Goal: Information Seeking & Learning: Check status

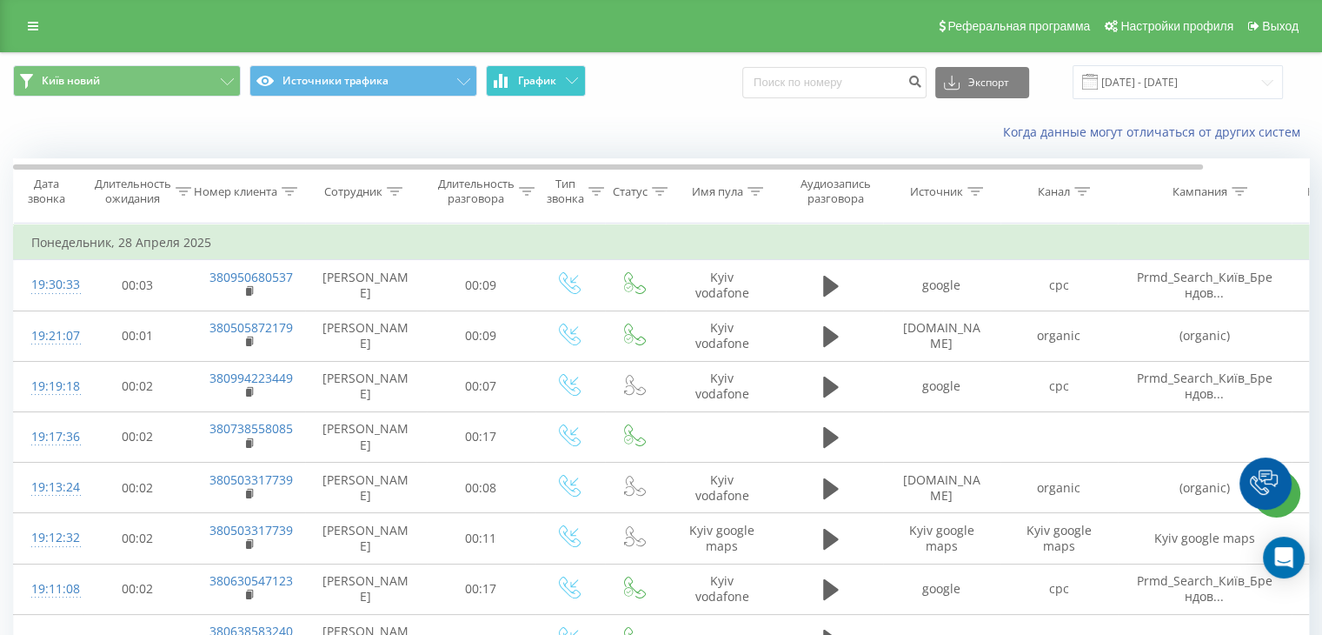
drag, startPoint x: 504, startPoint y: 81, endPoint x: 617, endPoint y: 80, distance: 113.0
click at [505, 81] on icon at bounding box center [505, 82] width 3 height 11
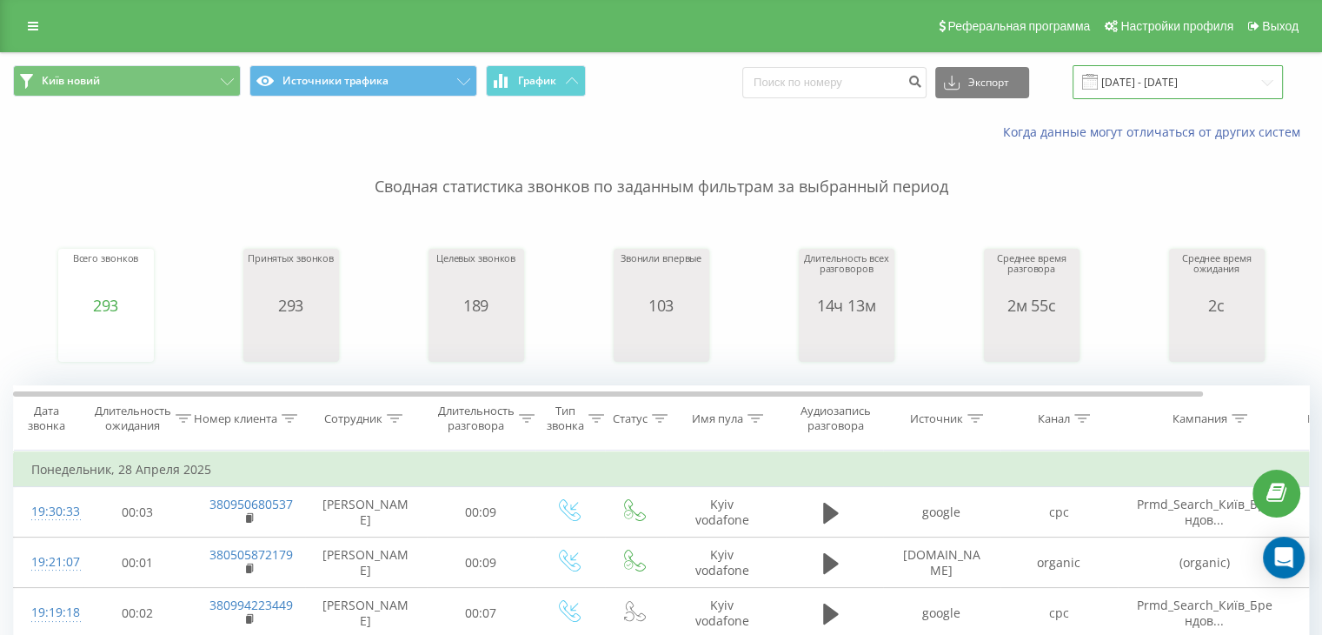
click at [1148, 85] on input "[DATE] - [DATE]" at bounding box center [1178, 82] width 210 height 34
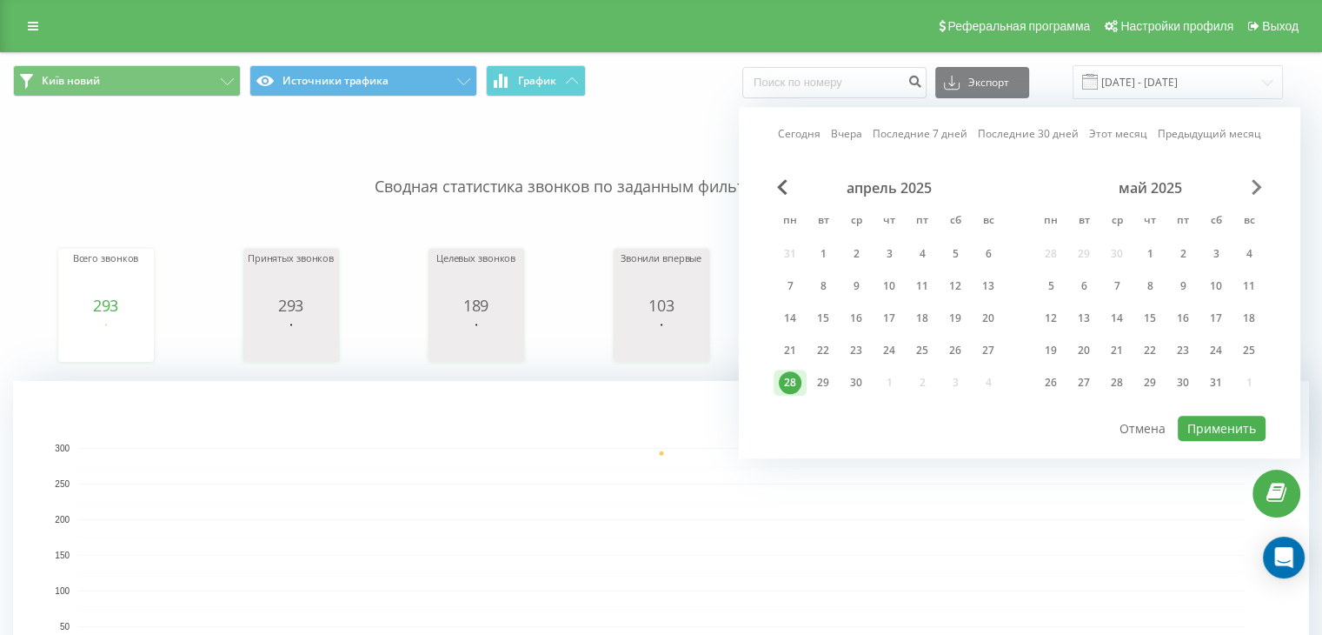
click at [1252, 190] on span "Next Month" at bounding box center [1257, 187] width 10 height 16
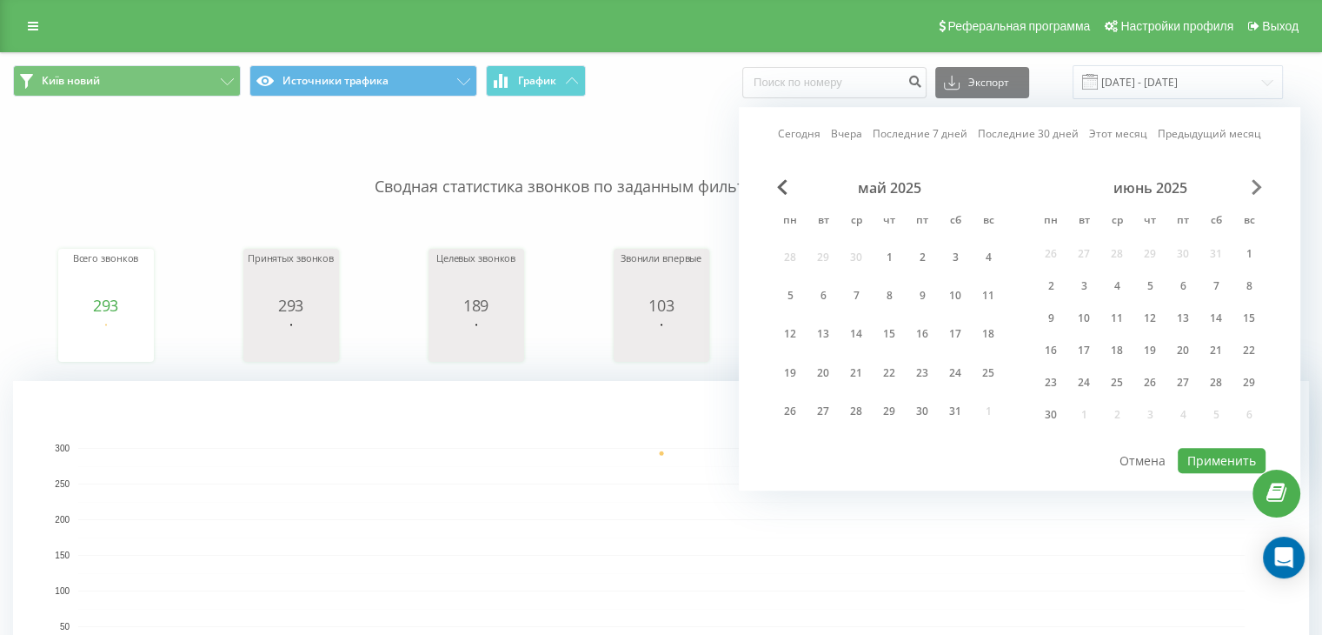
click at [1252, 190] on span "Next Month" at bounding box center [1257, 187] width 10 height 16
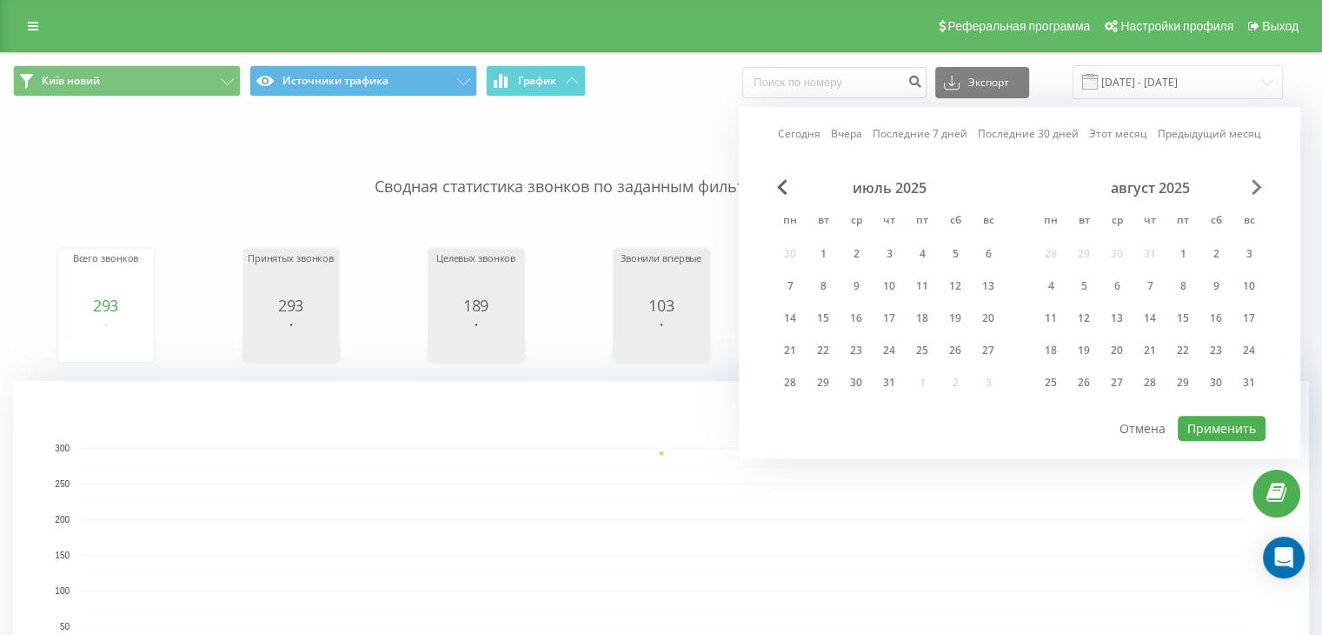
click at [1252, 190] on span "Next Month" at bounding box center [1257, 187] width 10 height 16
click at [777, 185] on span "Previous Month" at bounding box center [782, 187] width 10 height 16
click at [787, 350] on div "22" at bounding box center [790, 350] width 23 height 23
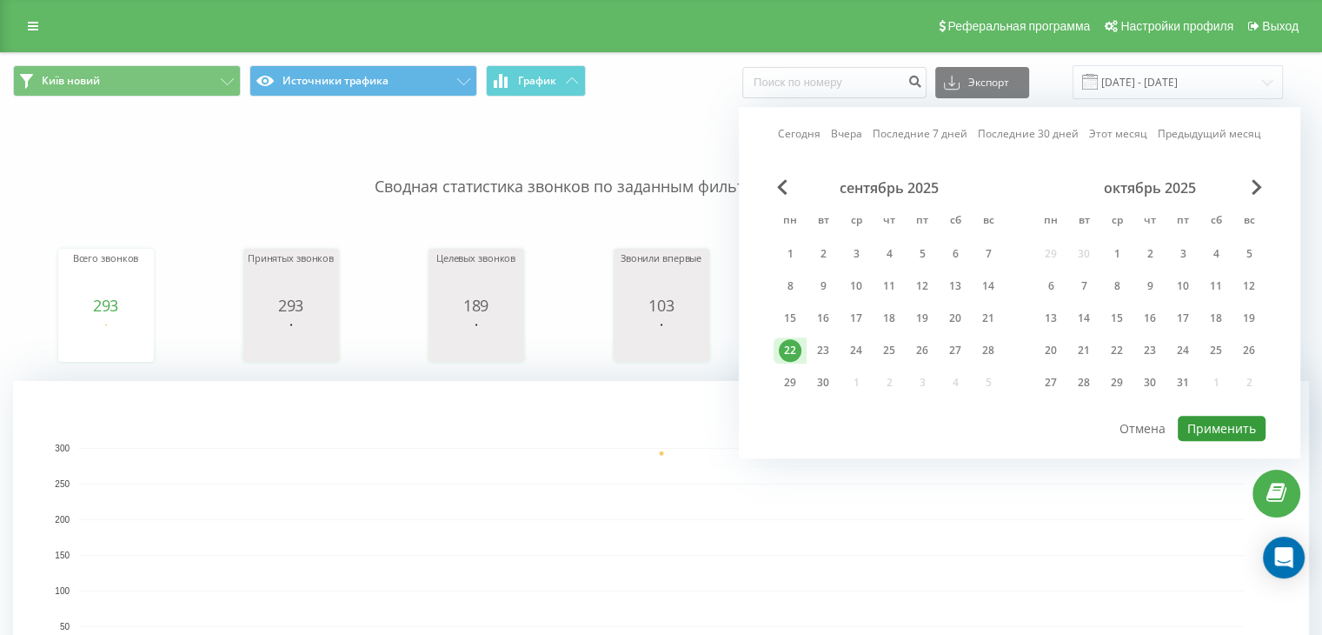
click at [1241, 418] on button "Применить" at bounding box center [1222, 428] width 88 height 25
type input "[DATE] - [DATE]"
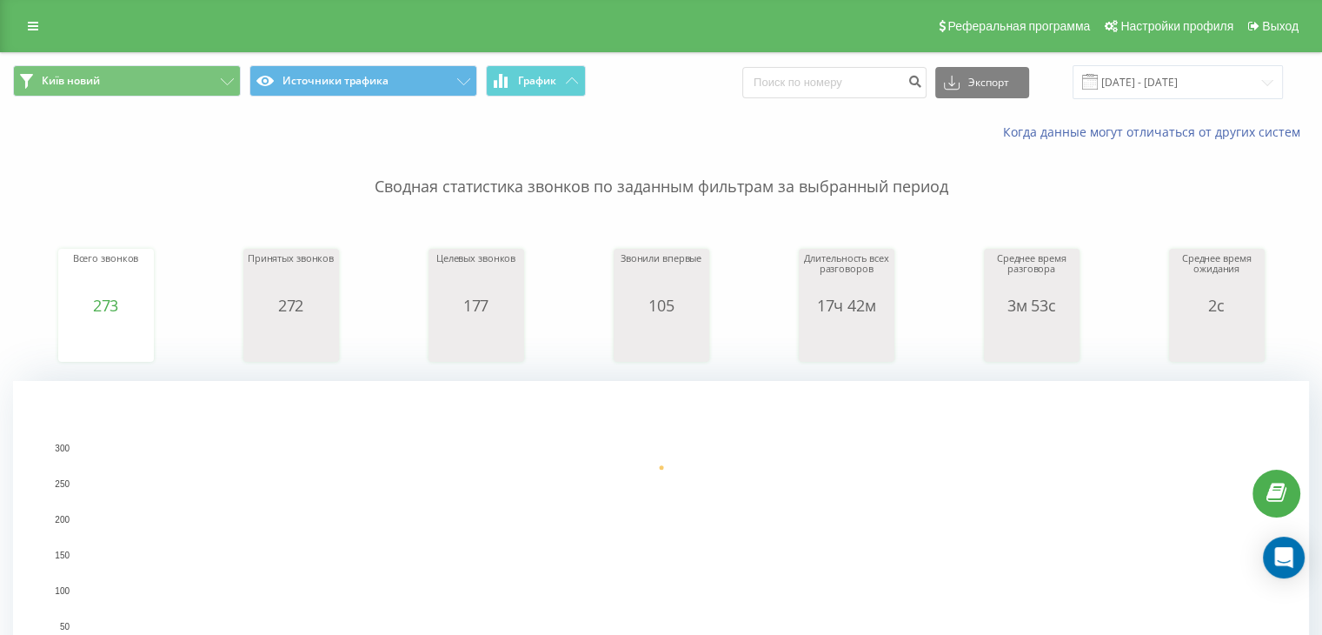
scroll to position [579, 0]
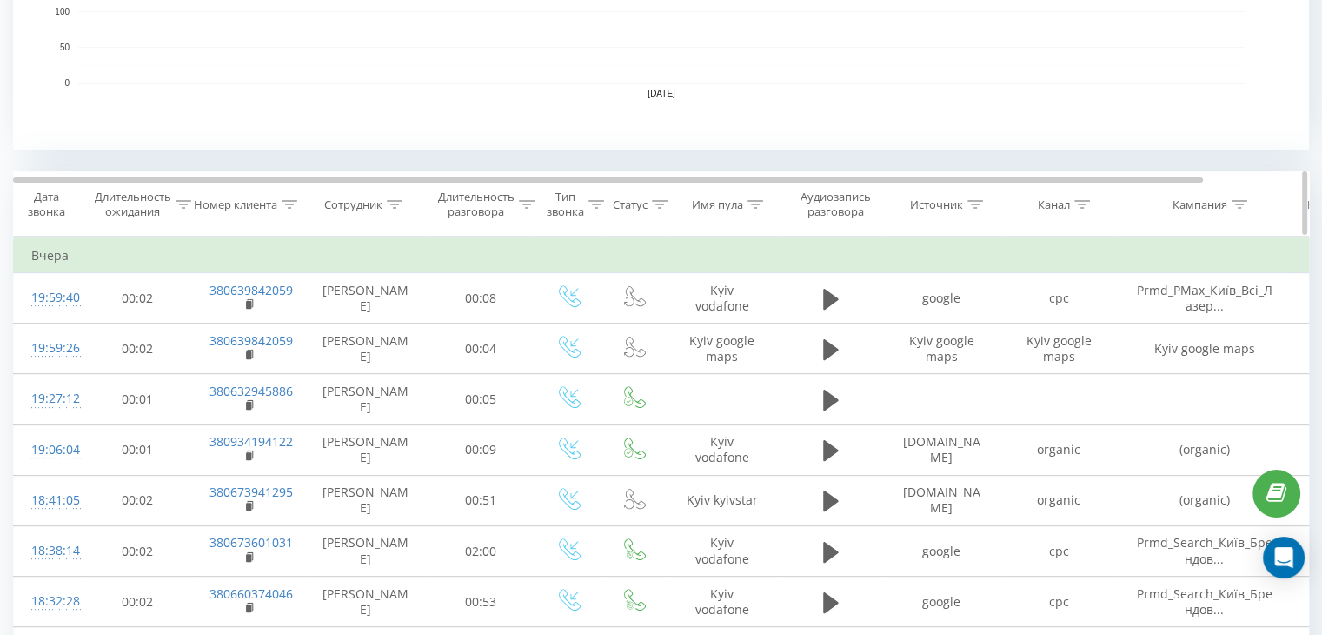
click at [1085, 206] on icon at bounding box center [1083, 204] width 16 height 9
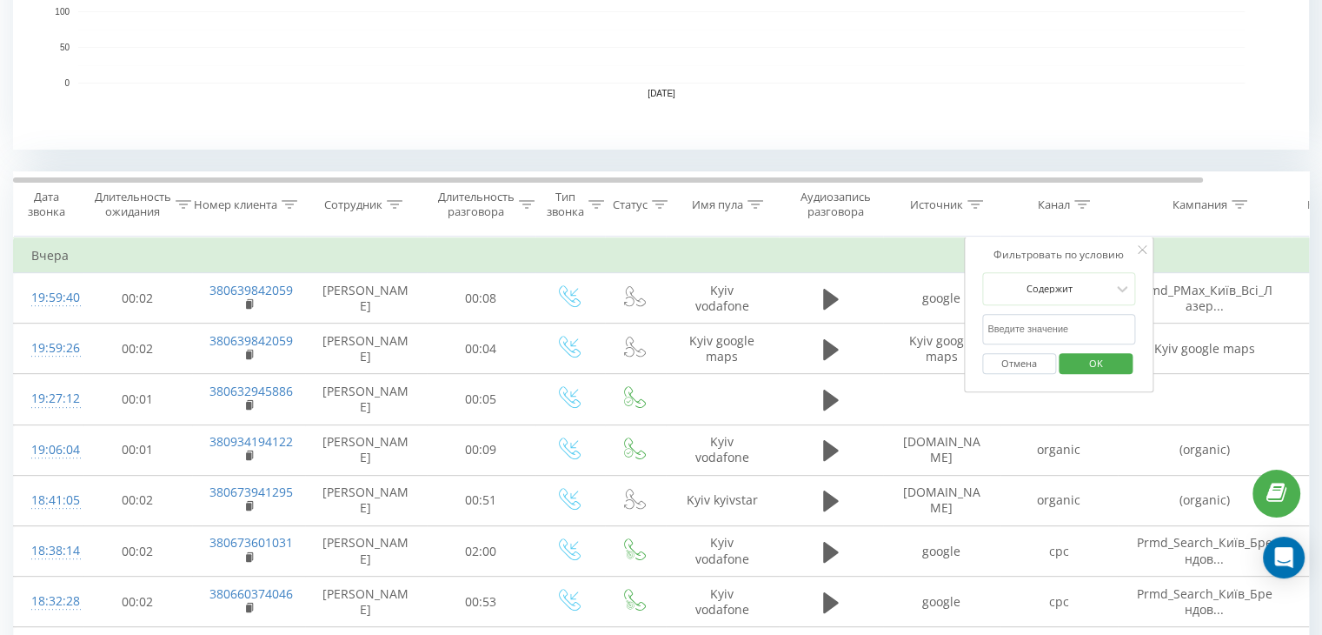
click at [1041, 332] on input "text" at bounding box center [1058, 329] width 153 height 30
type input "cpc"
click at [1077, 359] on span "OK" at bounding box center [1096, 362] width 49 height 27
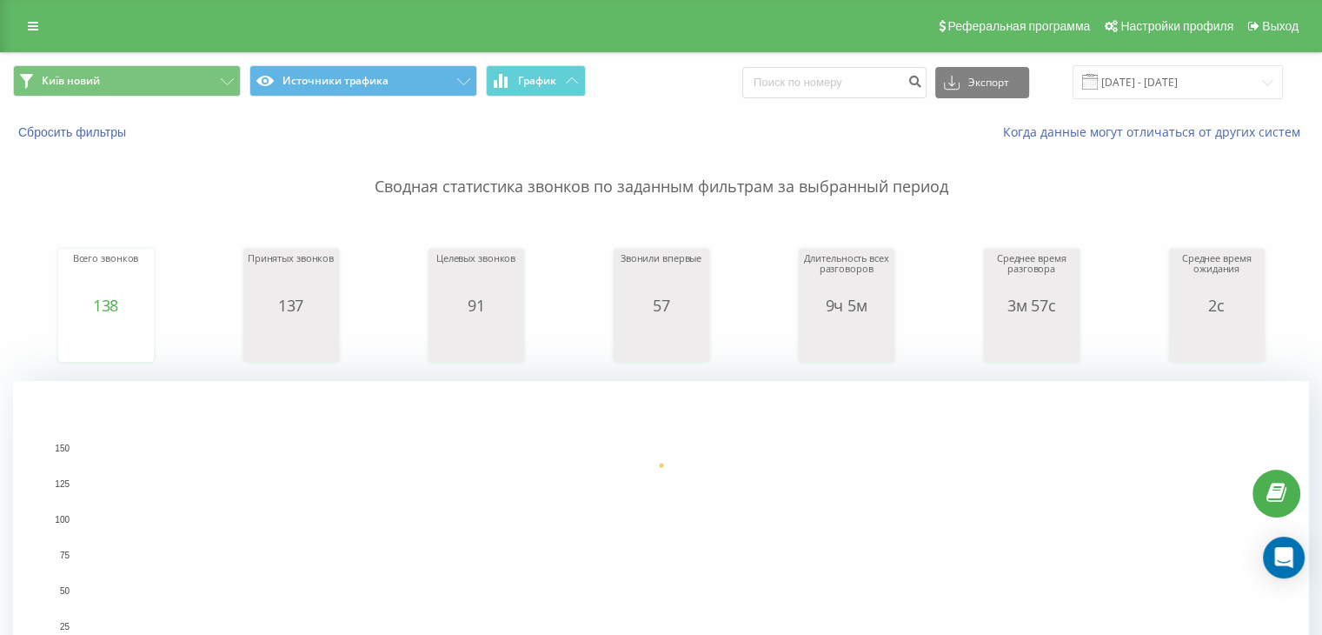
scroll to position [579, 0]
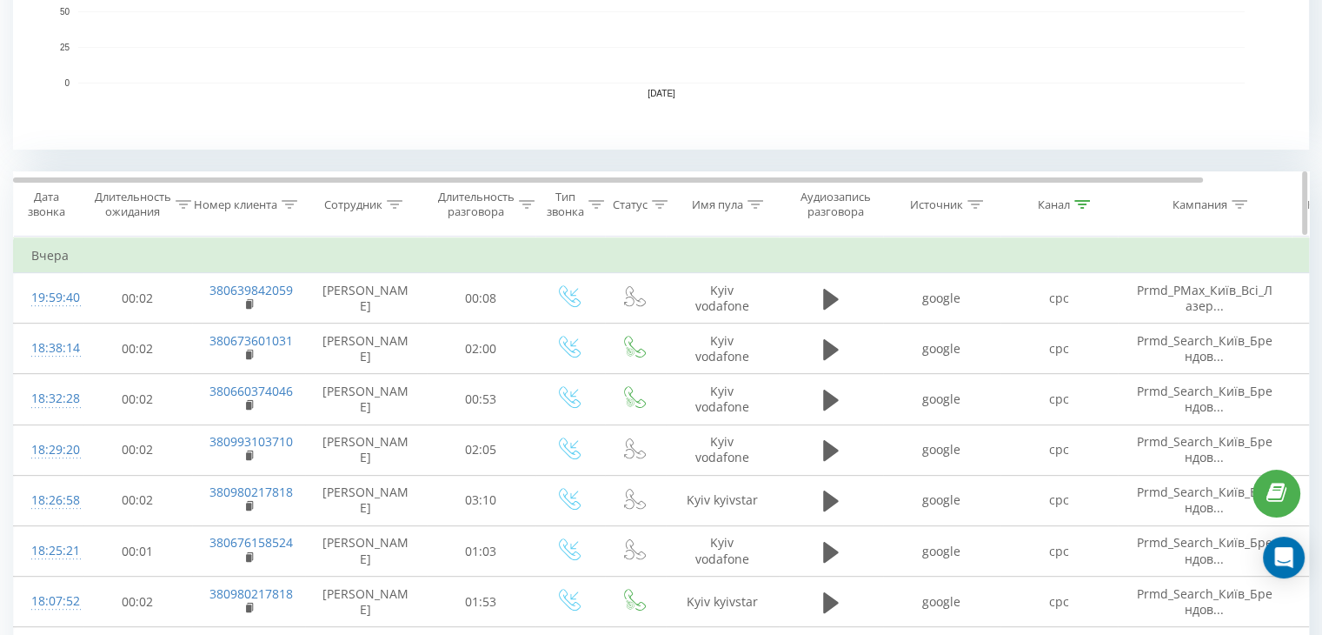
click at [1076, 207] on div at bounding box center [1083, 204] width 16 height 15
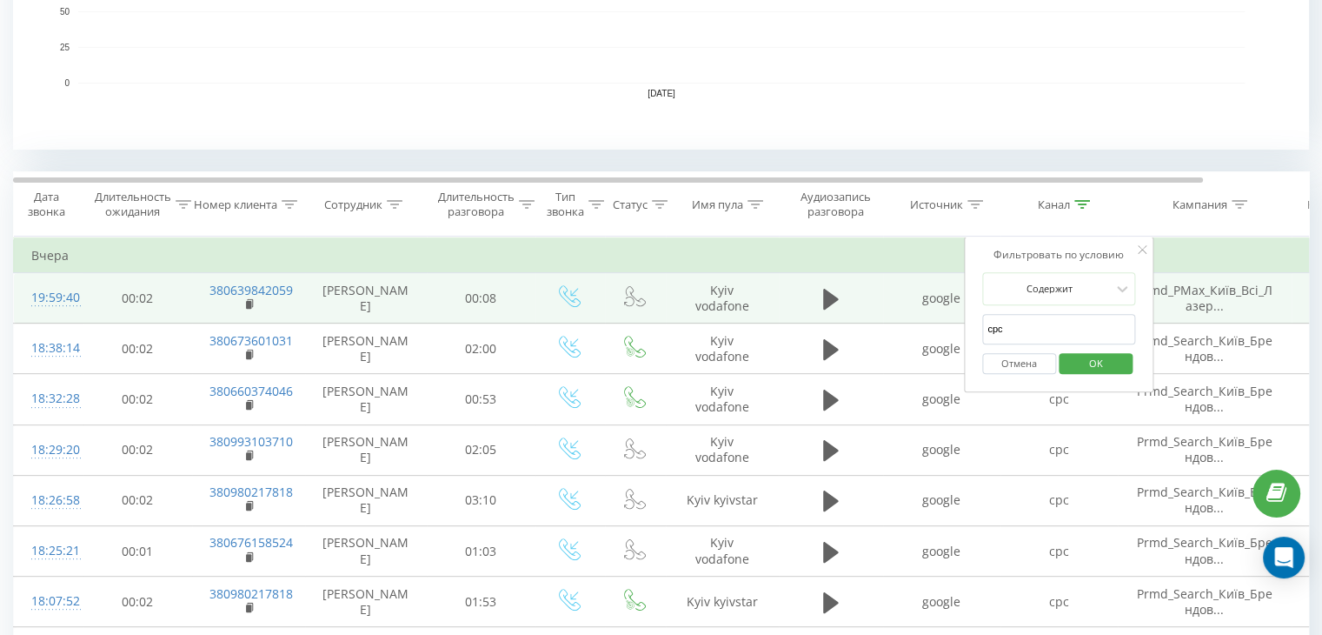
drag, startPoint x: 1005, startPoint y: 331, endPoint x: 960, endPoint y: 315, distance: 48.1
click at [965, 316] on div "Фильтровать по условию Содержит cpc Отмена OK" at bounding box center [1059, 314] width 190 height 156
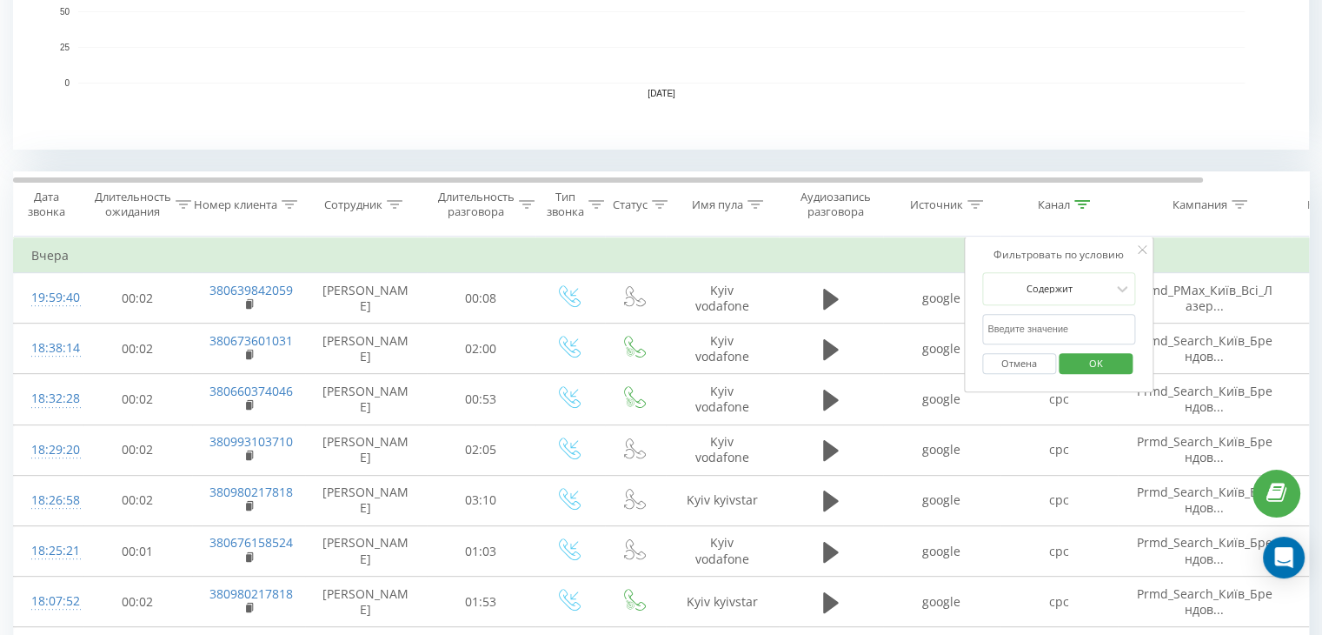
click at [1106, 325] on input "text" at bounding box center [1058, 329] width 153 height 30
type input "google maps"
click at [1095, 356] on span "OK" at bounding box center [1096, 362] width 49 height 27
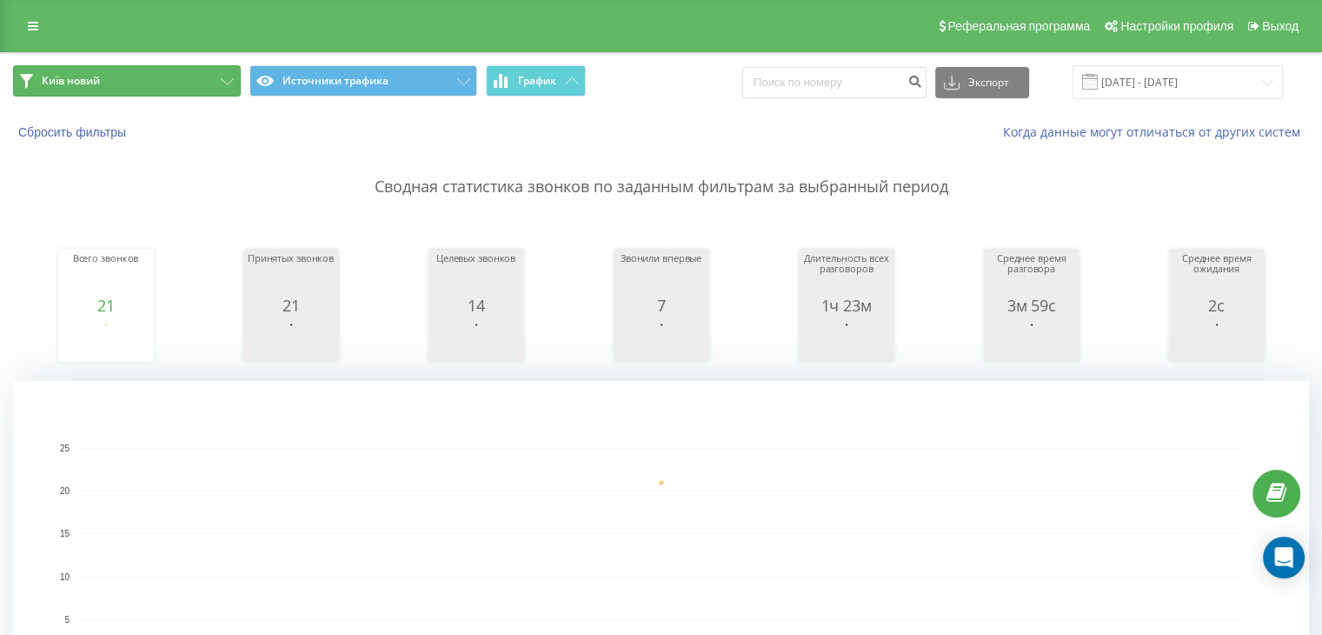
click at [174, 77] on button "Київ новий" at bounding box center [127, 80] width 228 height 31
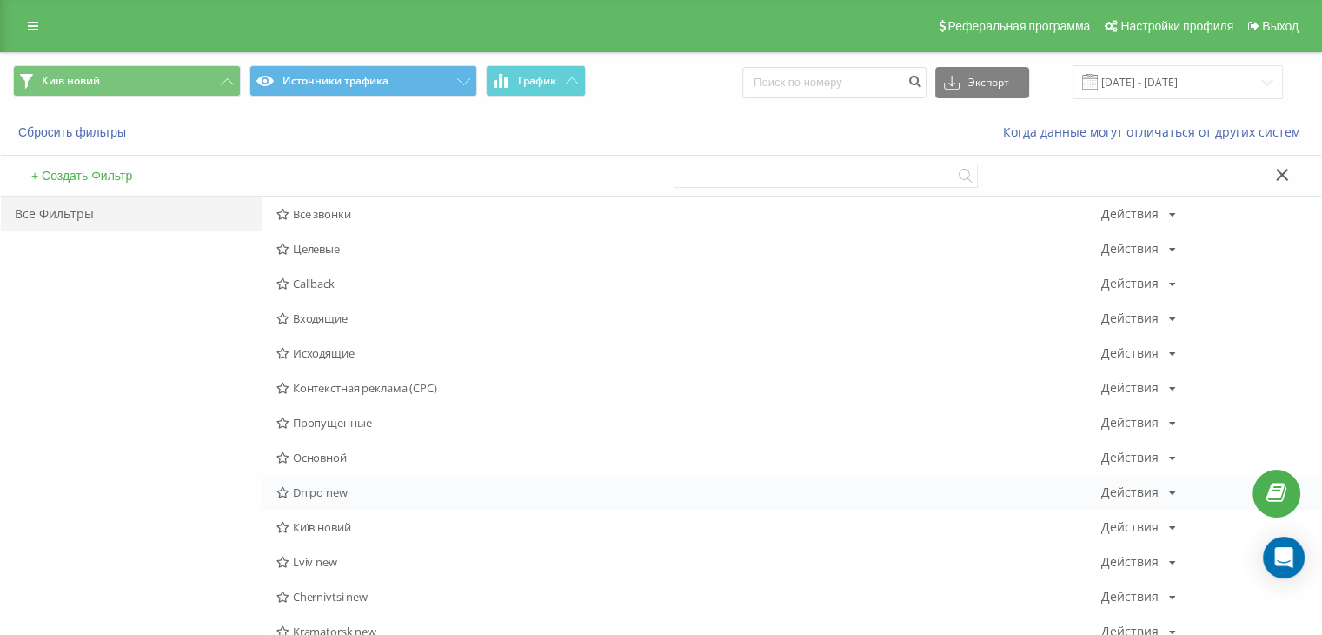
click at [309, 491] on span "Dnipo new" at bounding box center [688, 492] width 825 height 12
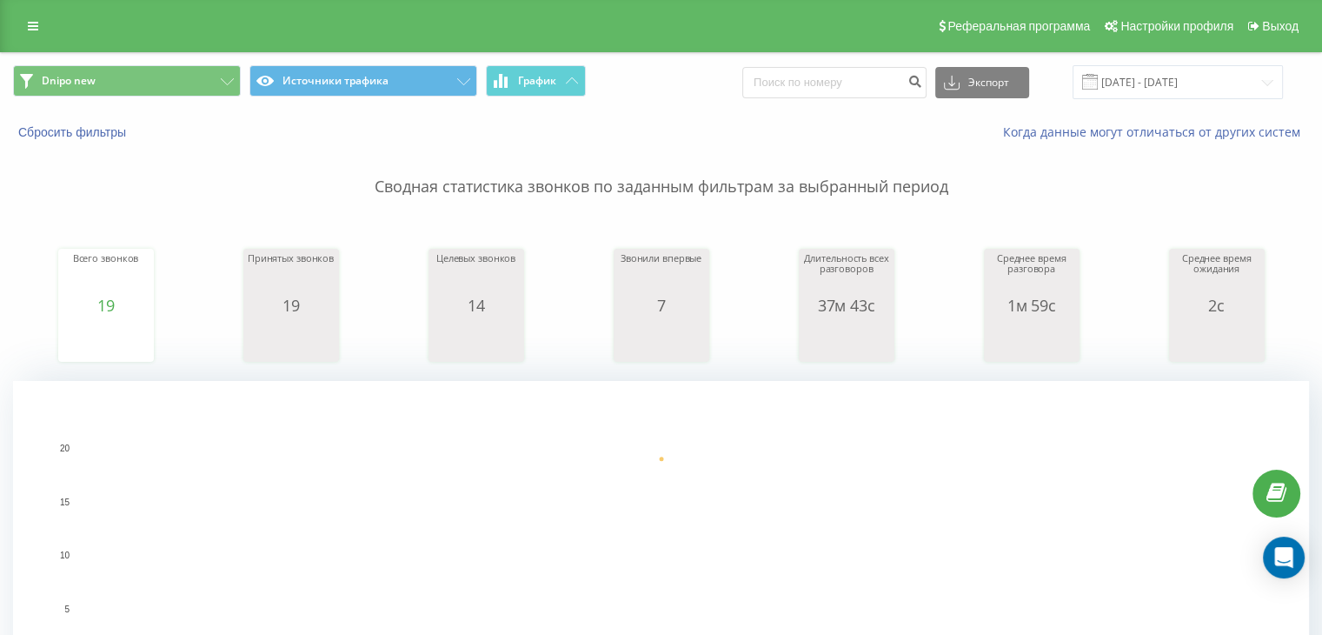
scroll to position [579, 0]
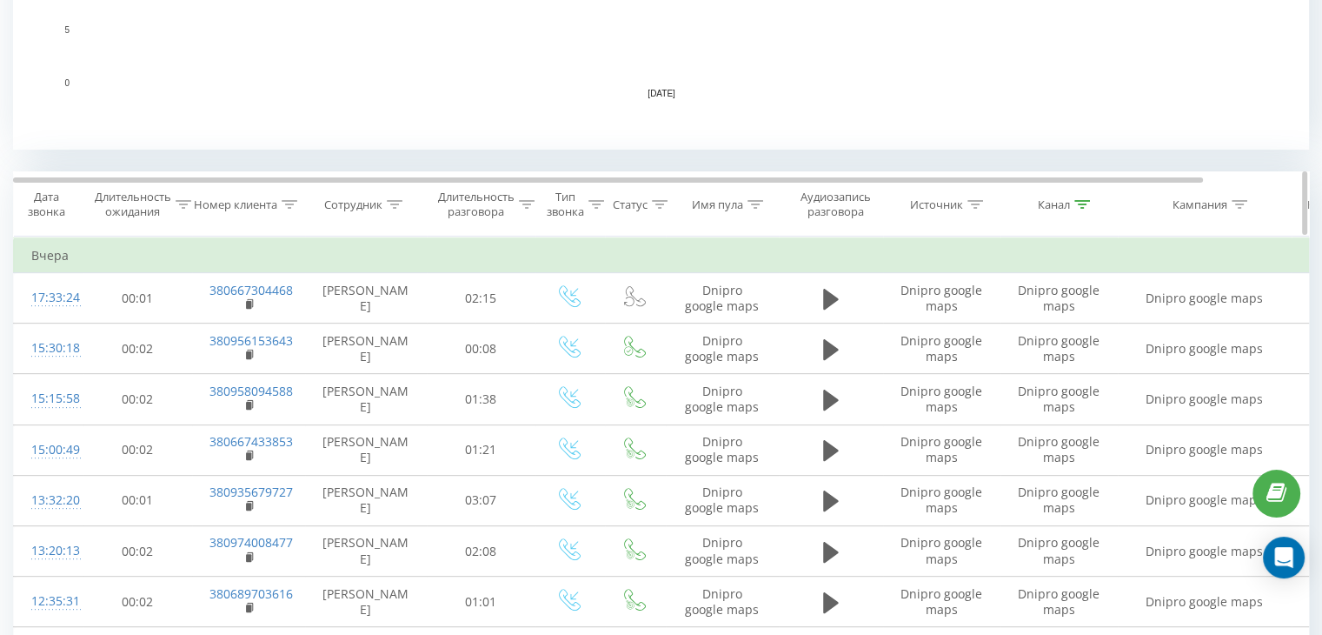
click at [1081, 200] on icon at bounding box center [1083, 204] width 16 height 9
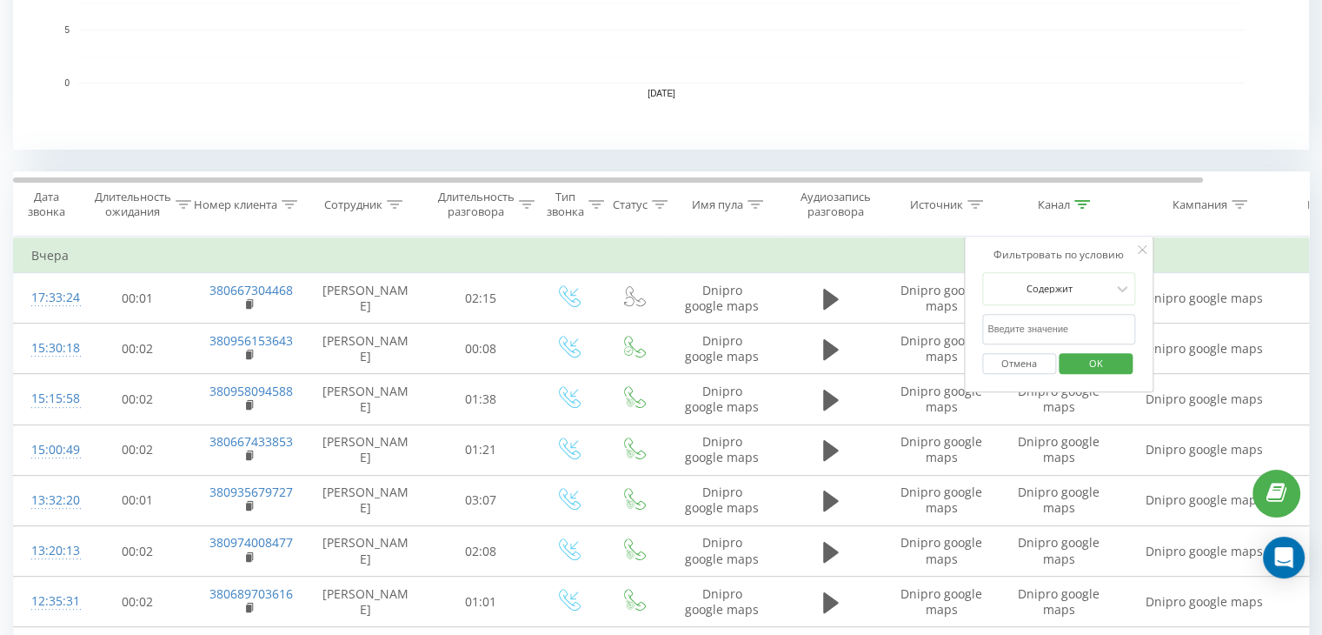
click at [1063, 332] on input "text" at bounding box center [1058, 329] width 153 height 30
type input "cpc"
click at [1082, 360] on span "OK" at bounding box center [1096, 362] width 49 height 27
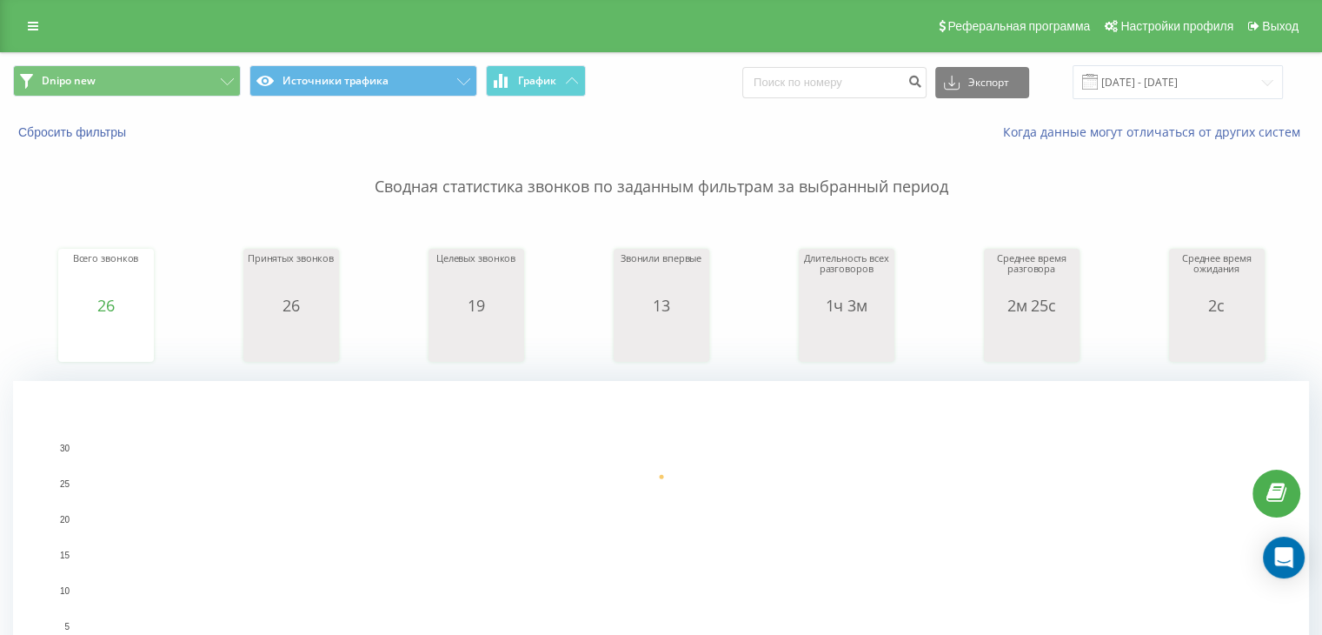
scroll to position [579, 0]
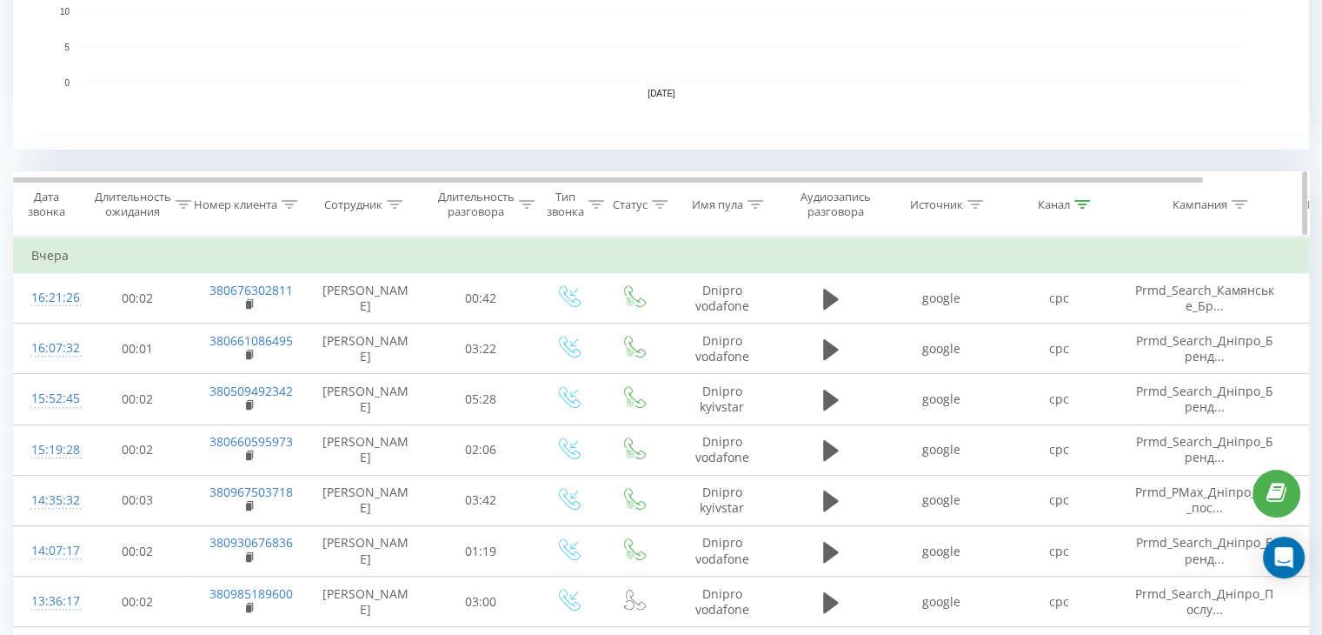
click at [1075, 206] on icon at bounding box center [1083, 204] width 16 height 9
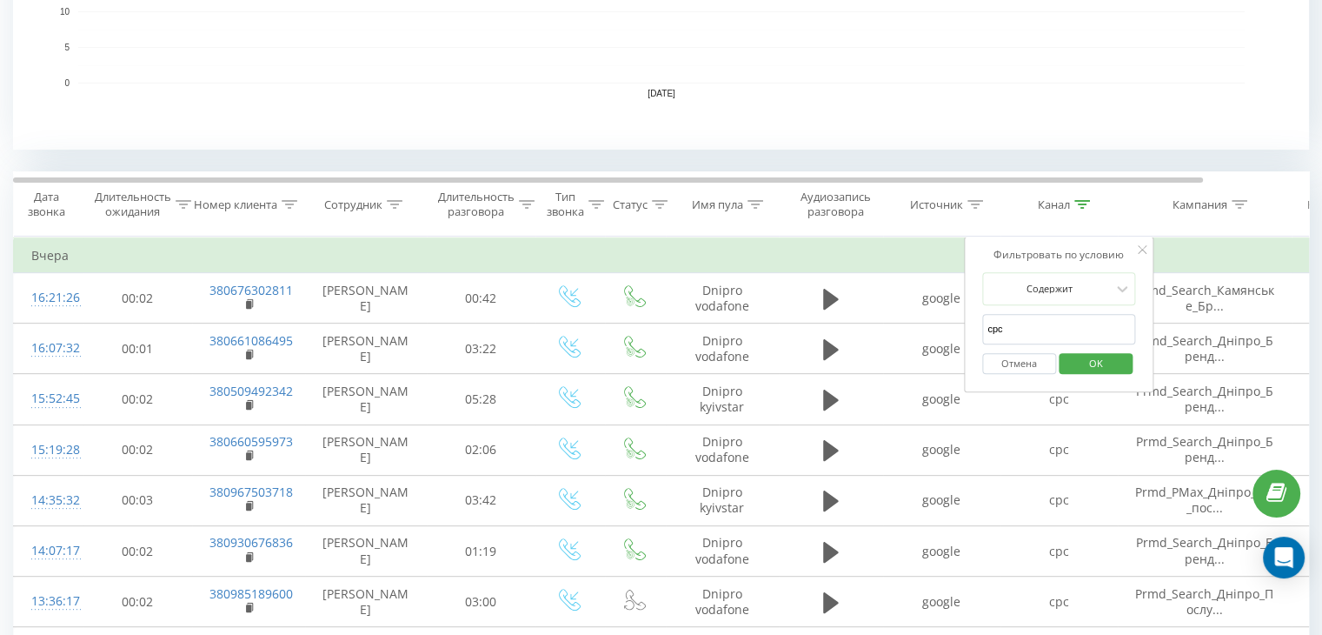
click at [1013, 353] on button "Отмена" at bounding box center [1019, 364] width 74 height 22
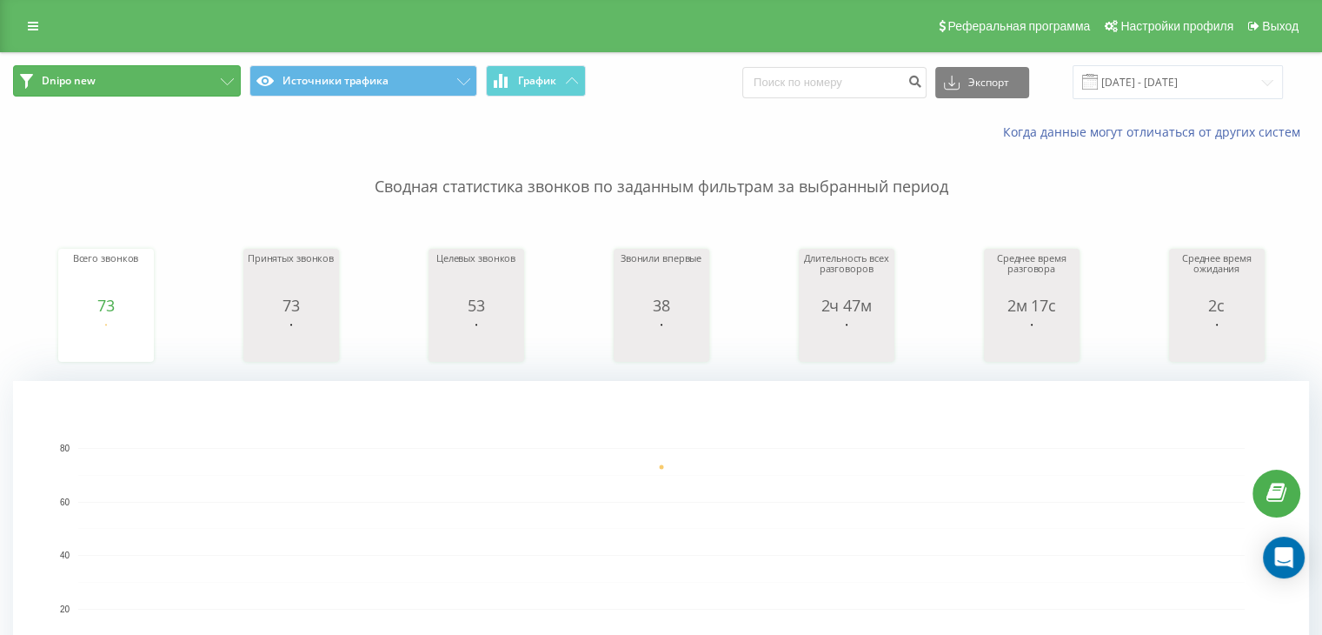
click at [94, 84] on span "Dnipo new" at bounding box center [69, 81] width 54 height 14
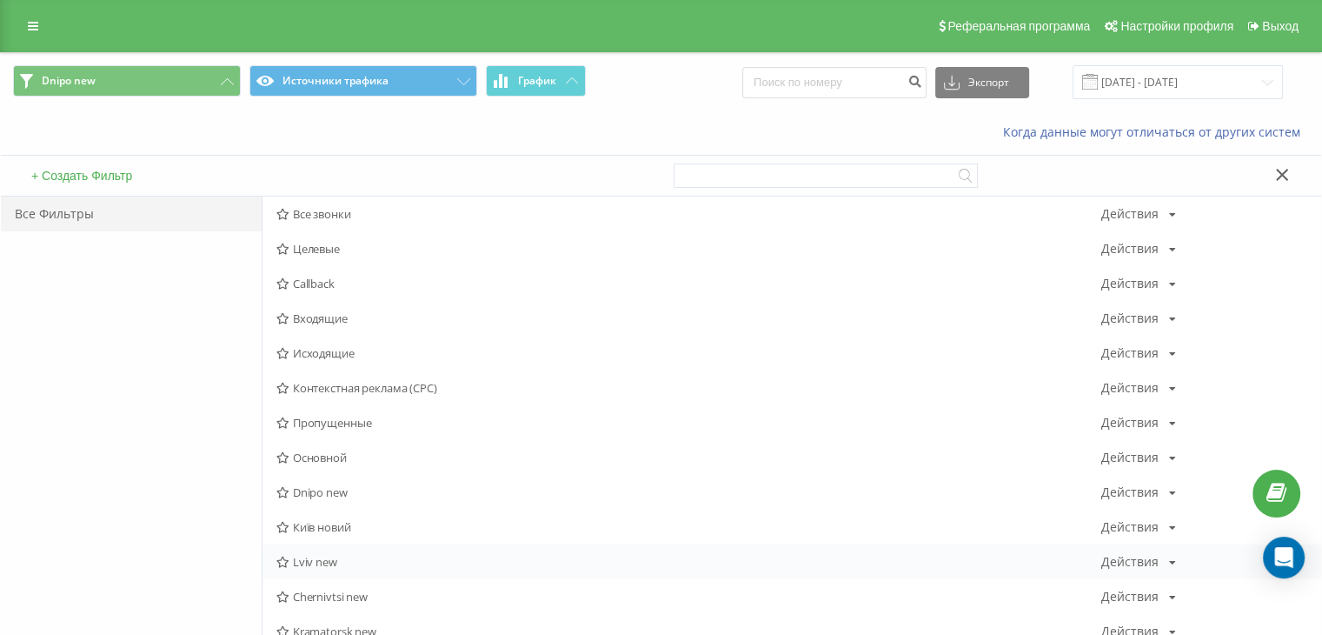
click at [299, 561] on span "Lviv new" at bounding box center [688, 562] width 825 height 12
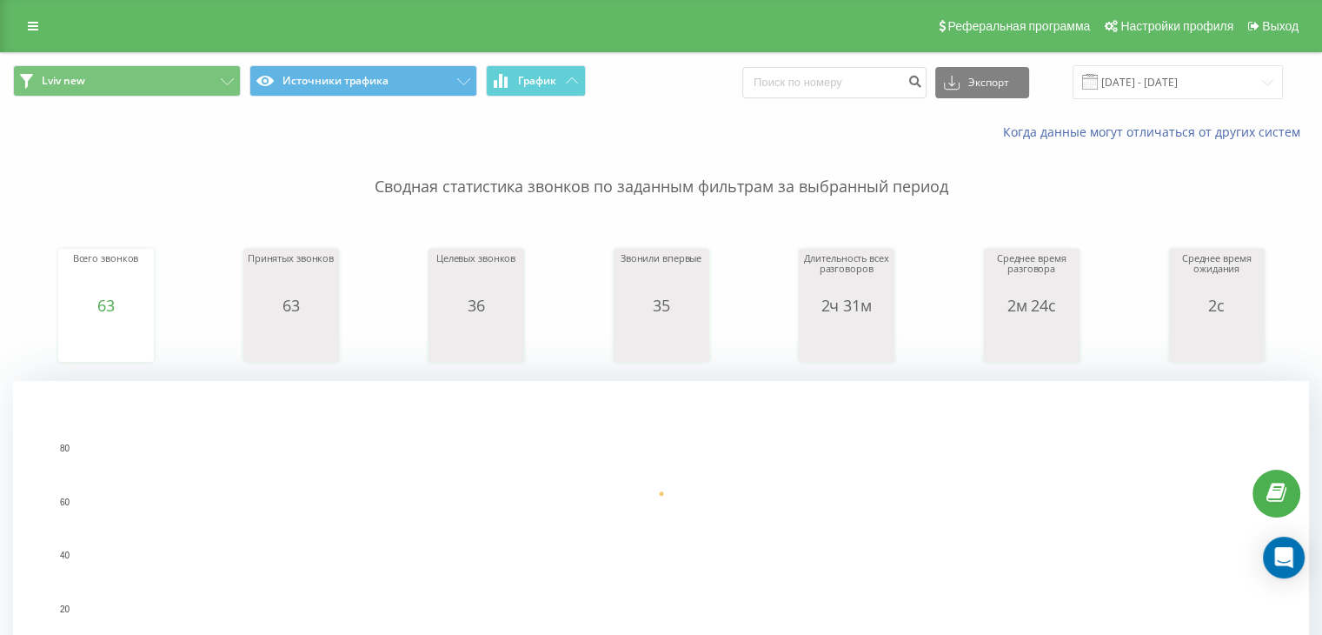
scroll to position [579, 0]
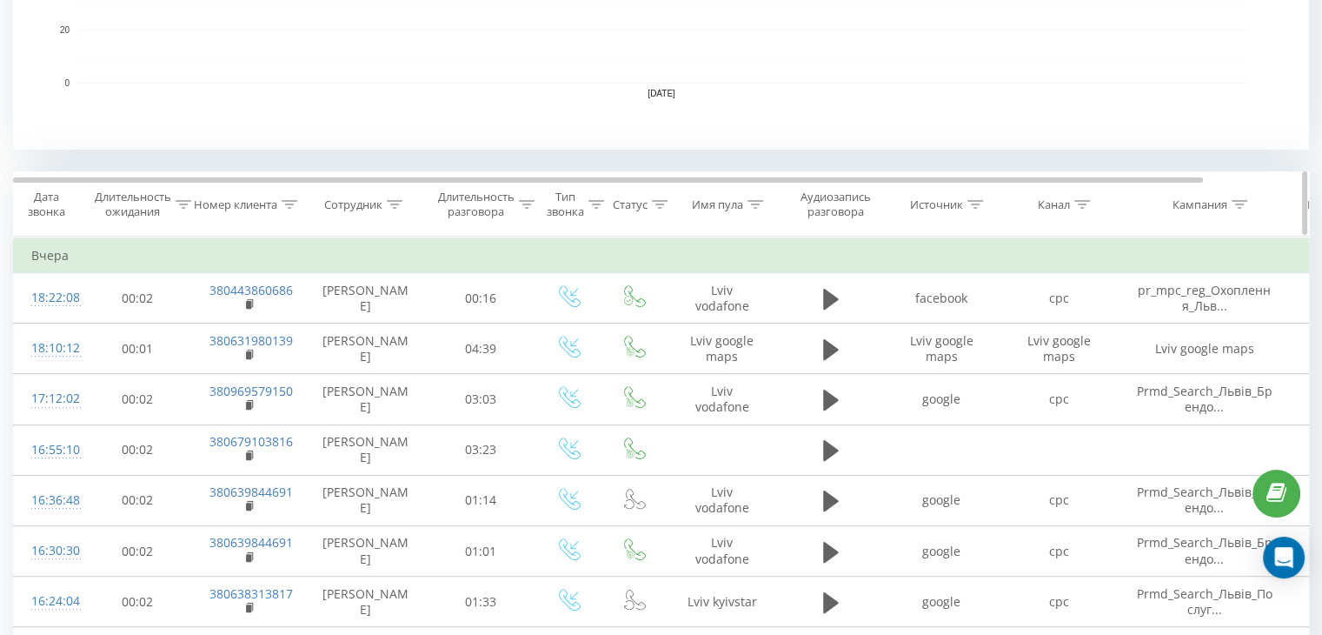
click at [1076, 209] on div at bounding box center [1083, 204] width 16 height 15
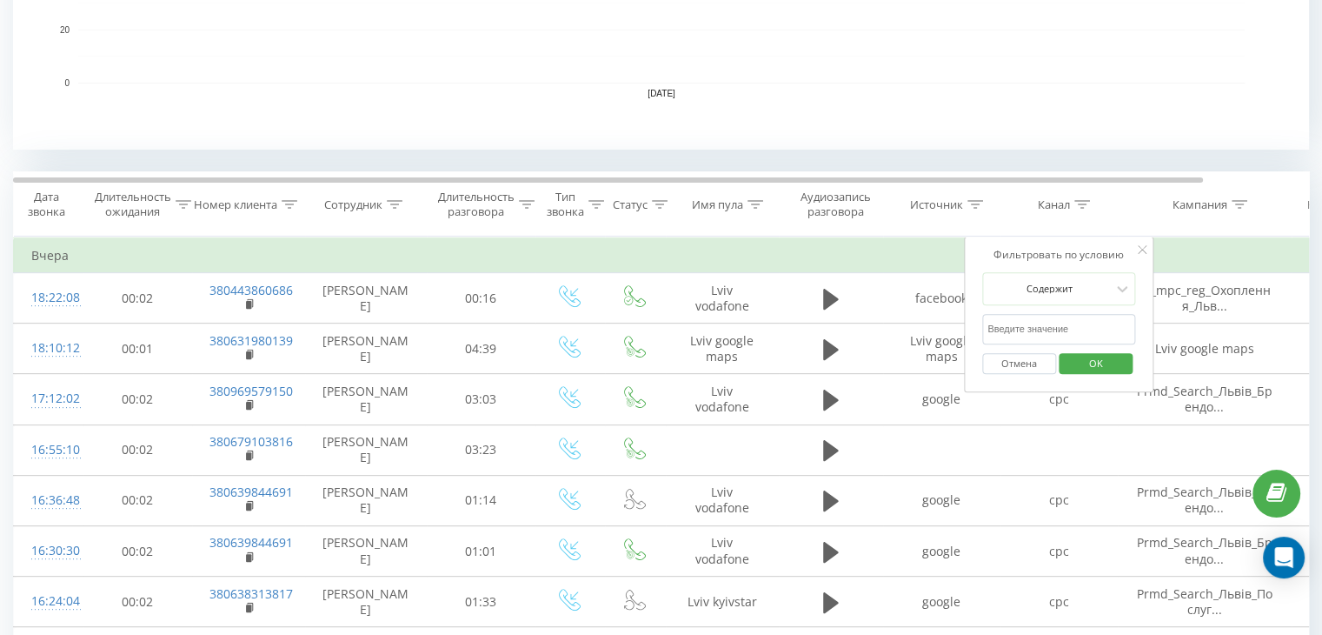
click at [1046, 331] on input "text" at bounding box center [1058, 329] width 153 height 30
type input "cpc"
click at [1083, 360] on span "OK" at bounding box center [1096, 362] width 49 height 27
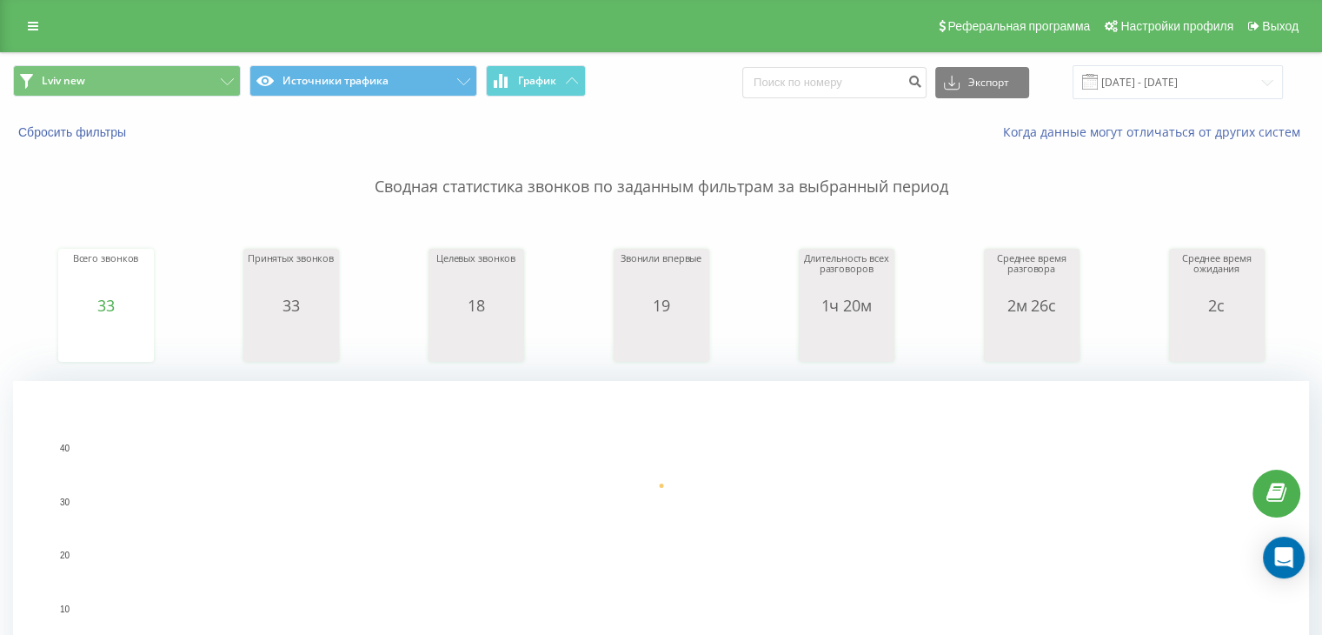
scroll to position [579, 0]
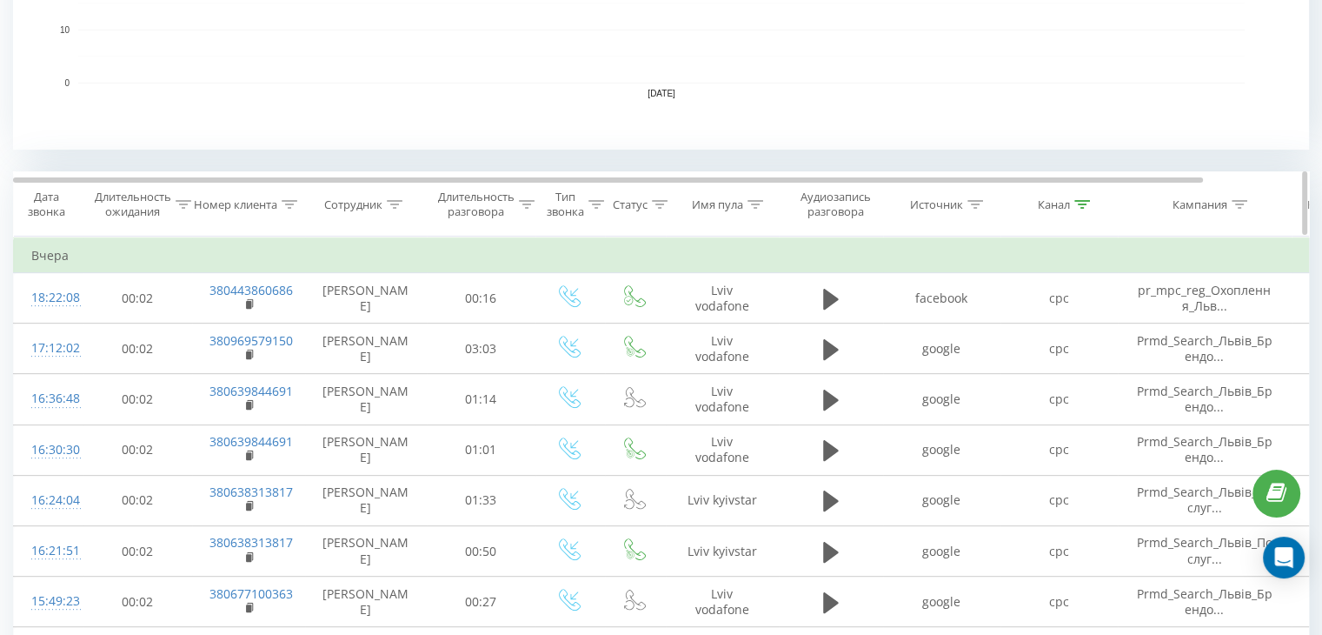
click at [1077, 192] on th "Канал" at bounding box center [1059, 204] width 117 height 64
click at [1081, 206] on icon at bounding box center [1083, 204] width 16 height 9
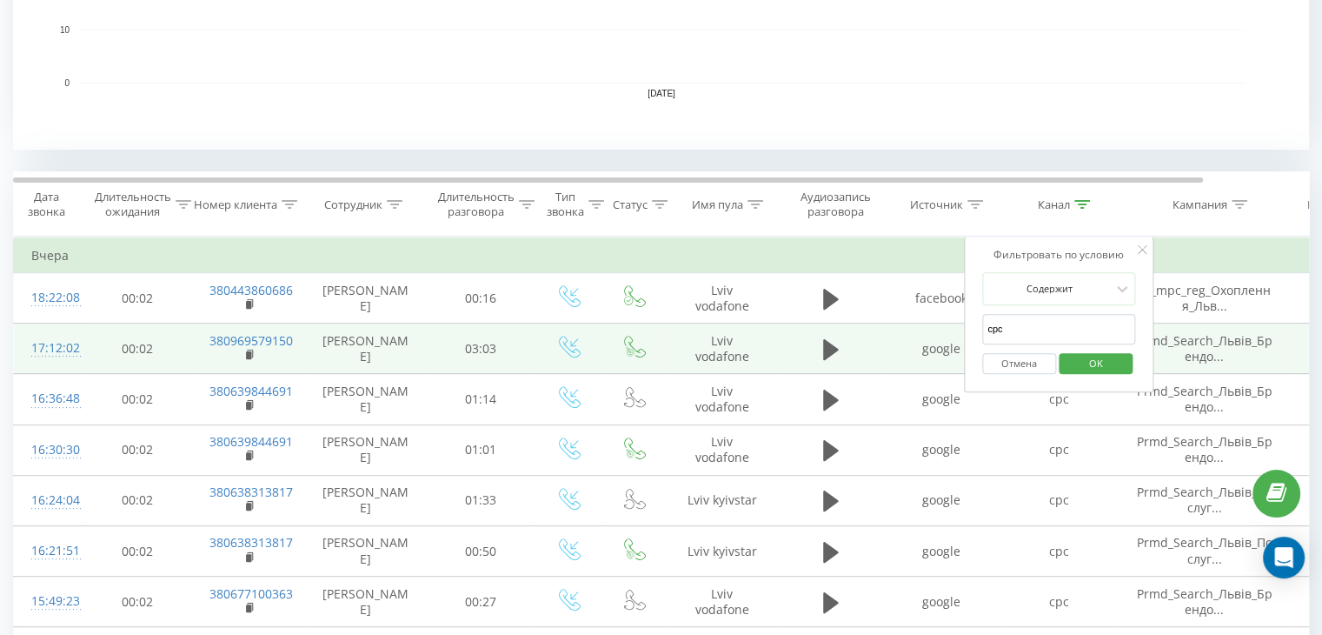
drag, startPoint x: 998, startPoint y: 323, endPoint x: 959, endPoint y: 323, distance: 39.1
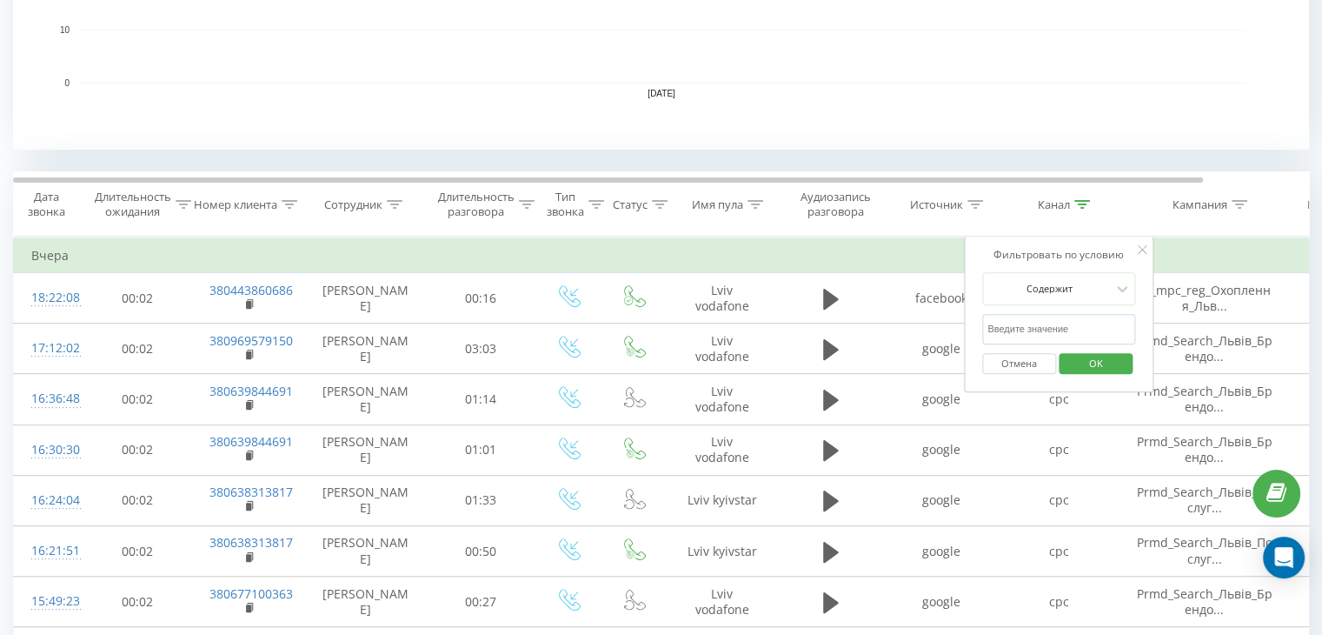
click at [1003, 326] on input "text" at bounding box center [1058, 329] width 153 height 30
type input "google maps"
click at [1078, 360] on span "OK" at bounding box center [1096, 362] width 49 height 27
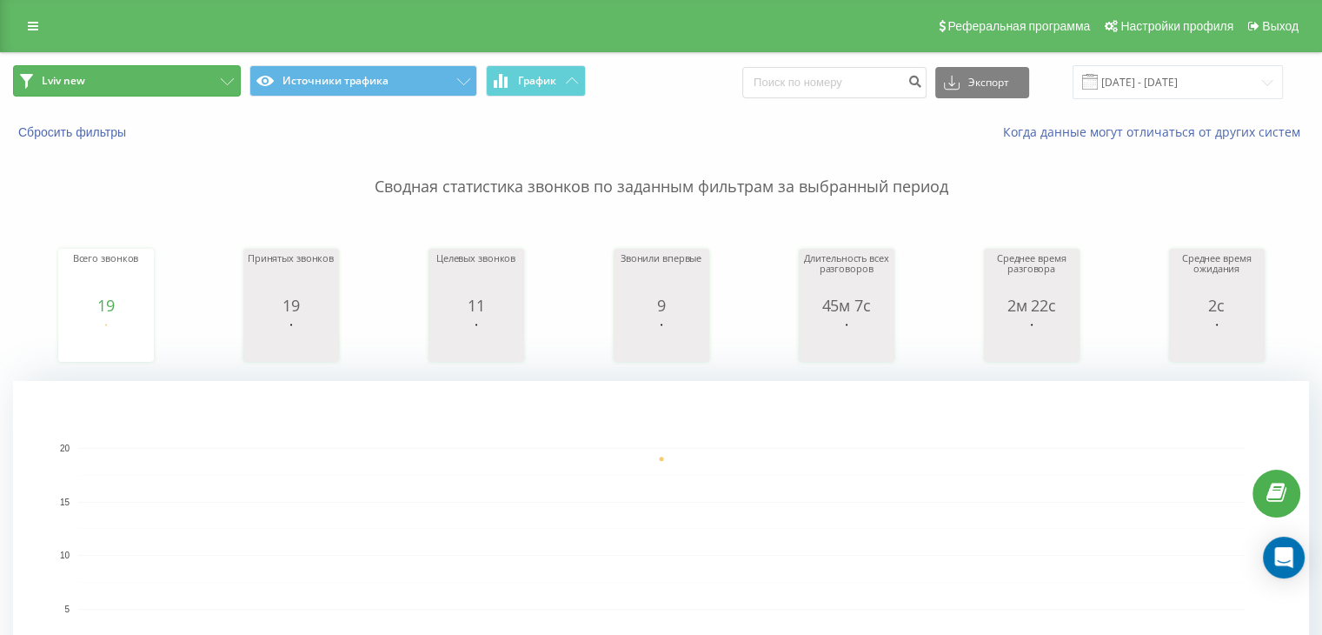
click at [85, 90] on button "Lviv new" at bounding box center [127, 80] width 228 height 31
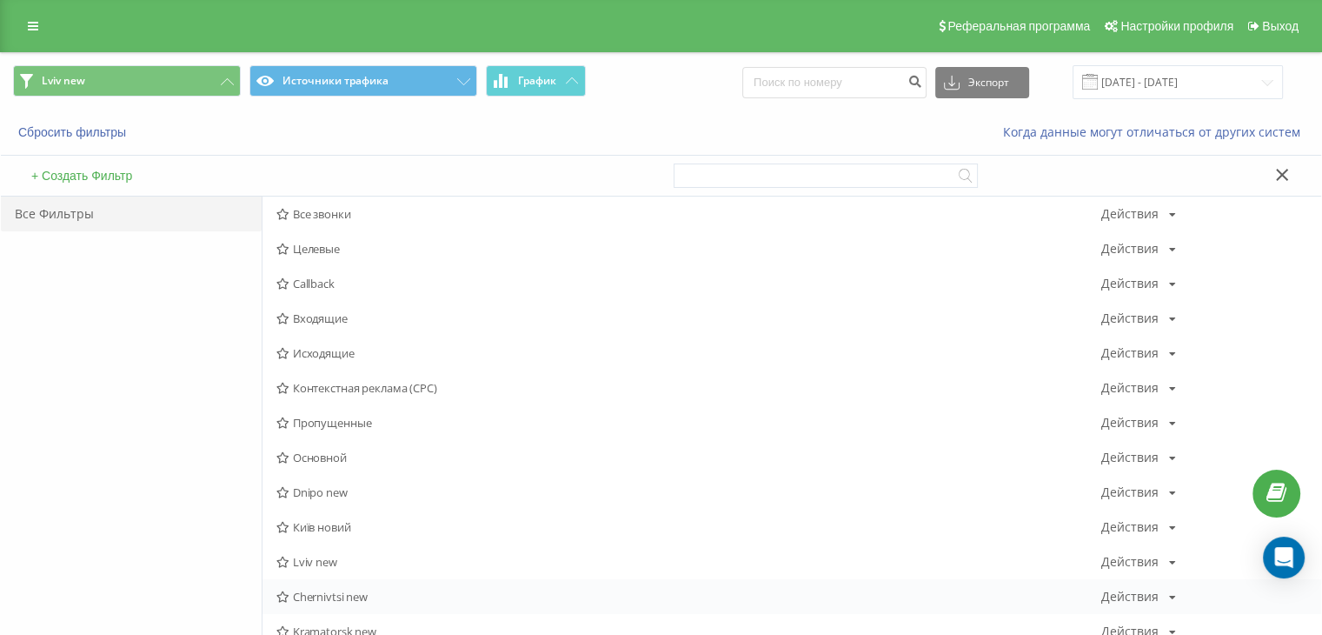
click at [341, 596] on span "Chernivtsi new" at bounding box center [688, 596] width 825 height 12
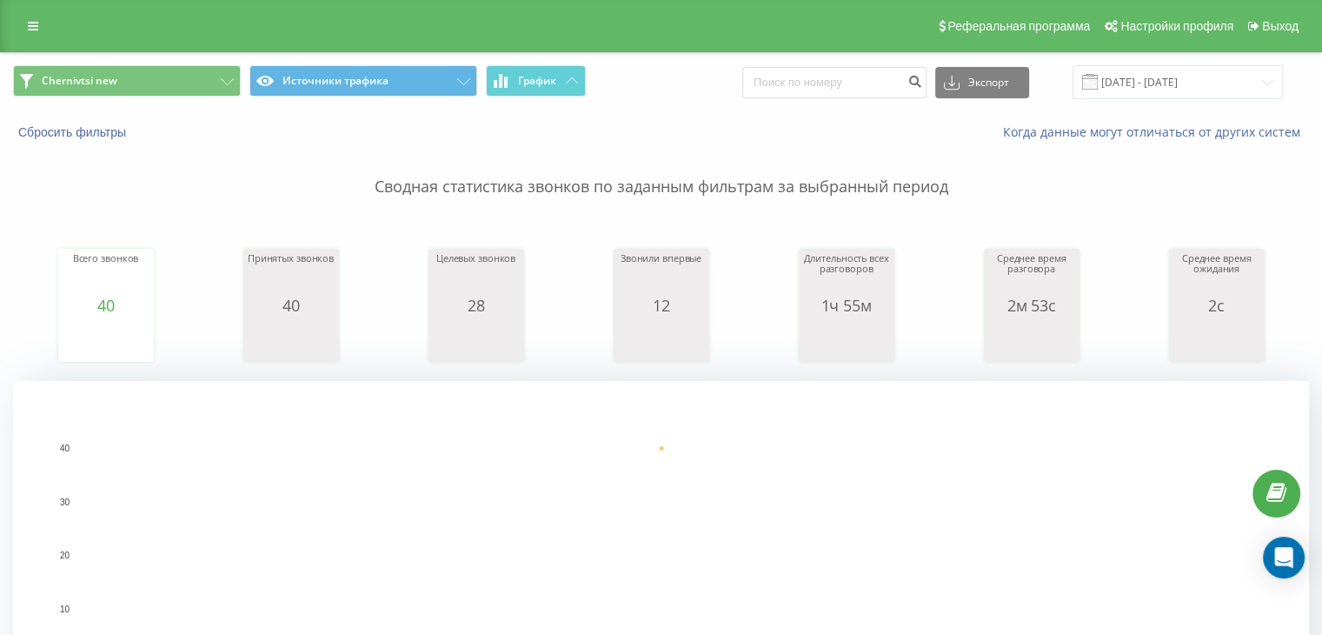
scroll to position [579, 0]
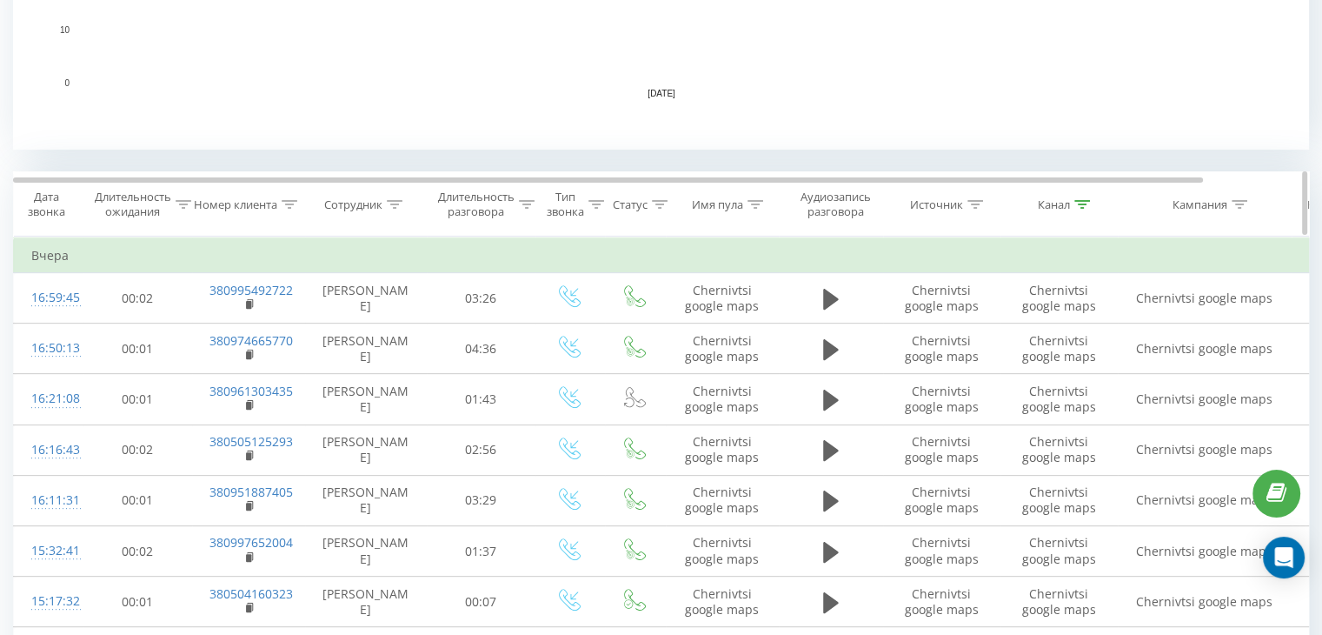
click at [1075, 209] on div at bounding box center [1083, 204] width 16 height 15
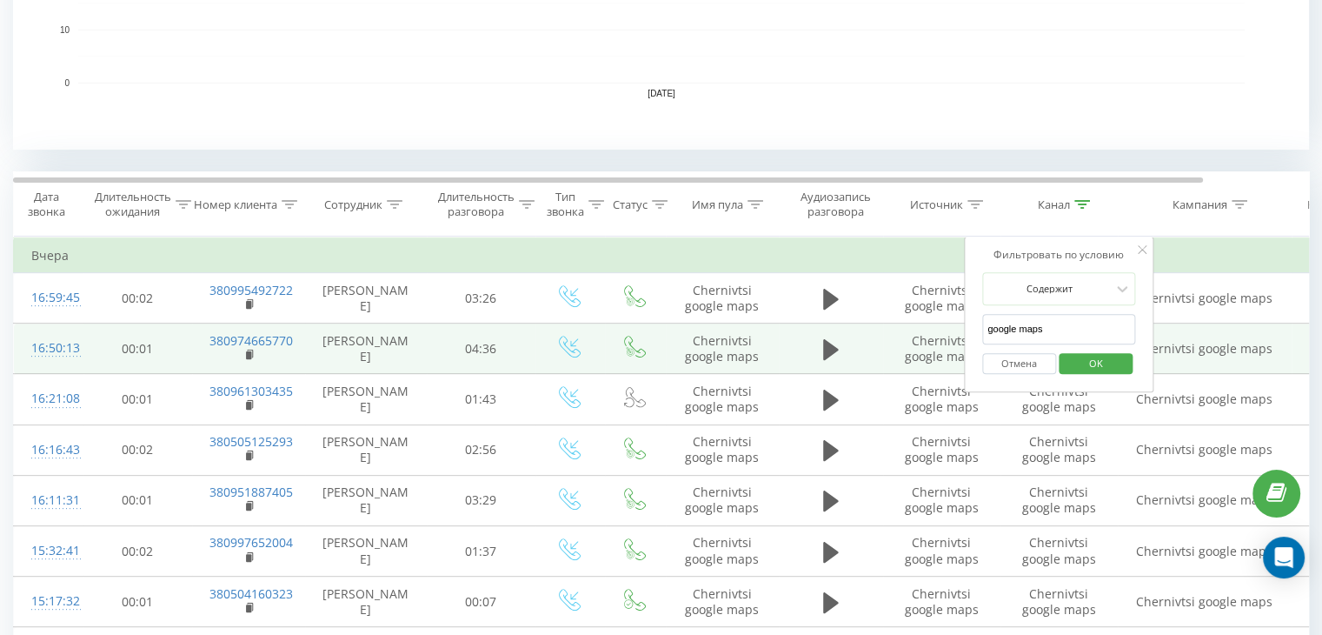
drag, startPoint x: 1062, startPoint y: 333, endPoint x: 915, endPoint y: 326, distance: 147.1
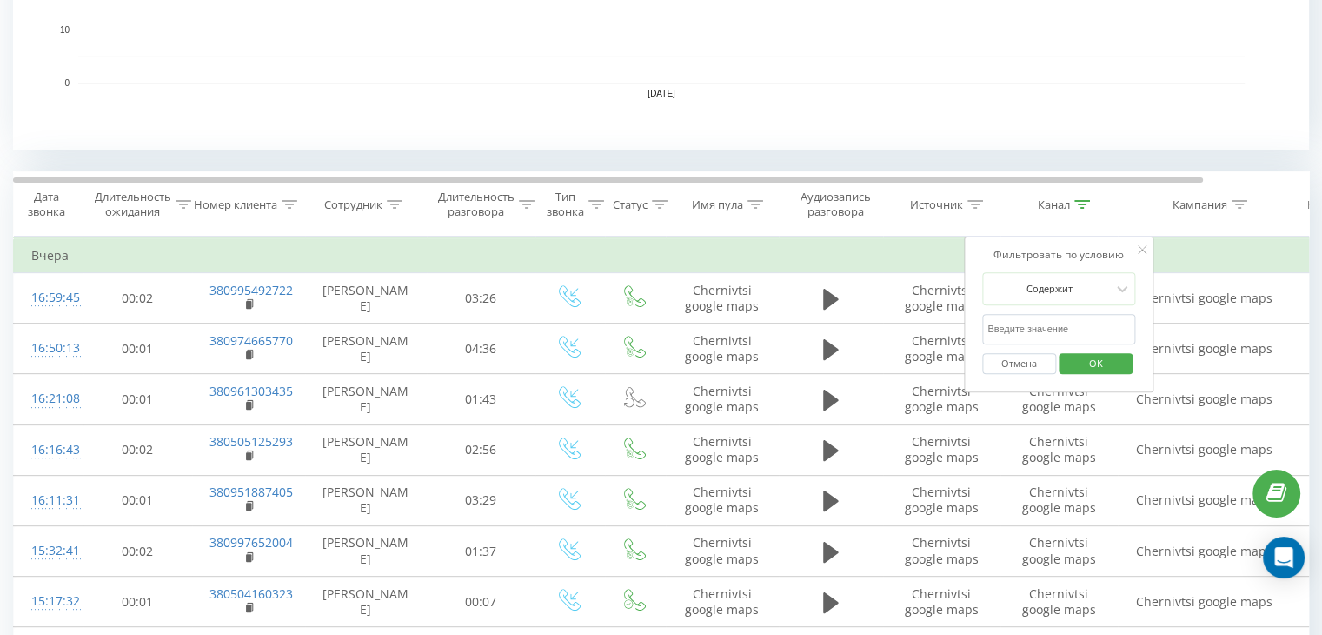
click at [1020, 328] on input "text" at bounding box center [1058, 329] width 153 height 30
type input "cpc"
click at [1075, 356] on span "OK" at bounding box center [1096, 362] width 49 height 27
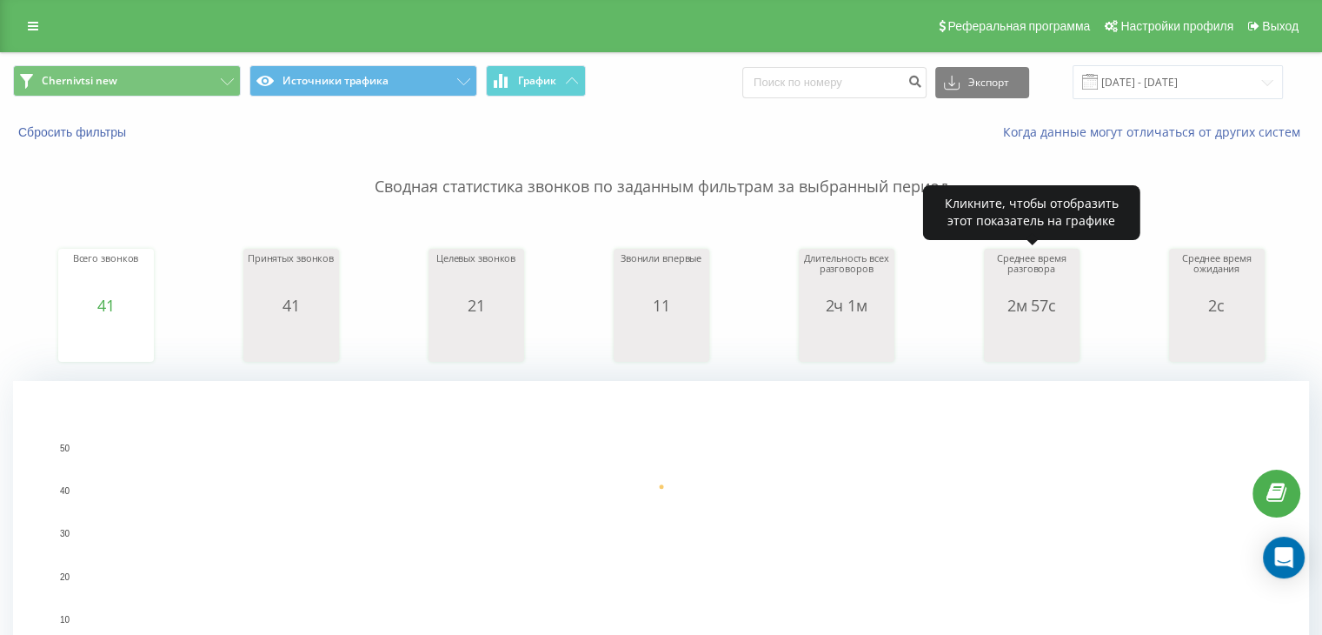
scroll to position [579, 0]
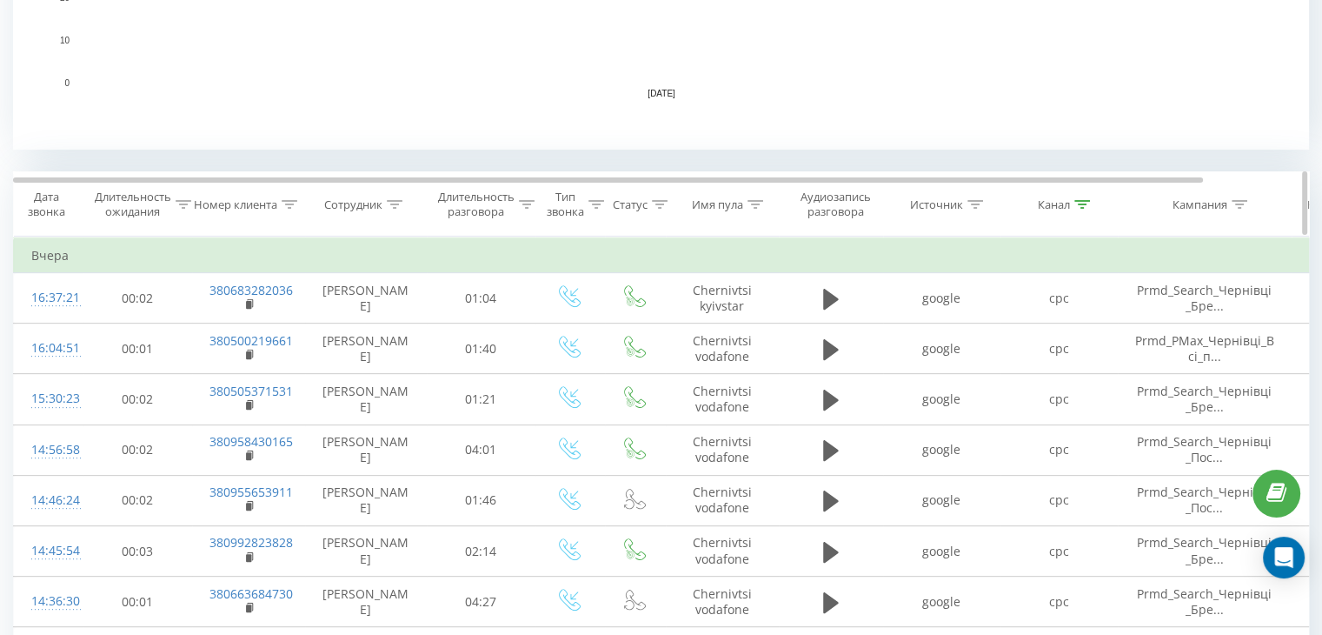
click at [1078, 206] on icon at bounding box center [1083, 204] width 16 height 9
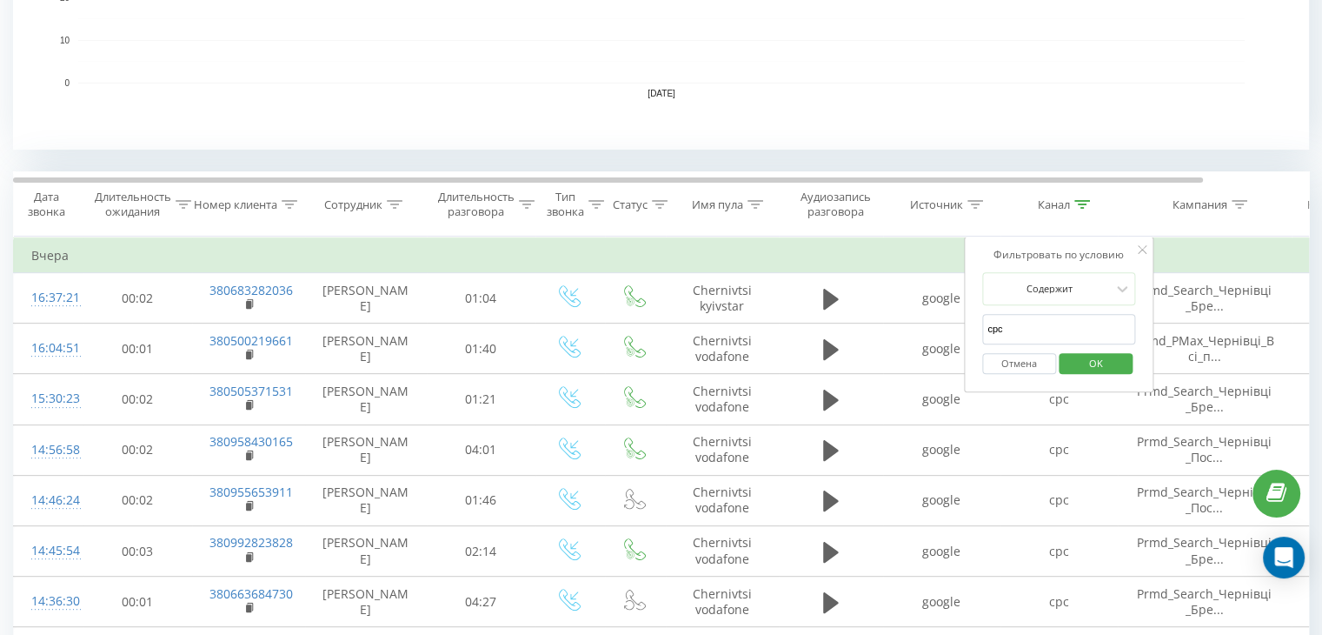
click at [1043, 363] on button "Отмена" at bounding box center [1019, 364] width 74 height 22
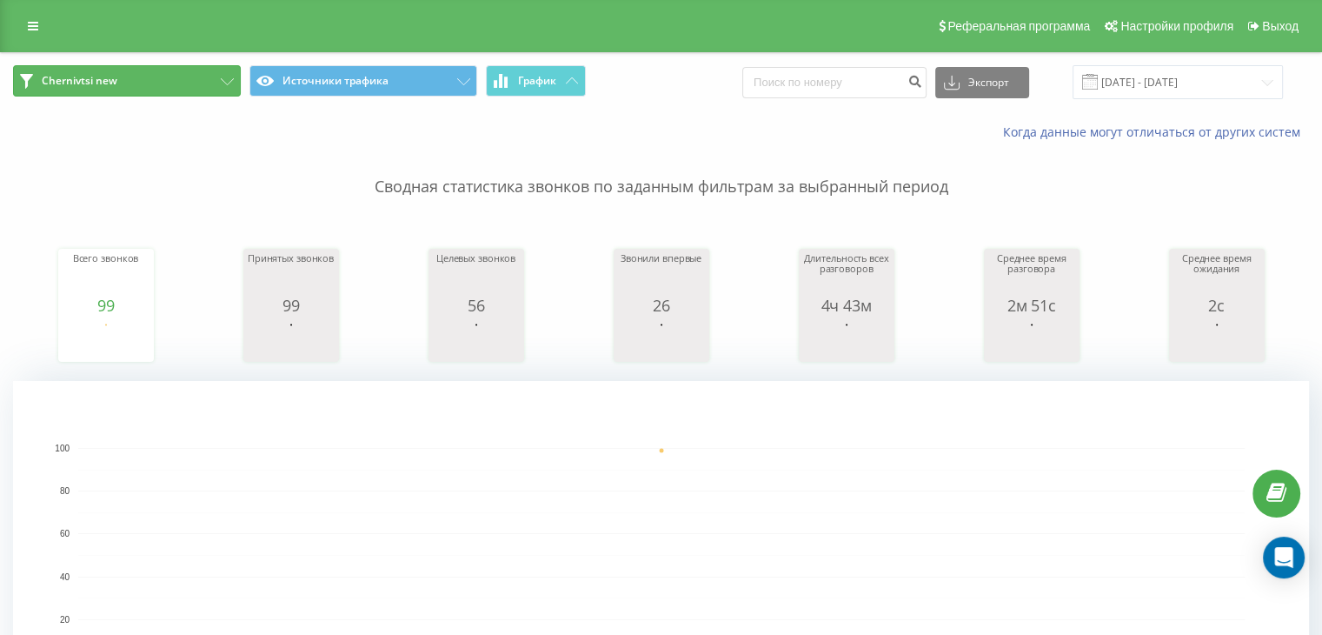
click at [143, 90] on button "Chernivtsi new" at bounding box center [127, 80] width 228 height 31
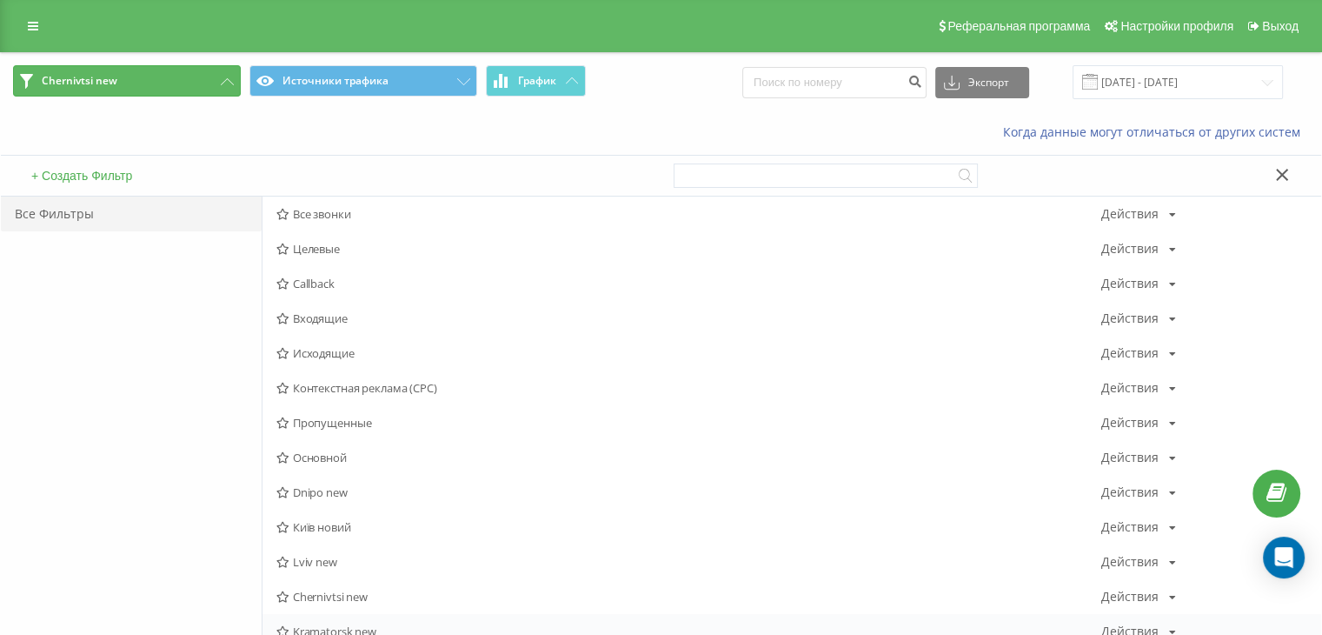
scroll to position [579, 0]
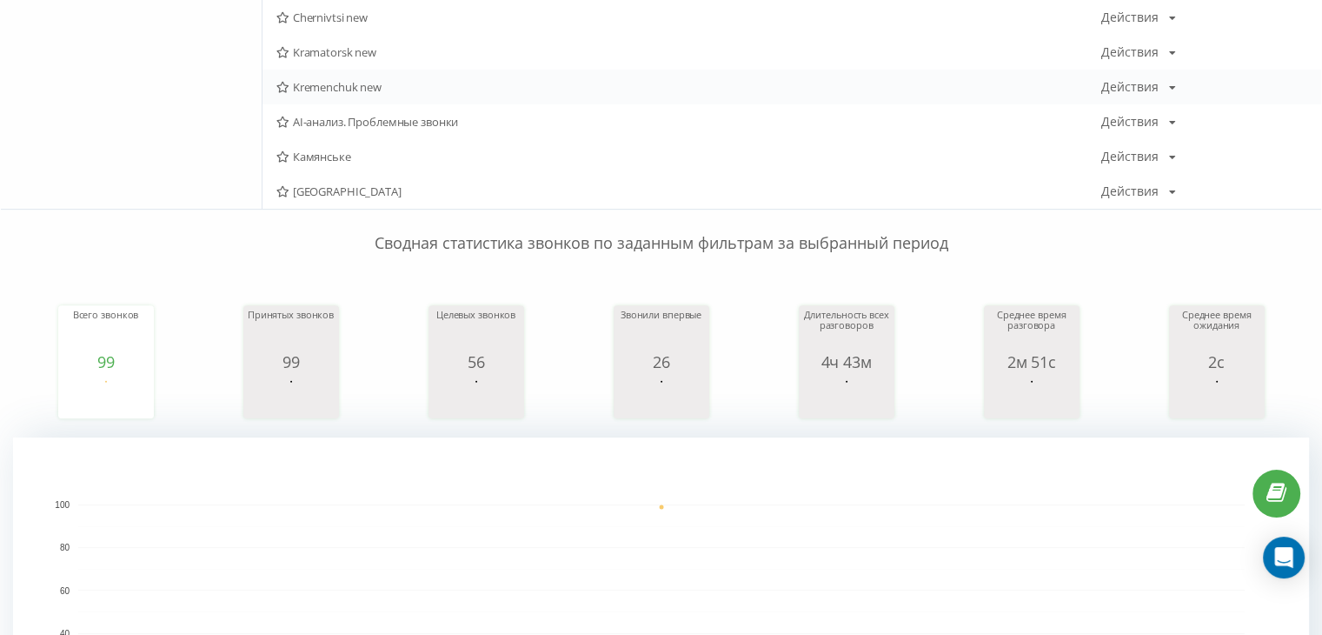
click at [309, 83] on span "Kremenchuk new" at bounding box center [688, 87] width 825 height 12
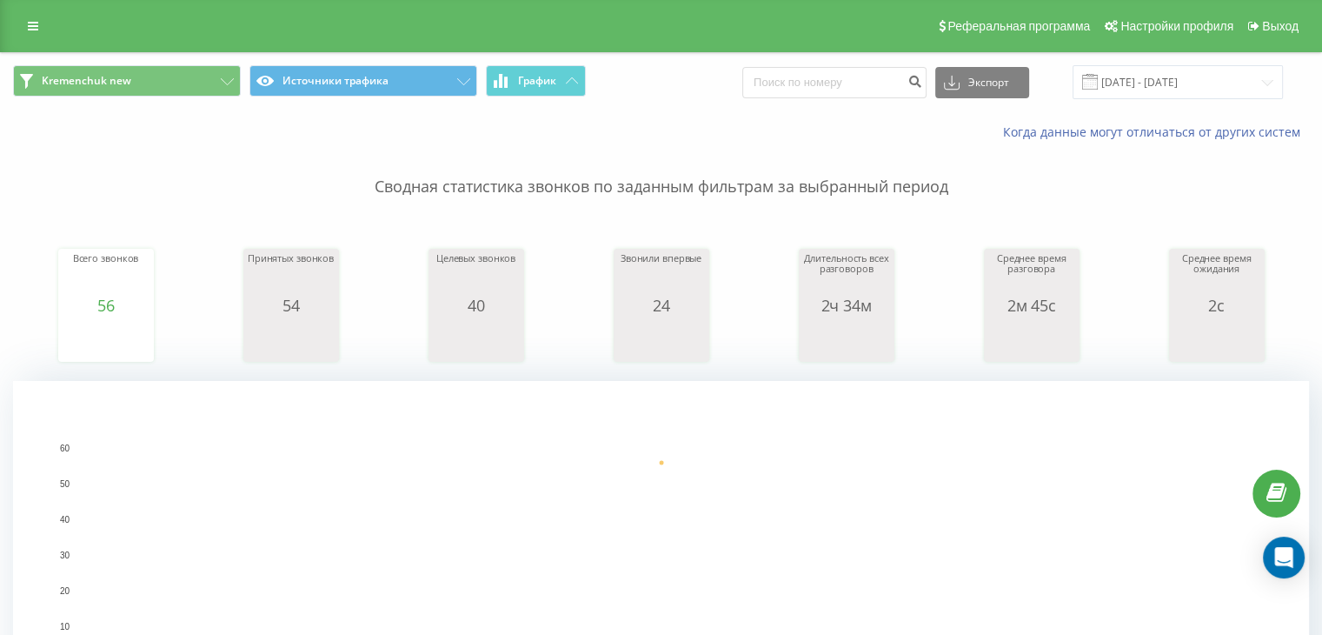
scroll to position [579, 0]
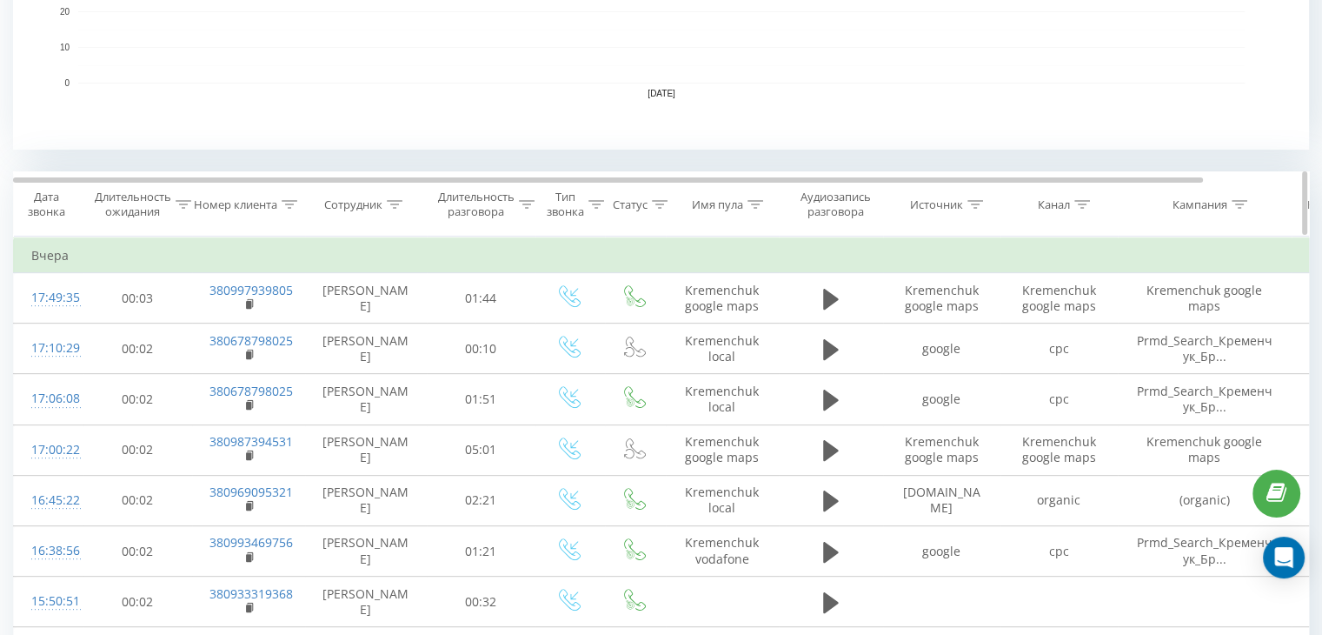
click at [1078, 208] on div at bounding box center [1083, 204] width 16 height 15
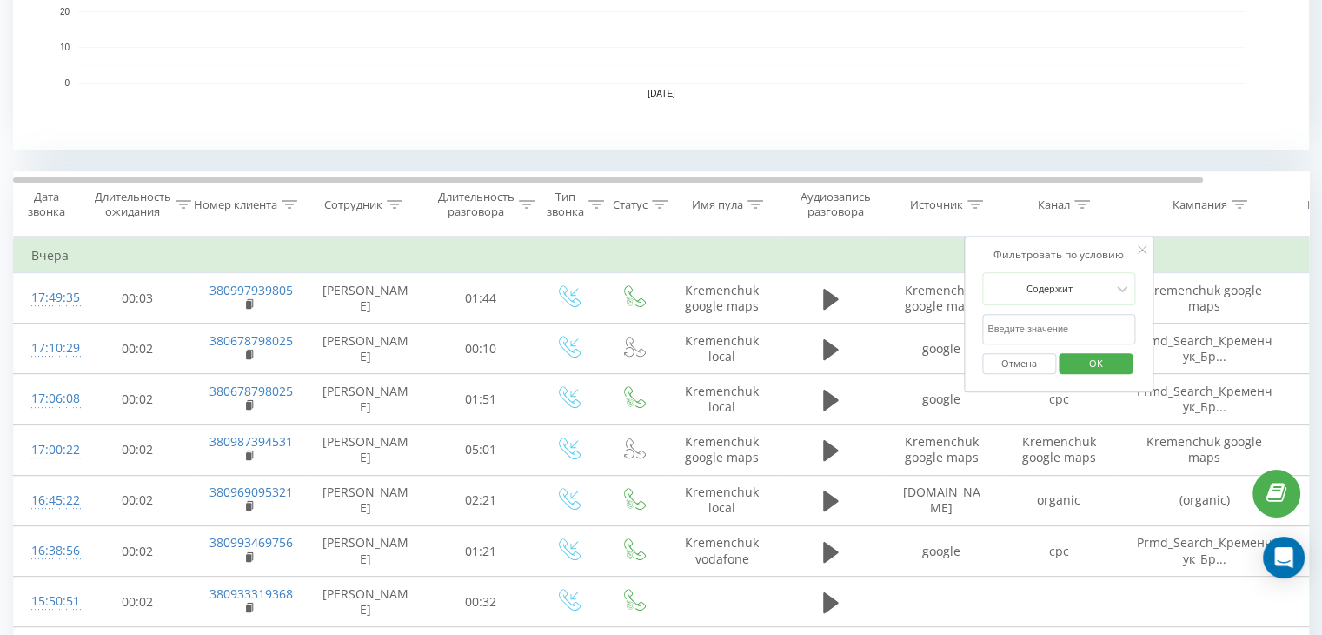
click at [1062, 324] on input "text" at bounding box center [1058, 329] width 153 height 30
type input "cpc"
click at [1080, 366] on span "OK" at bounding box center [1096, 362] width 49 height 27
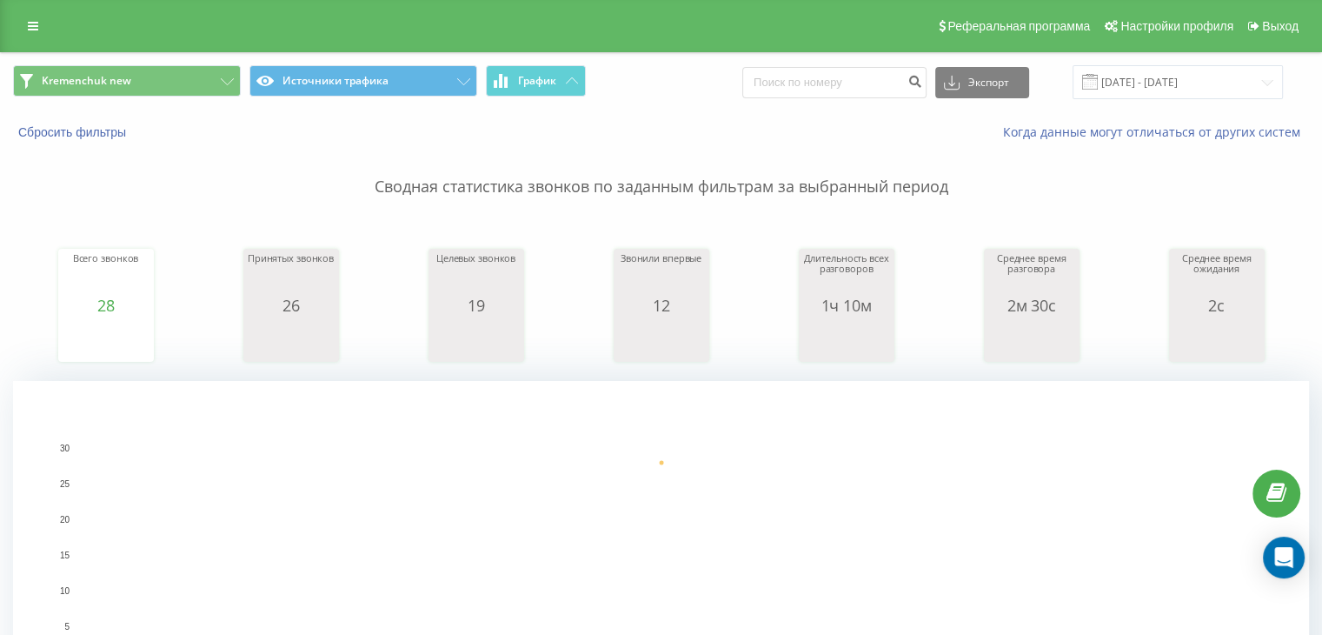
scroll to position [579, 0]
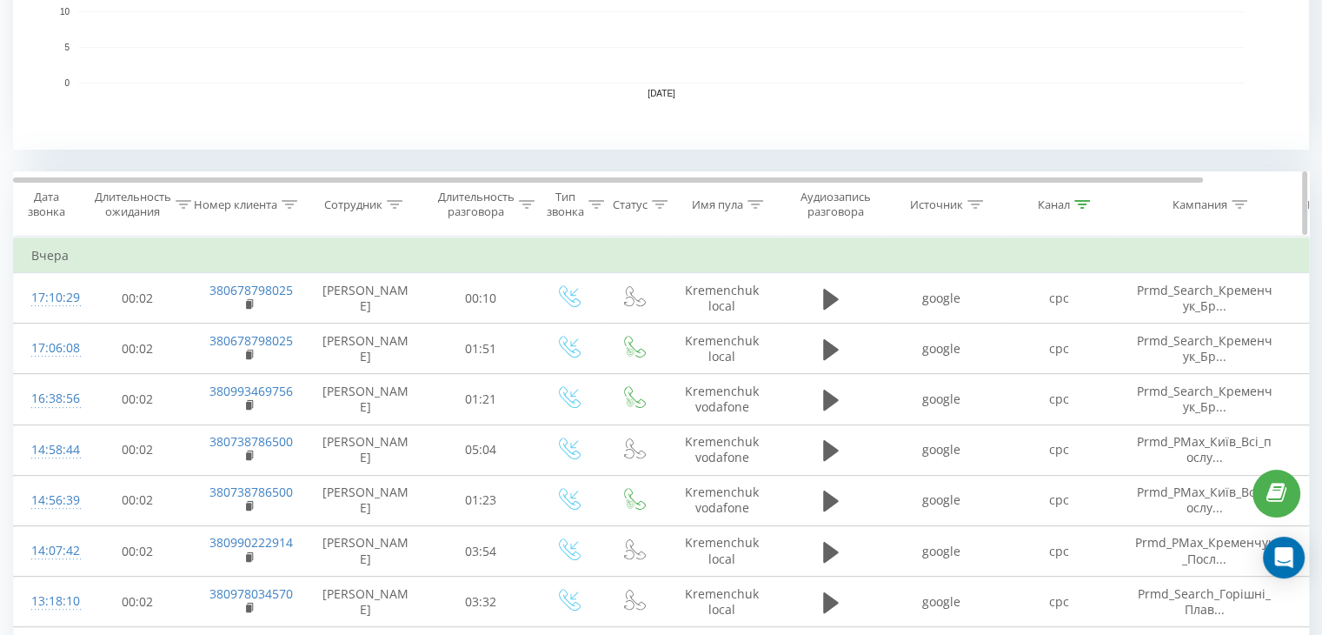
click at [1086, 201] on icon at bounding box center [1083, 204] width 16 height 9
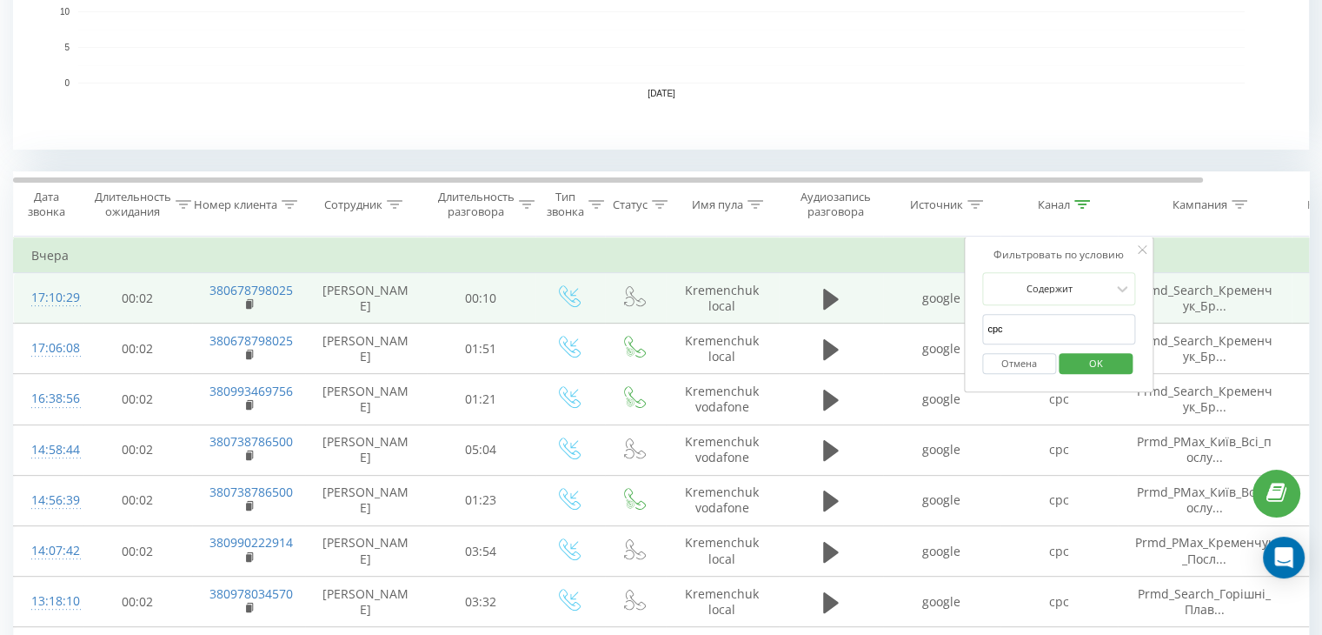
drag, startPoint x: 1012, startPoint y: 332, endPoint x: 939, endPoint y: 316, distance: 74.7
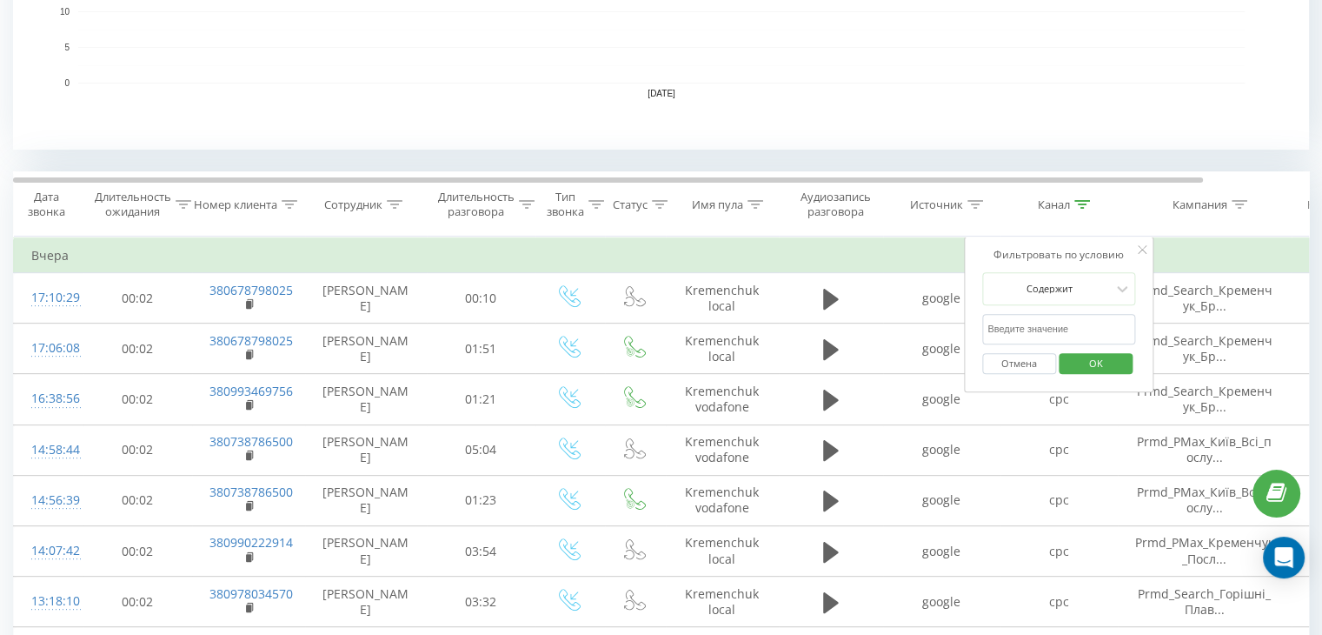
click at [1012, 323] on input "text" at bounding box center [1058, 329] width 153 height 30
type input "google maps"
click at [1084, 366] on span "OK" at bounding box center [1096, 362] width 49 height 27
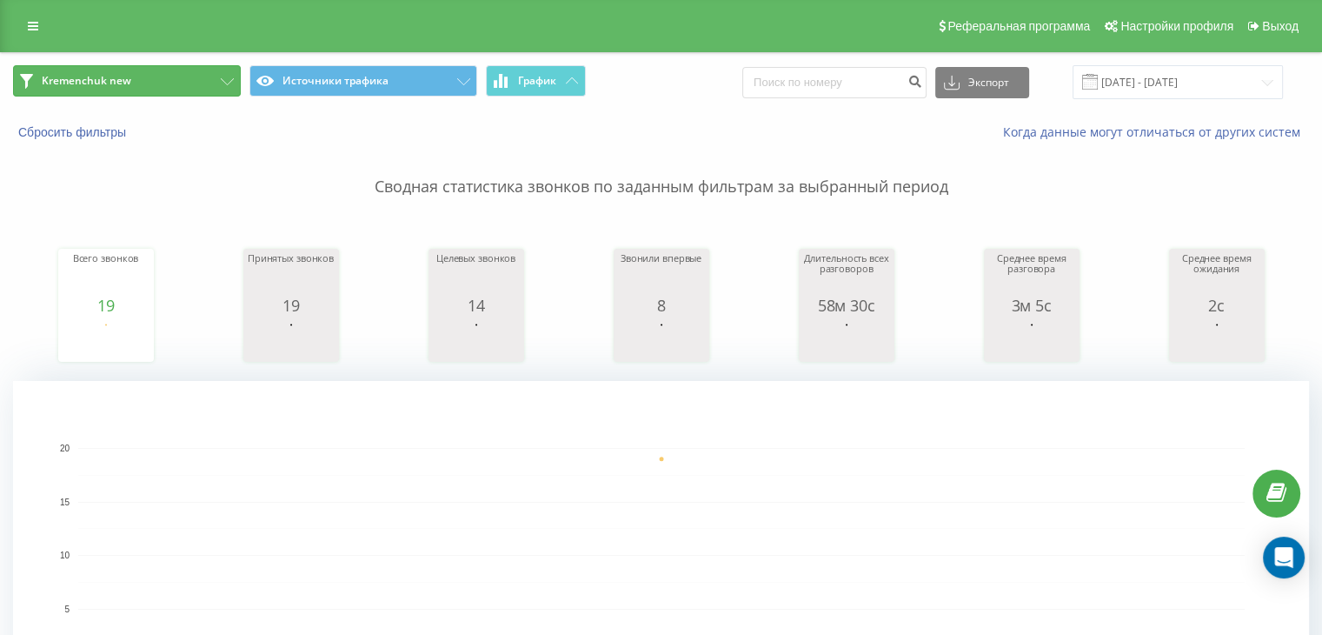
click at [94, 88] on button "Kremenchuk new" at bounding box center [127, 80] width 228 height 31
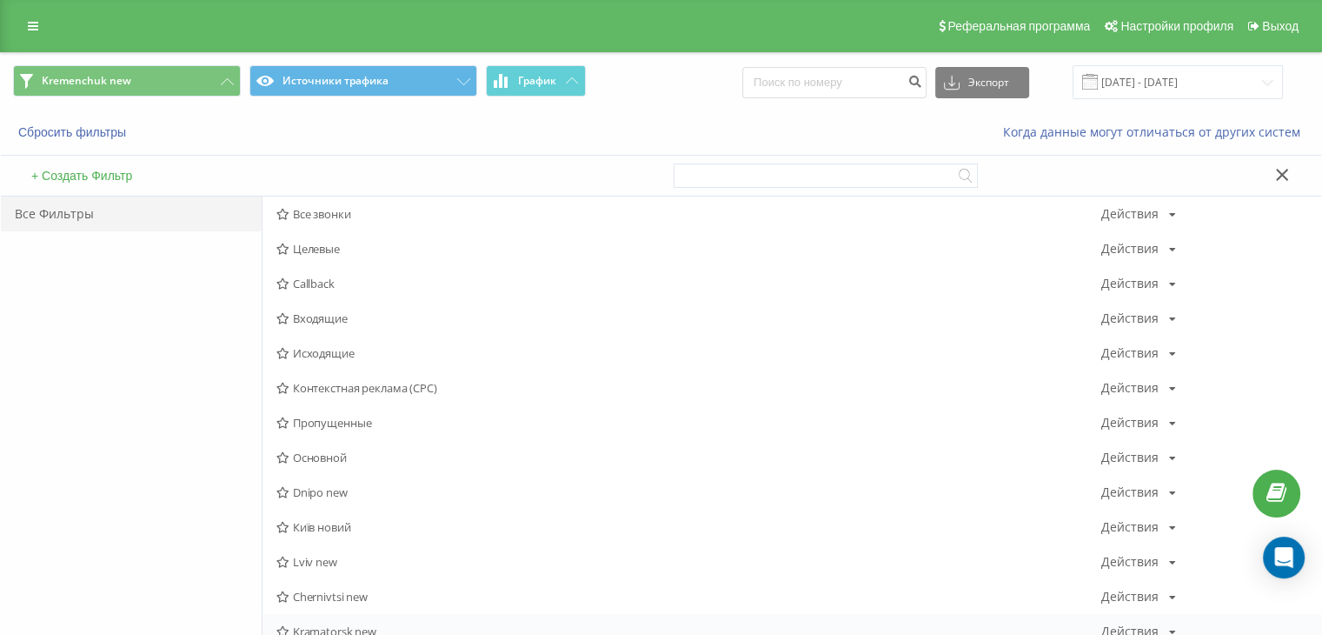
click at [328, 621] on div "Kramatorsk new Действия Редактировать Копировать Удалить По умолчанию Поделиться" at bounding box center [792, 631] width 1059 height 35
click at [323, 625] on span "Kramatorsk new" at bounding box center [688, 631] width 825 height 12
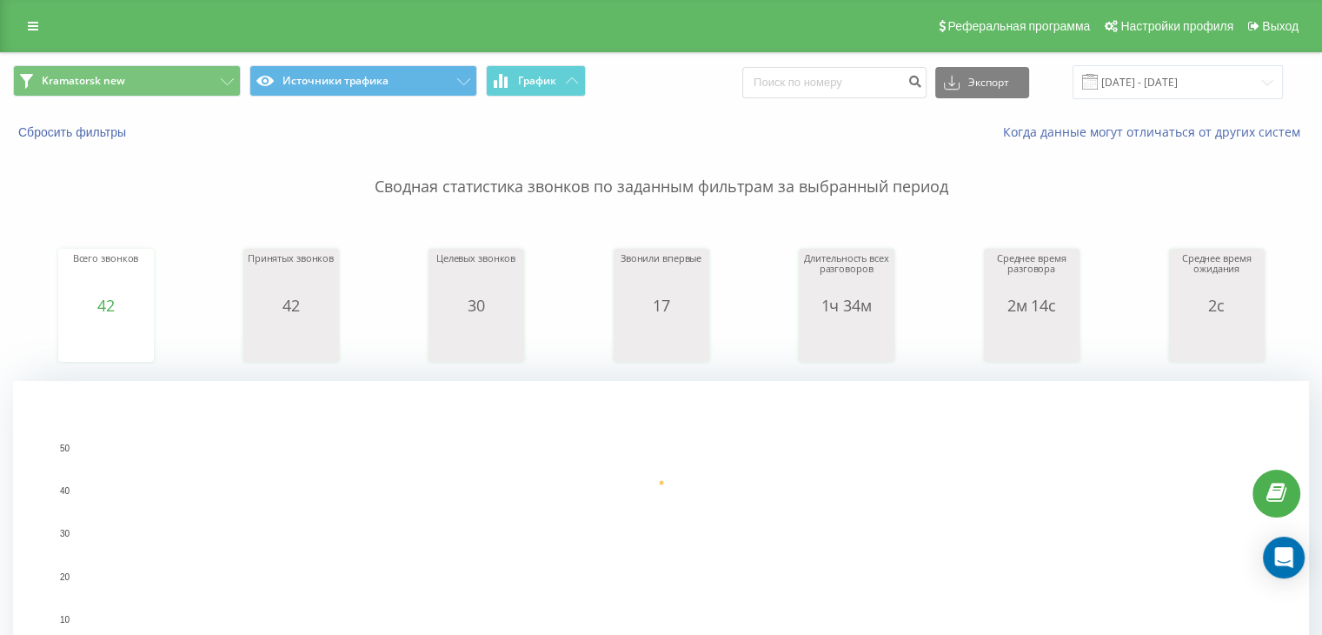
scroll to position [579, 0]
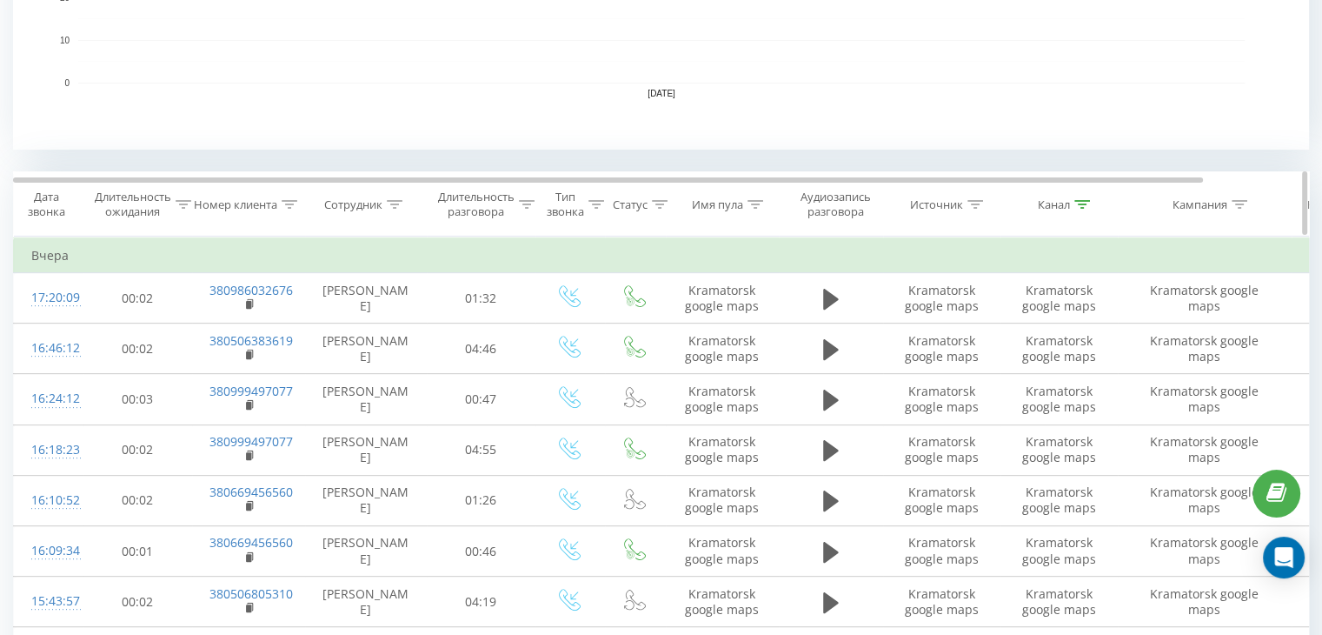
click at [1075, 204] on icon at bounding box center [1083, 204] width 16 height 9
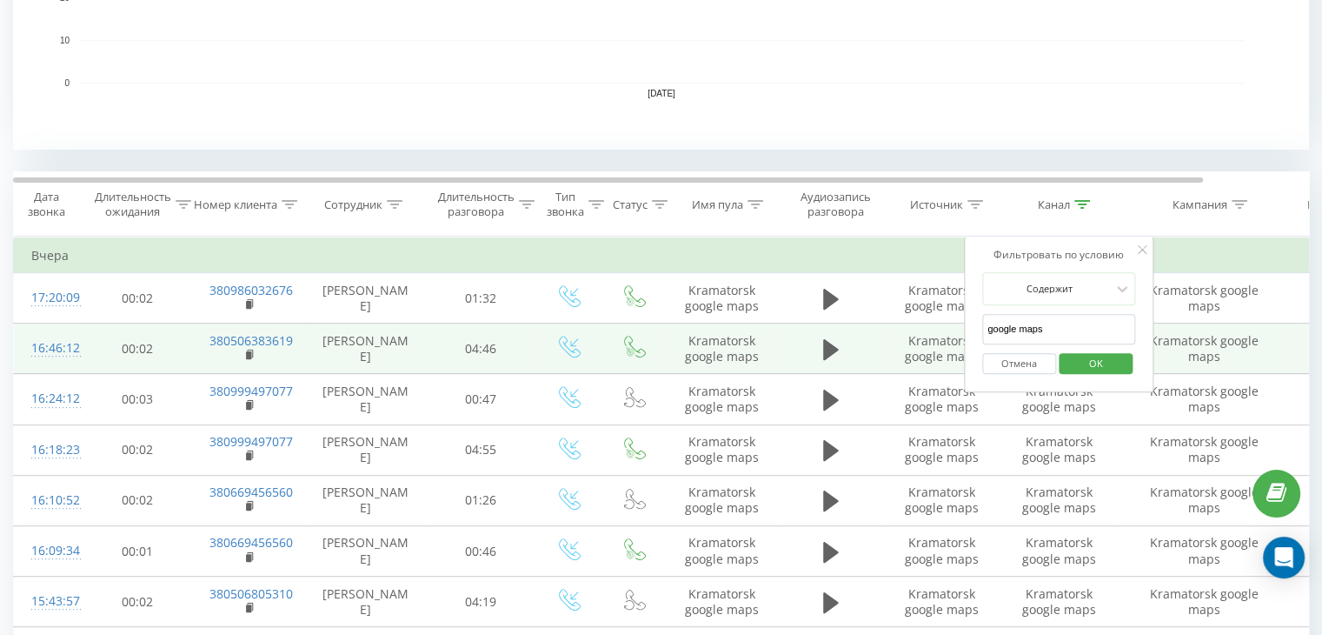
drag, startPoint x: 1020, startPoint y: 324, endPoint x: 927, endPoint y: 322, distance: 93.1
type input "\"
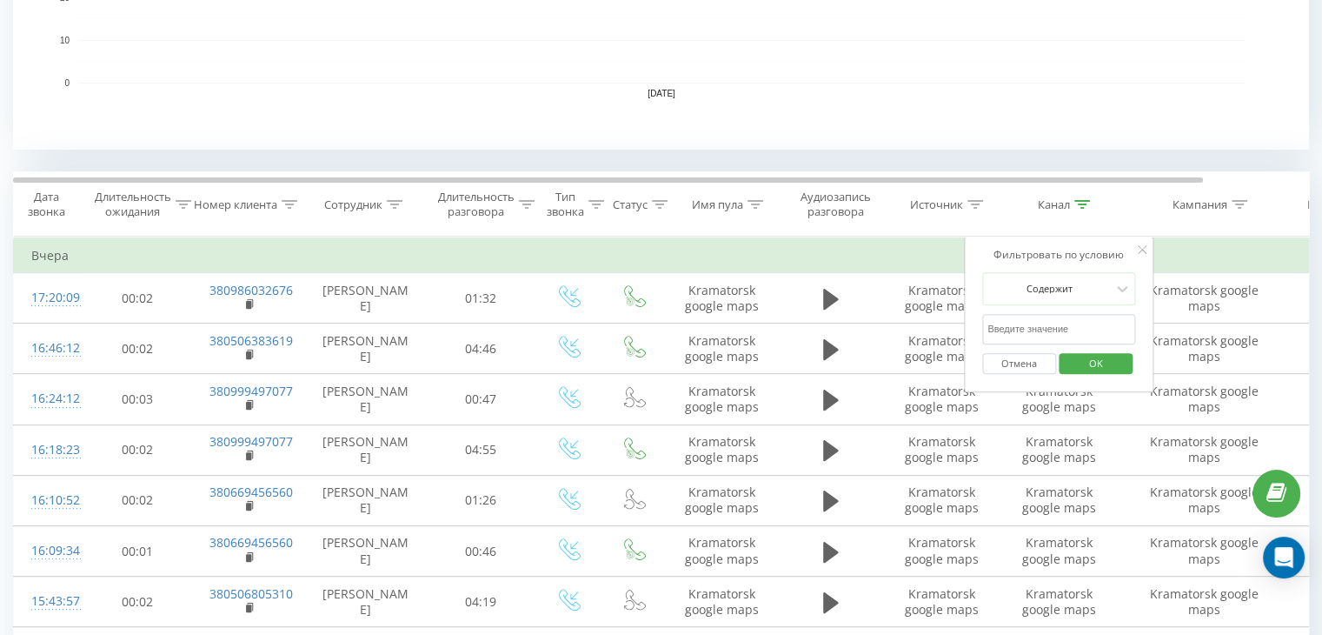
click at [1019, 320] on input "text" at bounding box center [1058, 329] width 153 height 30
type input "cpc"
click at [1109, 365] on span "OK" at bounding box center [1096, 362] width 49 height 27
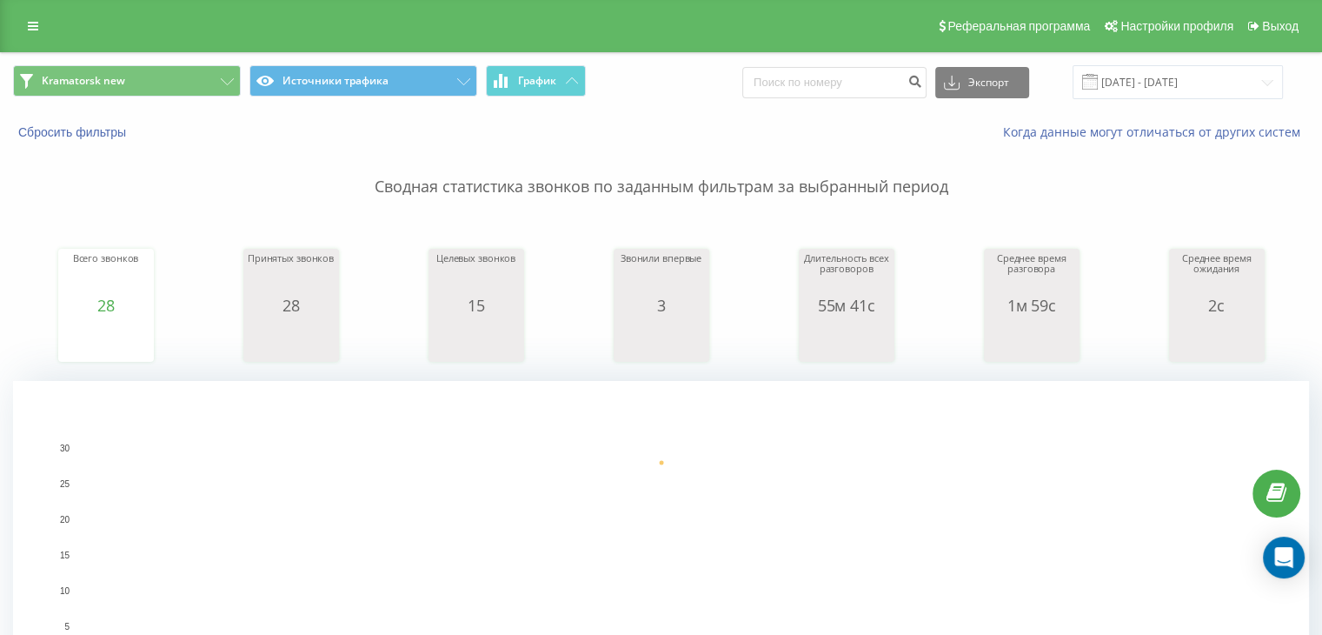
scroll to position [579, 0]
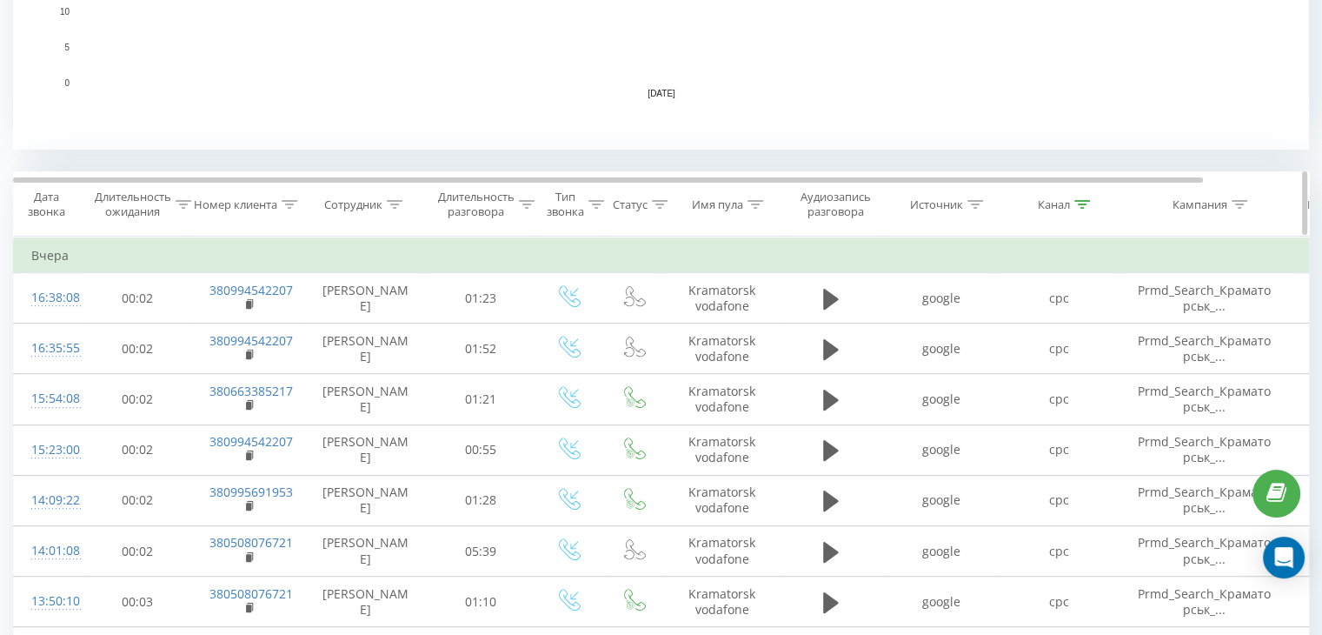
click at [1085, 197] on div at bounding box center [1083, 204] width 16 height 15
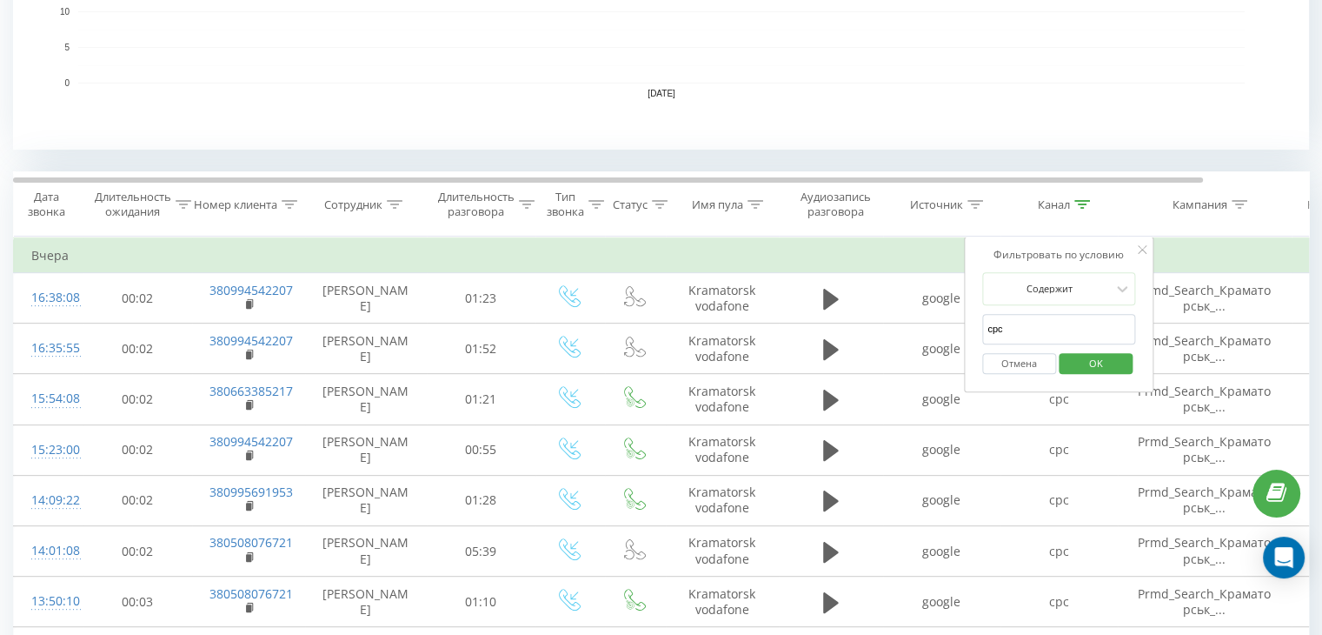
click at [1015, 365] on button "Отмена" at bounding box center [1019, 364] width 74 height 22
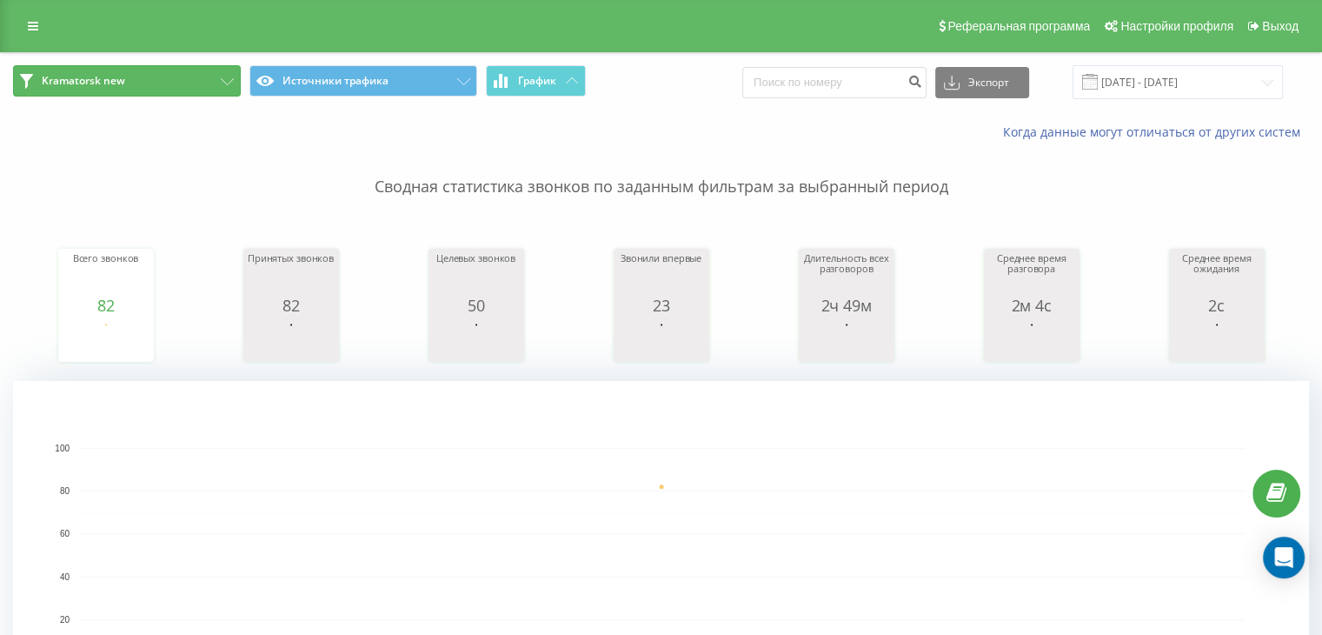
click at [167, 80] on button "Kramatorsk new" at bounding box center [127, 80] width 228 height 31
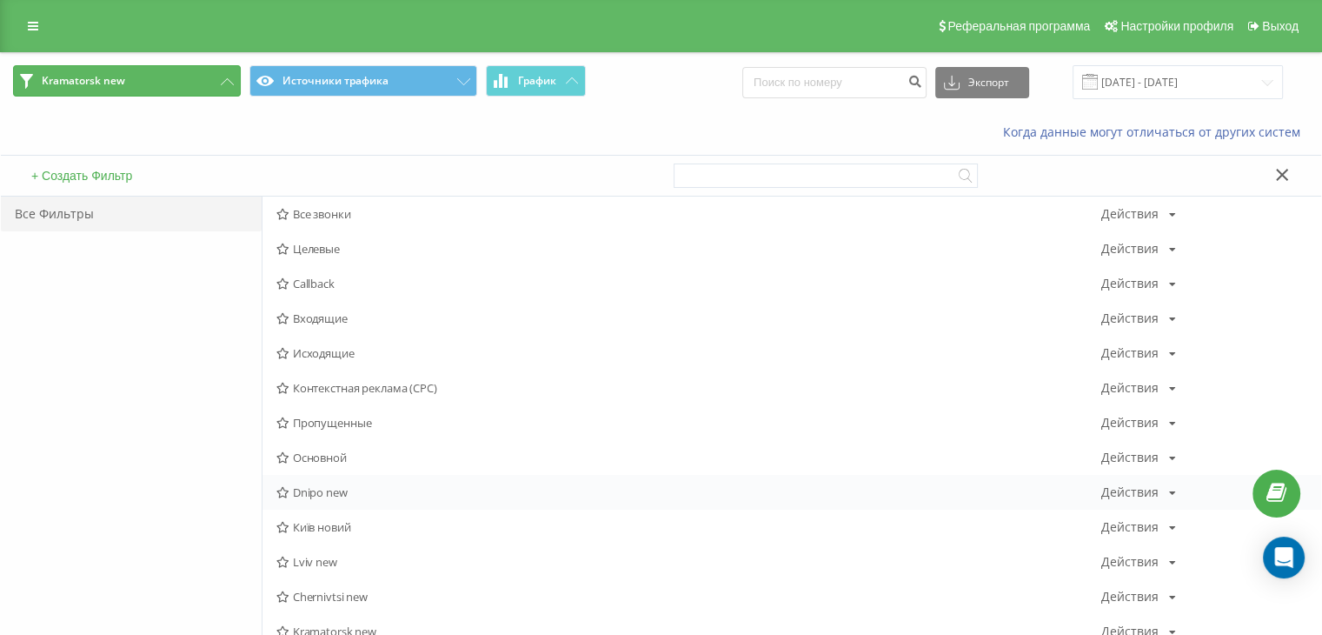
scroll to position [579, 0]
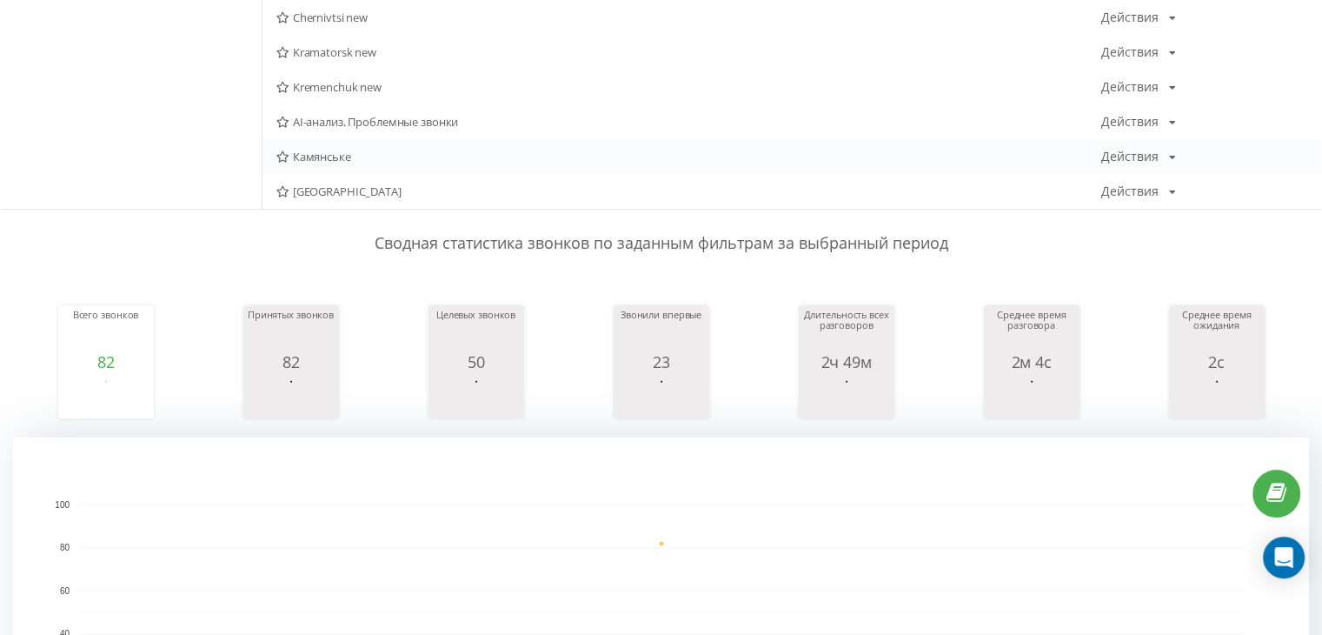
click at [304, 150] on span "Камянське" at bounding box center [688, 156] width 825 height 12
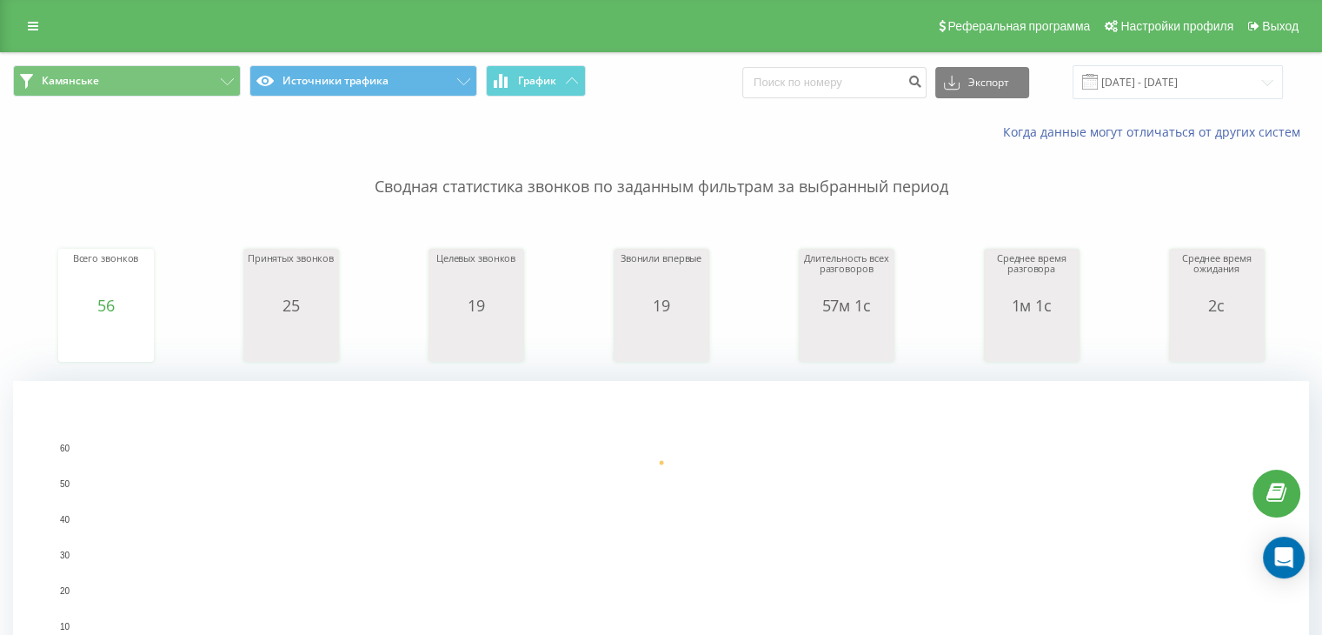
scroll to position [579, 0]
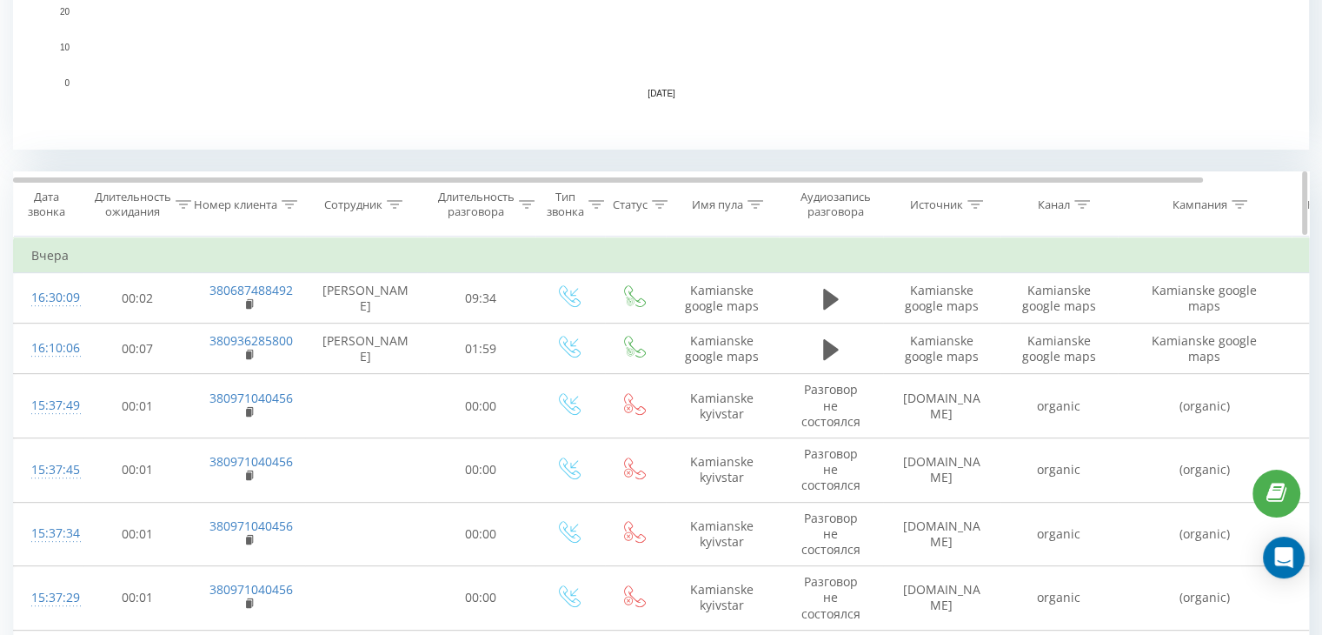
click at [1084, 203] on icon at bounding box center [1083, 204] width 16 height 9
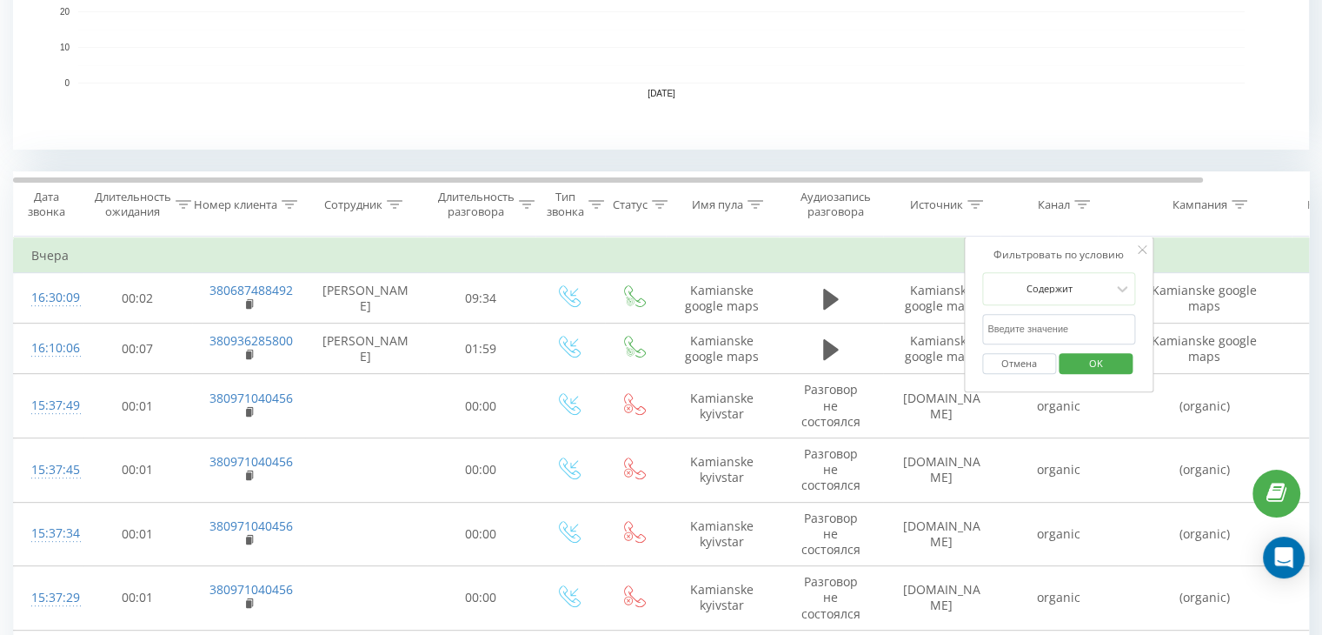
click at [1027, 331] on input "text" at bounding box center [1058, 329] width 153 height 30
type input "cpc"
drag, startPoint x: 1075, startPoint y: 362, endPoint x: 853, endPoint y: 345, distance: 223.2
click at [1076, 362] on span "OK" at bounding box center [1096, 362] width 49 height 27
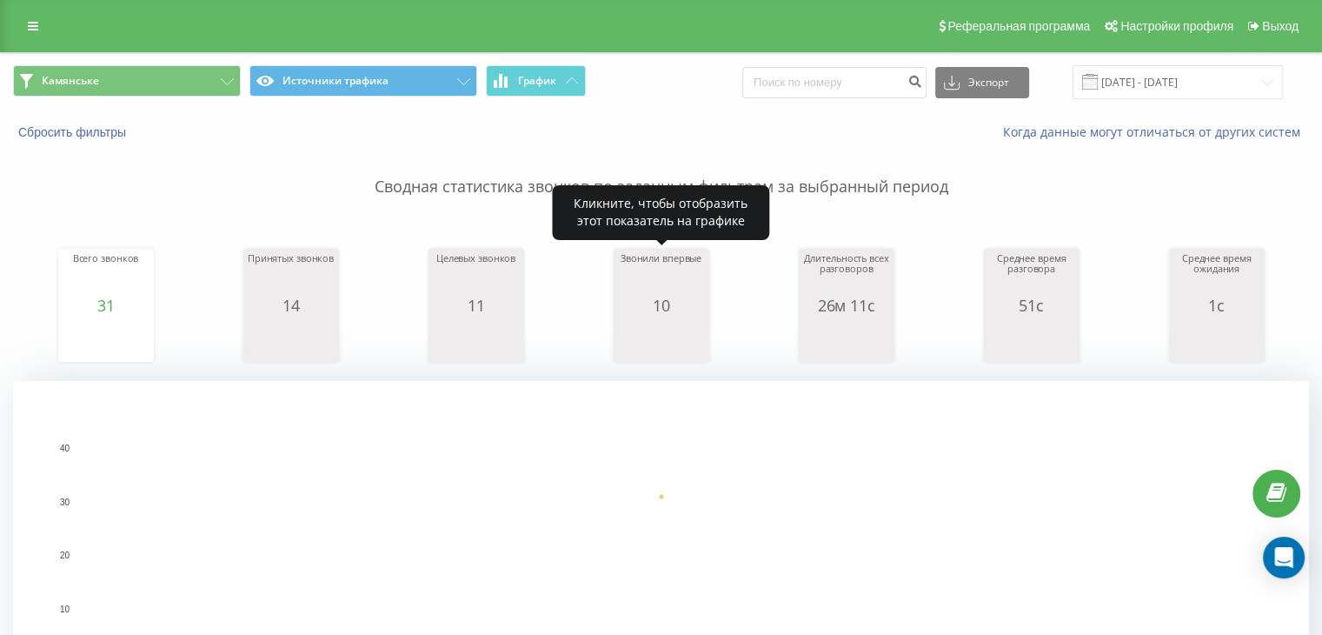
scroll to position [579, 0]
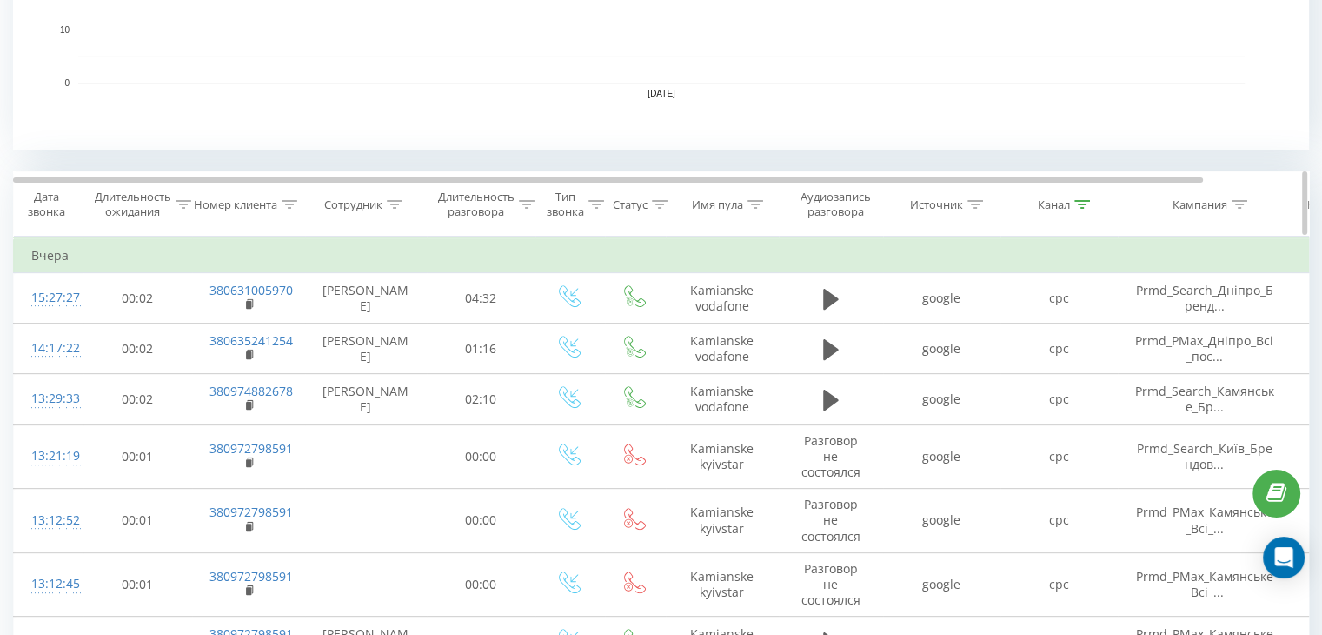
click at [1082, 197] on div at bounding box center [1083, 204] width 16 height 15
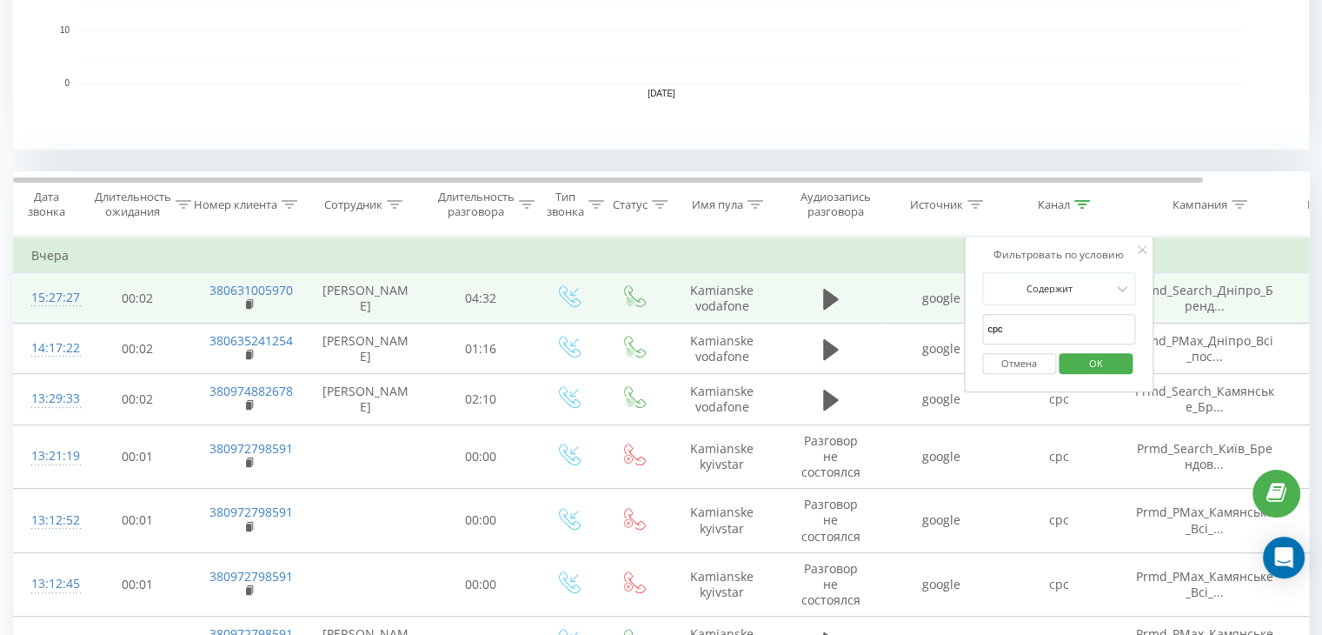
drag, startPoint x: 908, startPoint y: 312, endPoint x: 895, endPoint y: 309, distance: 13.5
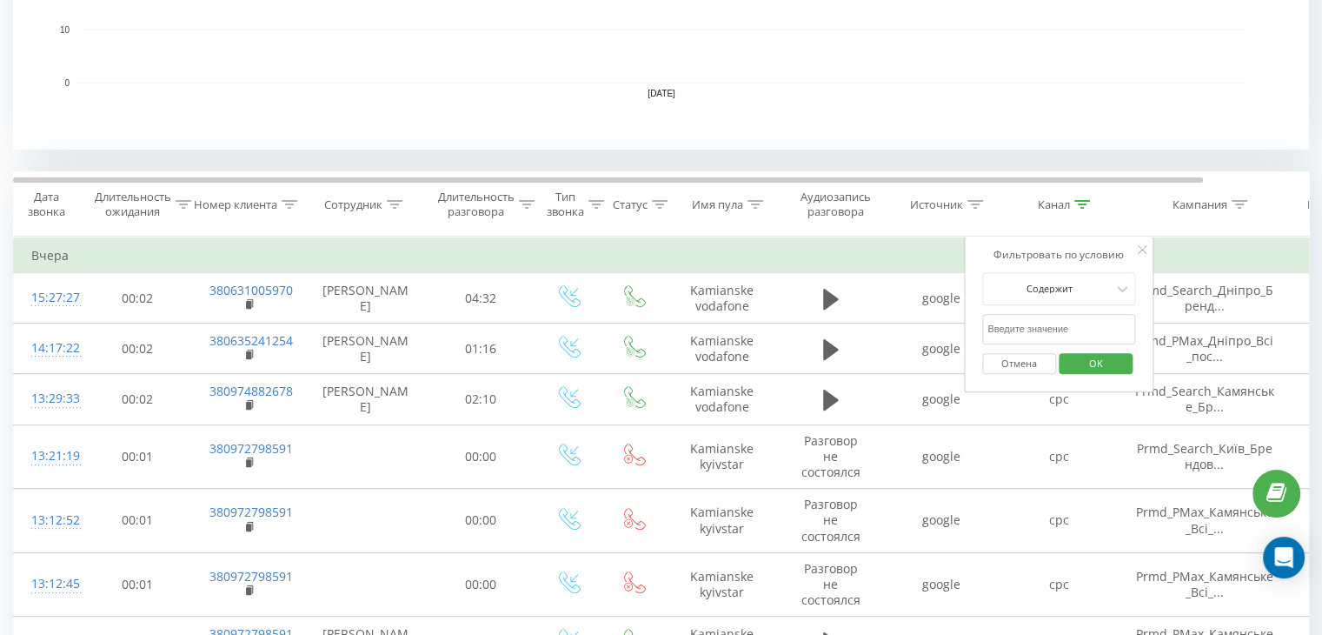
click at [1036, 324] on input "text" at bounding box center [1058, 329] width 153 height 30
type input "google maps"
click at [1088, 364] on span "OK" at bounding box center [1096, 362] width 49 height 27
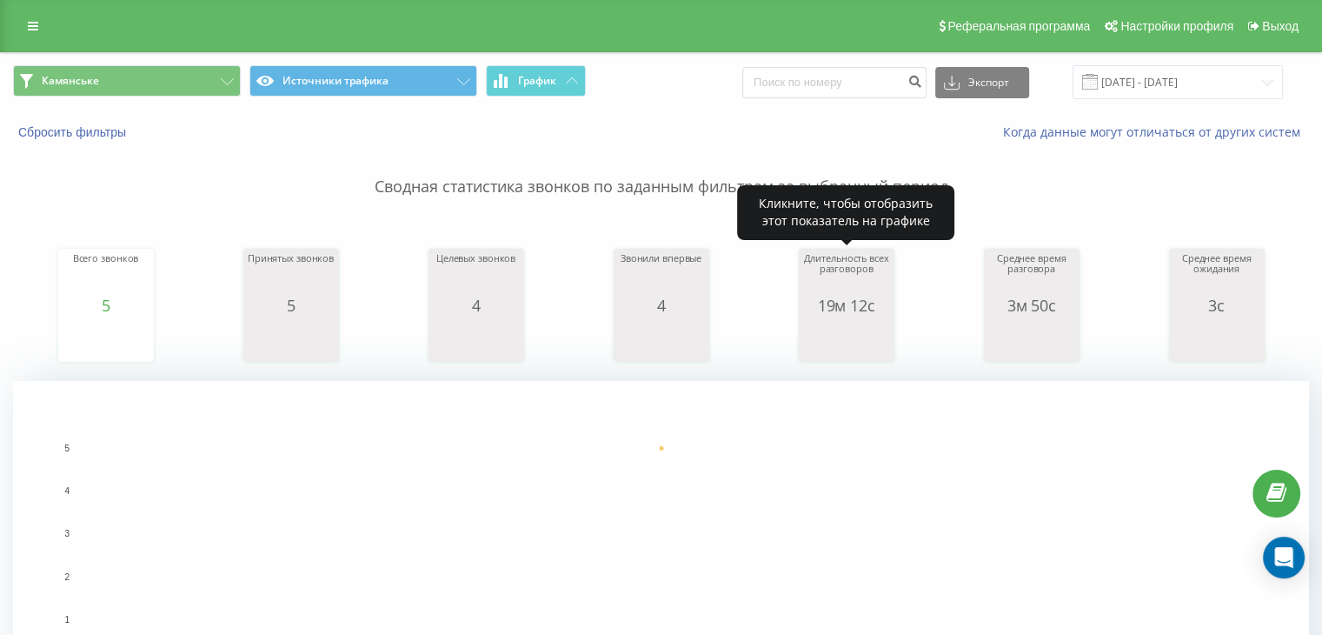
scroll to position [579, 0]
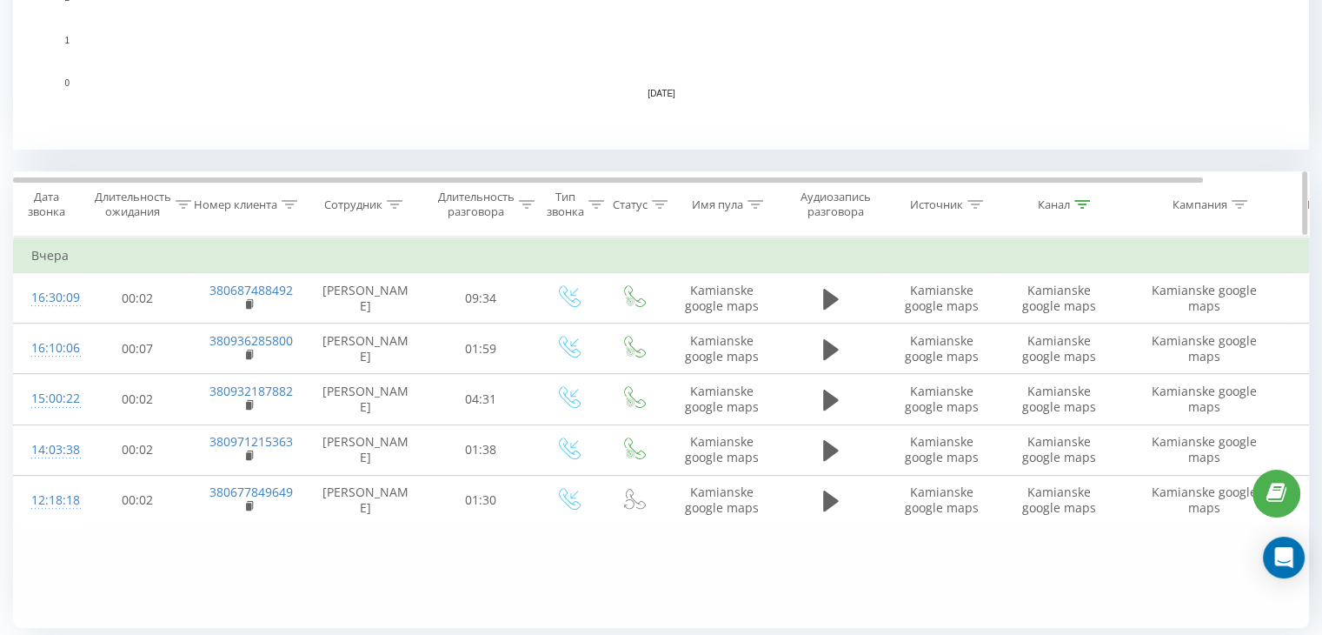
click at [1088, 203] on icon at bounding box center [1083, 204] width 16 height 9
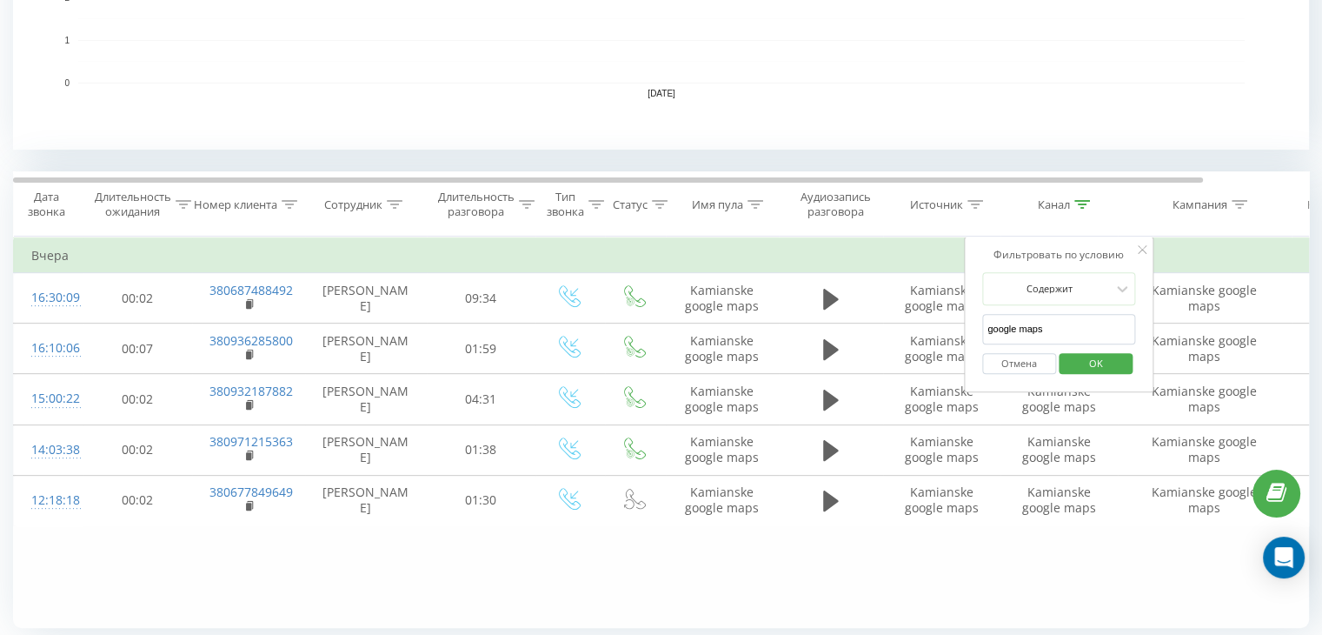
click at [1007, 360] on button "Отмена" at bounding box center [1019, 364] width 74 height 22
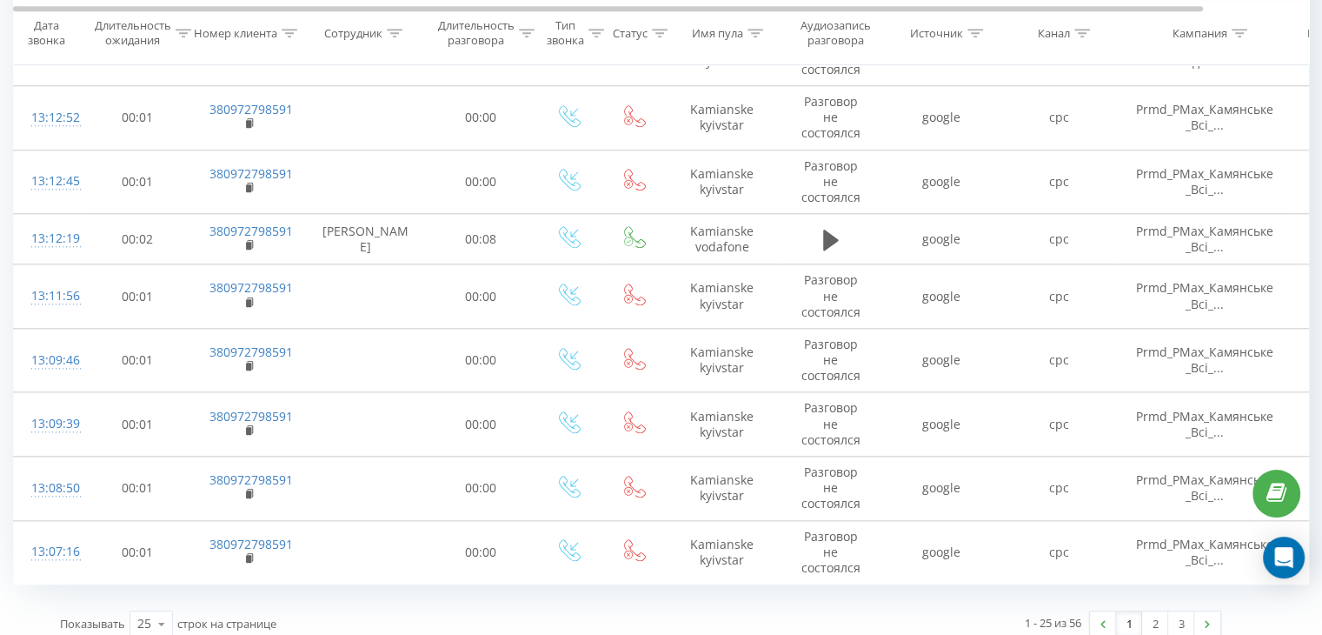
scroll to position [1770, 0]
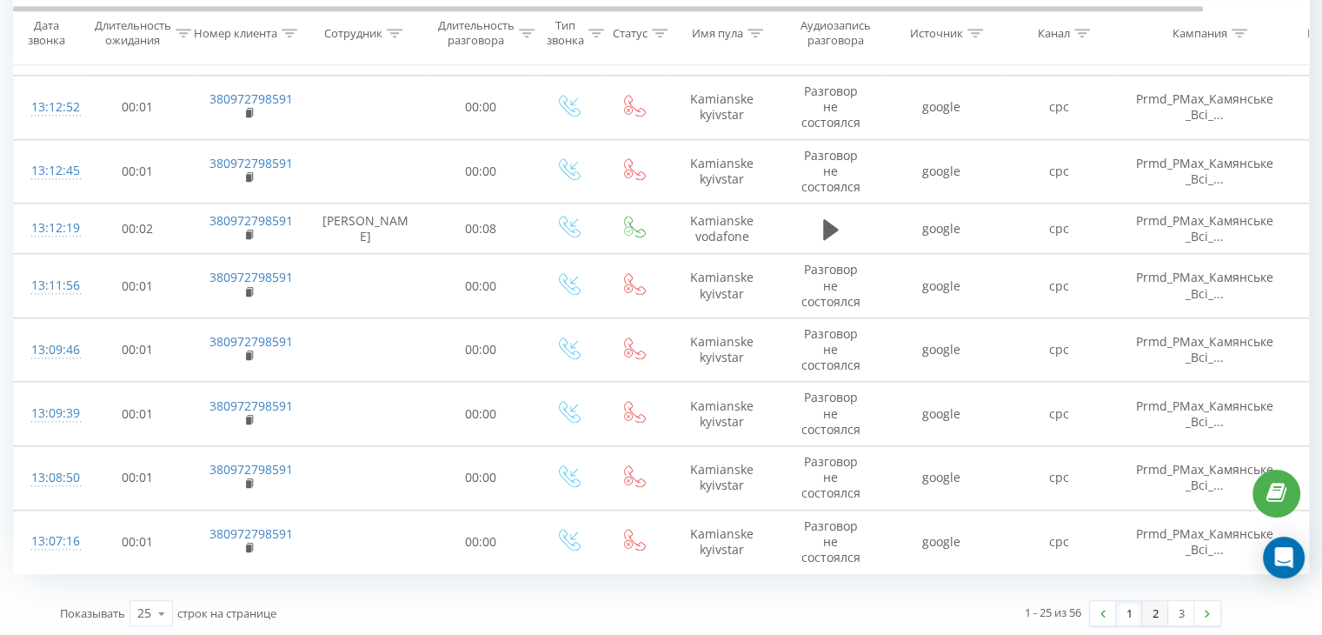
click at [1151, 606] on link "2" at bounding box center [1155, 613] width 26 height 24
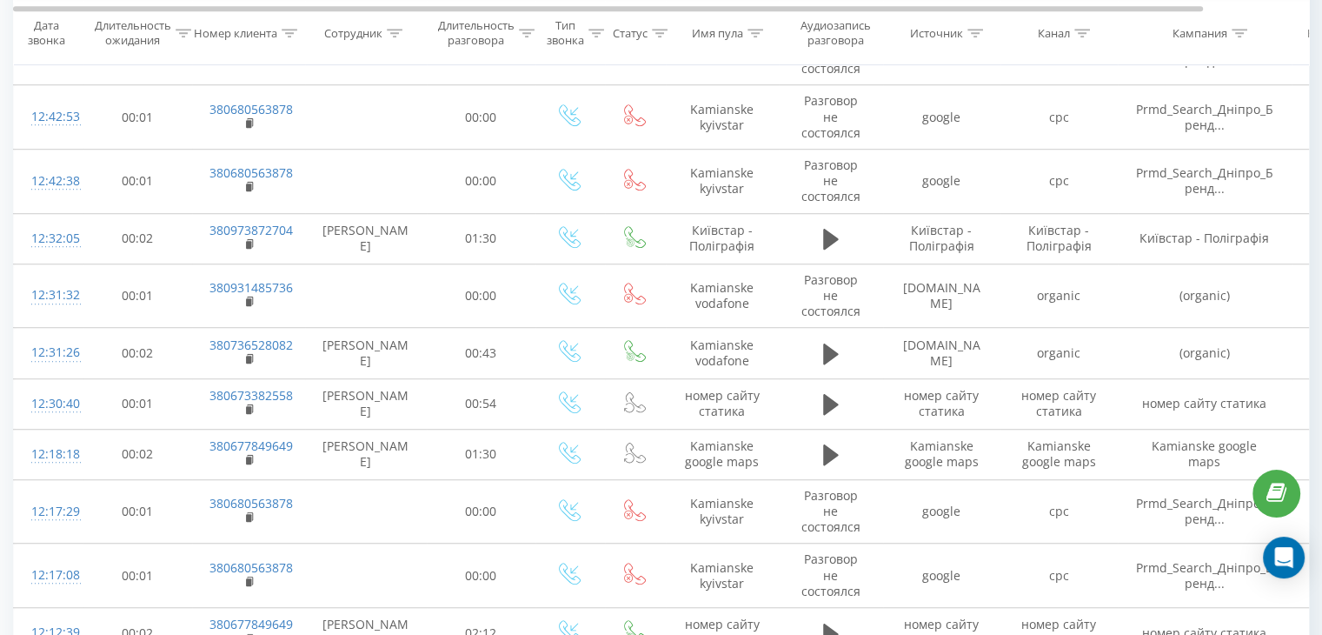
scroll to position [1729, 0]
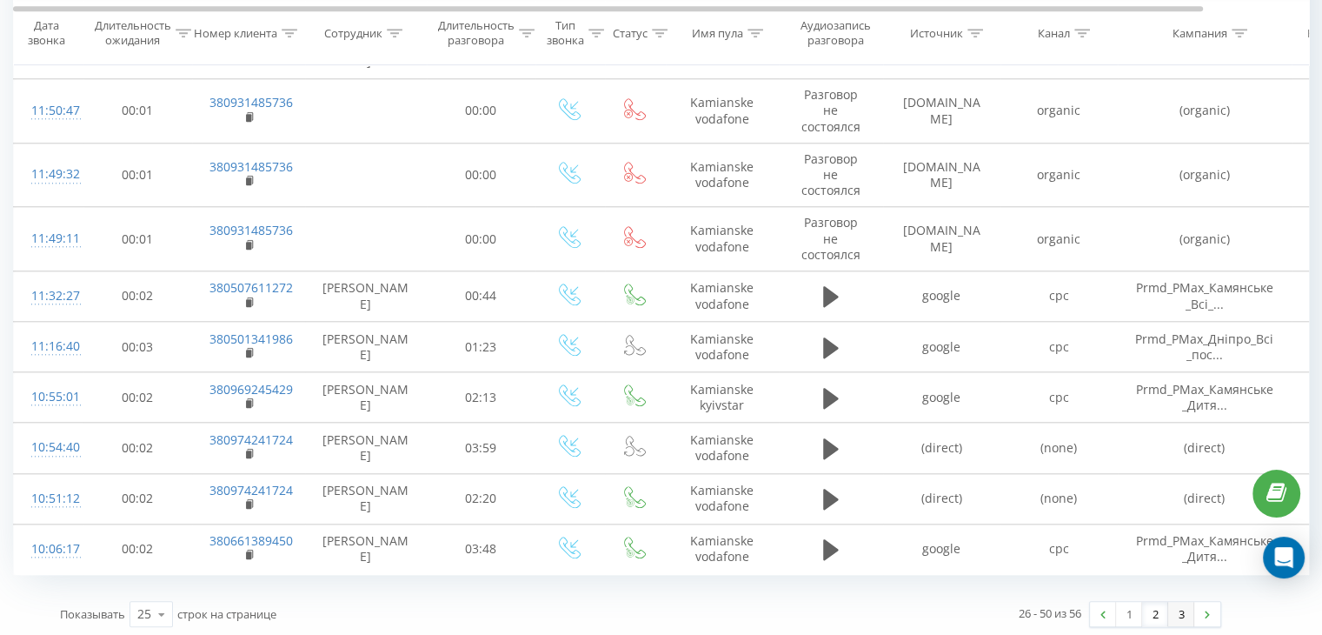
click at [1188, 603] on link "3" at bounding box center [1181, 614] width 26 height 24
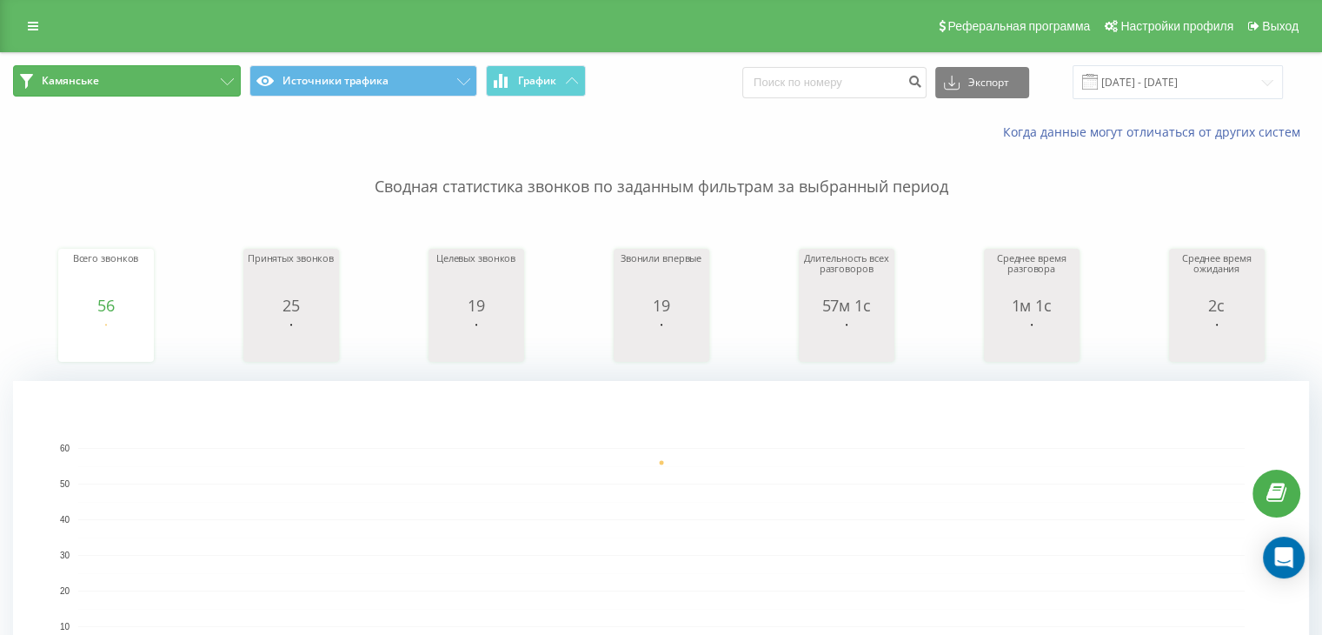
click at [127, 93] on button "Камянське" at bounding box center [127, 80] width 228 height 31
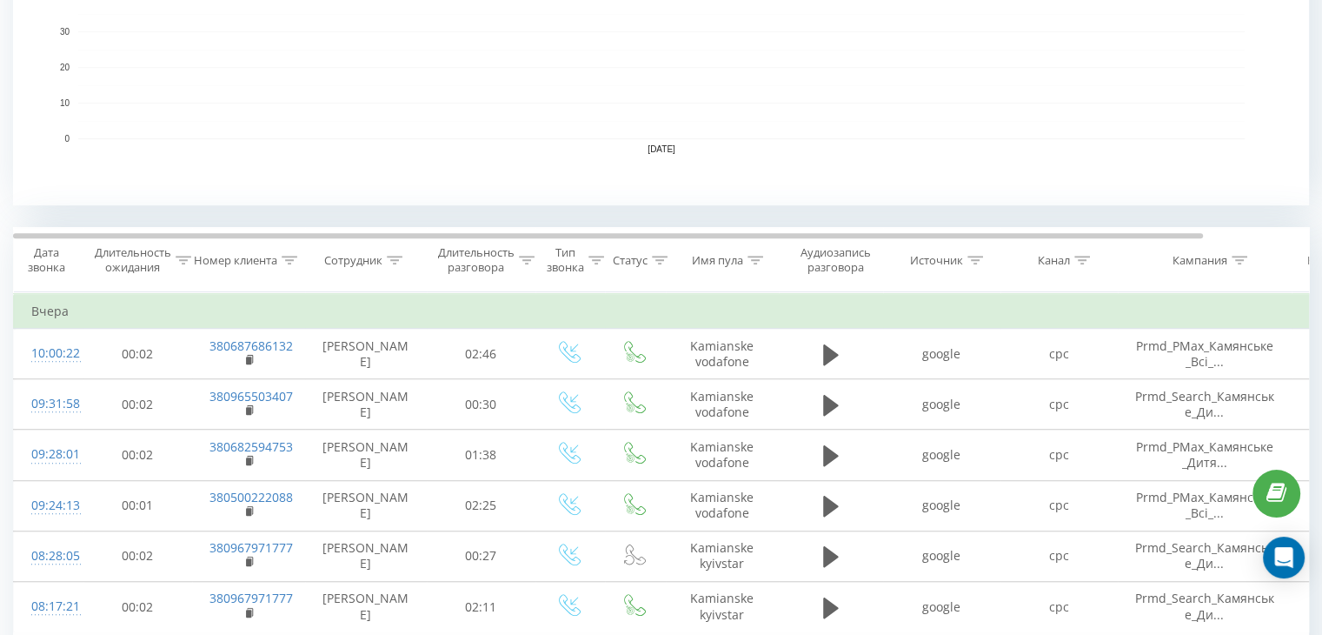
scroll to position [579, 0]
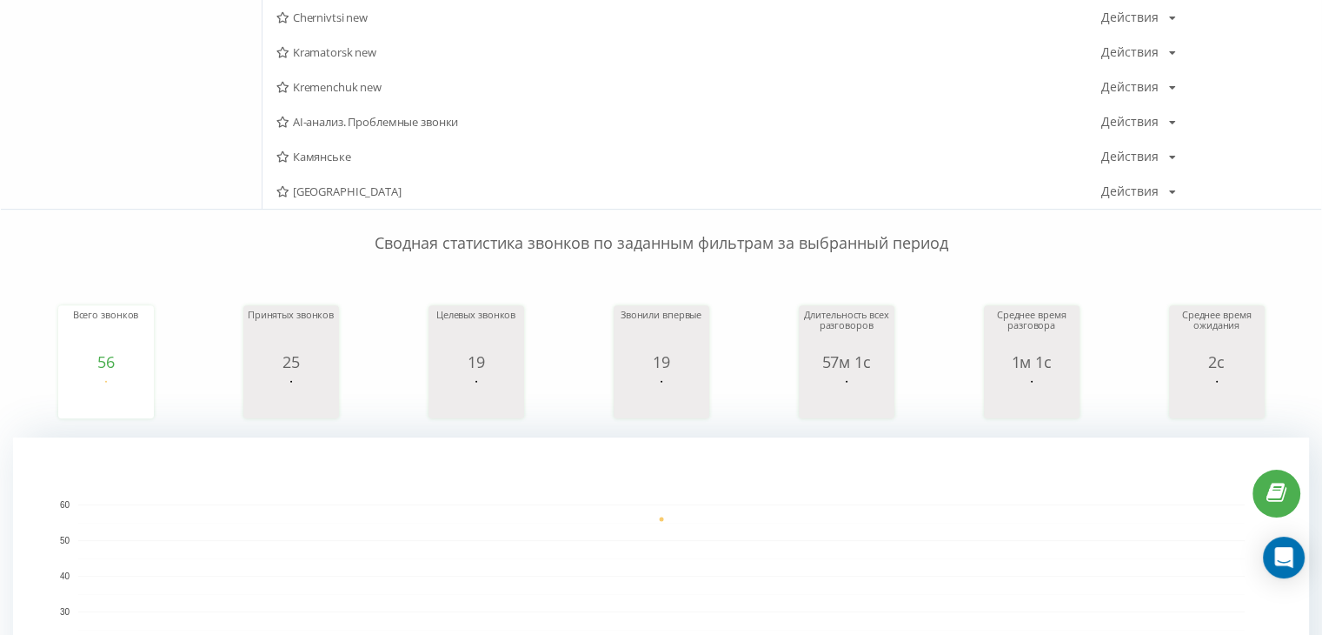
click at [326, 195] on span "[GEOGRAPHIC_DATA]" at bounding box center [688, 191] width 825 height 12
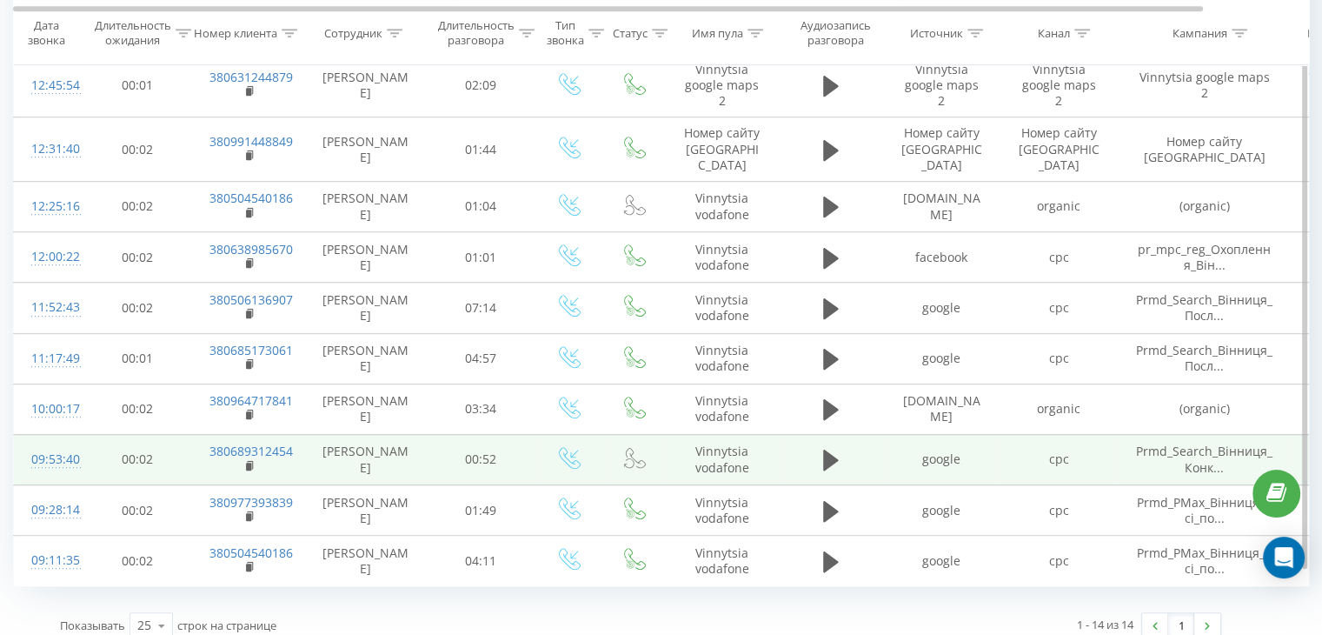
scroll to position [421, 0]
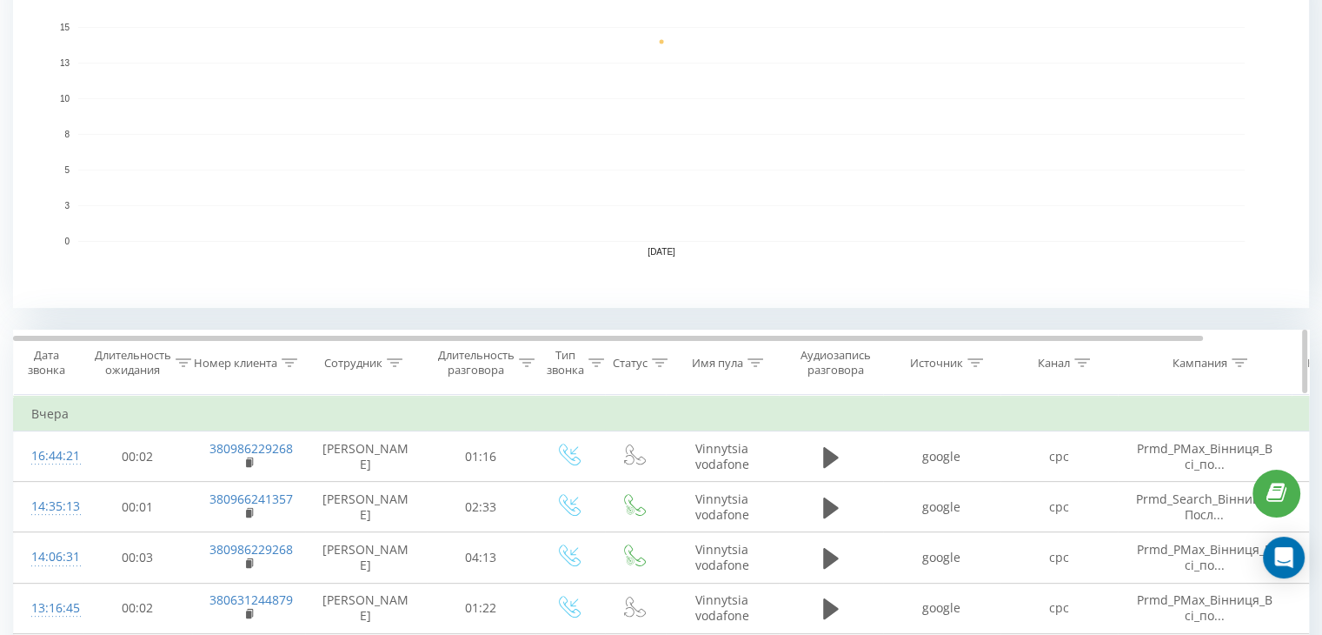
click at [978, 358] on icon at bounding box center [976, 362] width 16 height 9
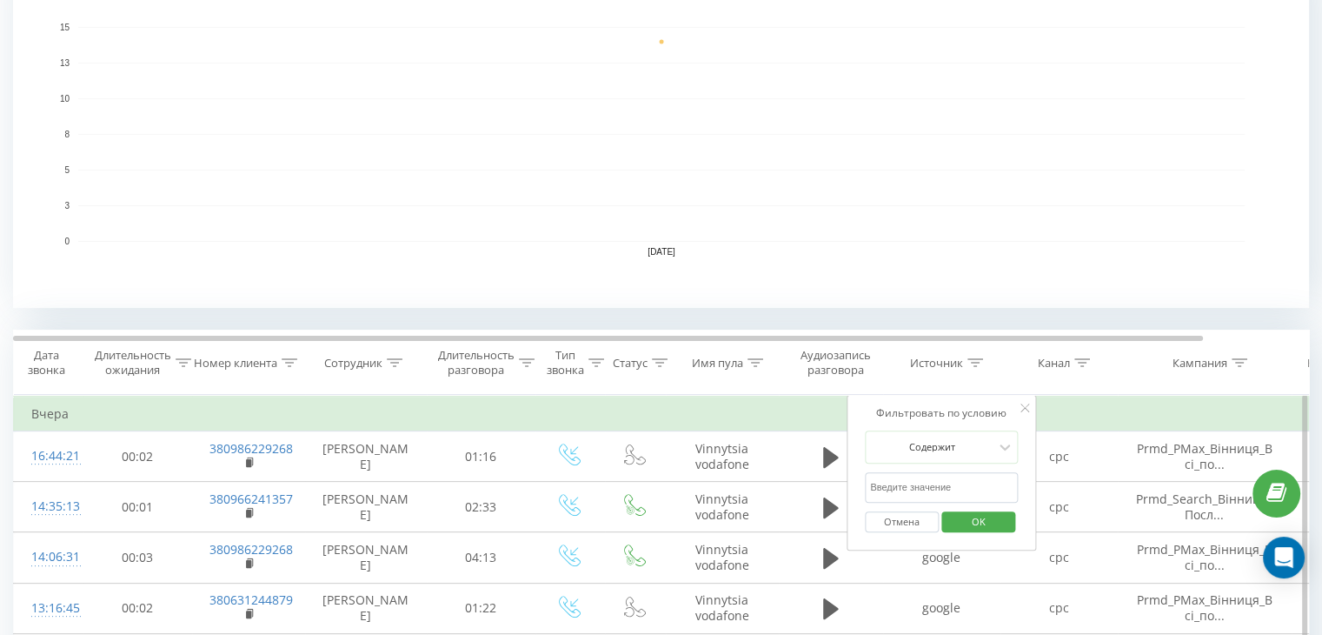
click at [955, 489] on input "text" at bounding box center [941, 487] width 153 height 30
type input "facebook"
click at [981, 517] on span "OK" at bounding box center [979, 521] width 49 height 27
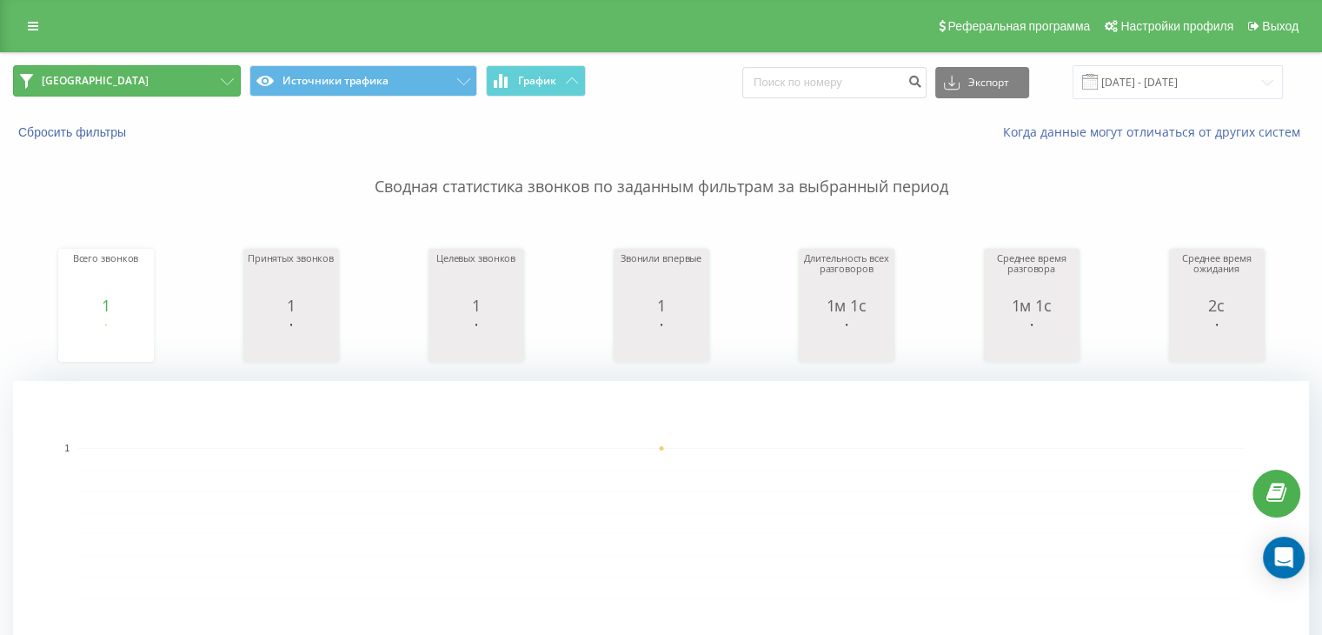
click at [104, 87] on button "[GEOGRAPHIC_DATA]" at bounding box center [127, 80] width 228 height 31
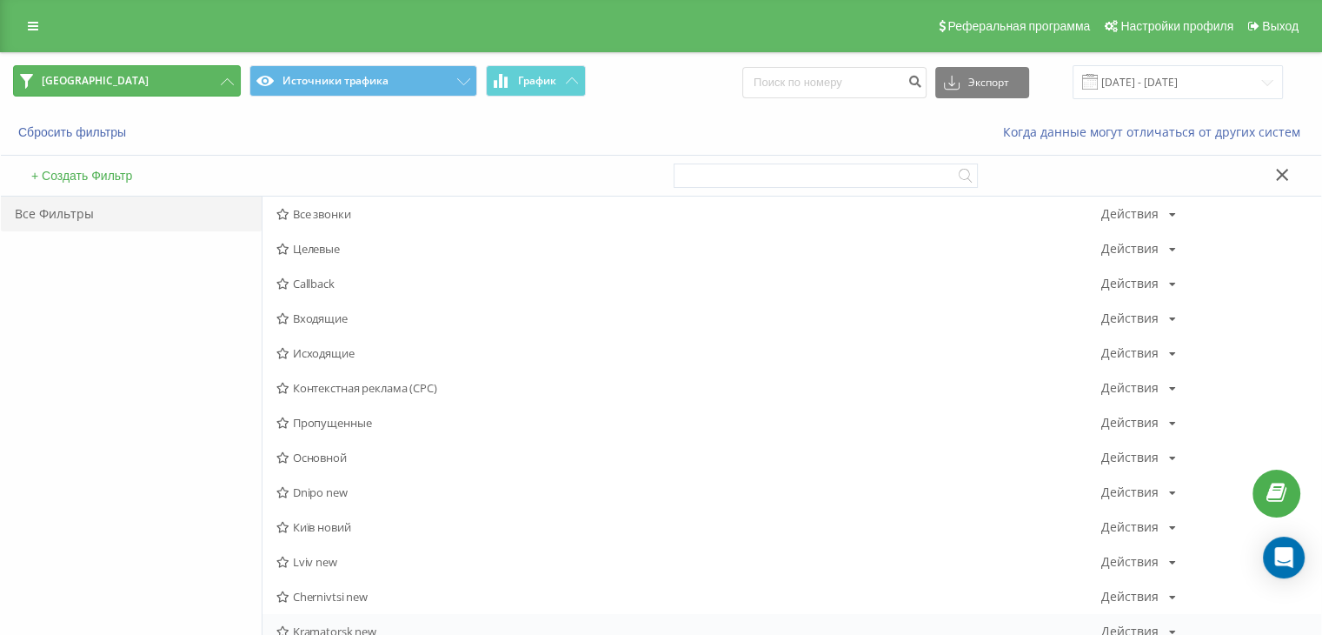
scroll to position [579, 0]
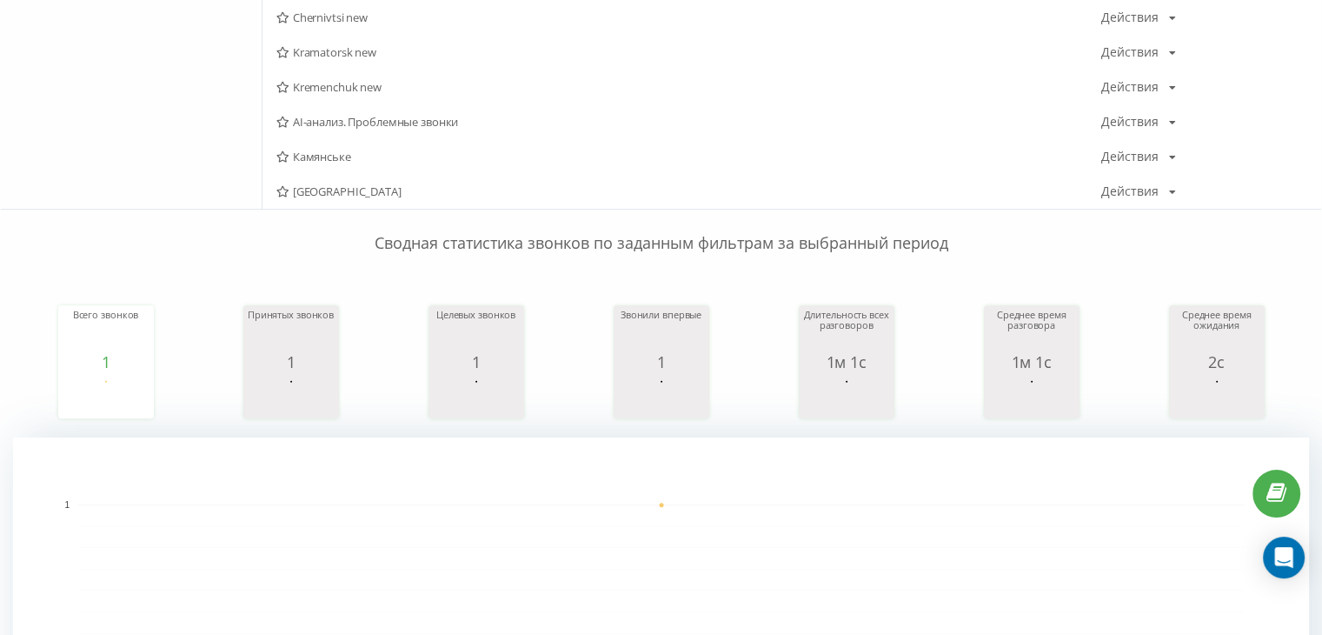
click at [328, 154] on span "Камянське" at bounding box center [688, 156] width 825 height 12
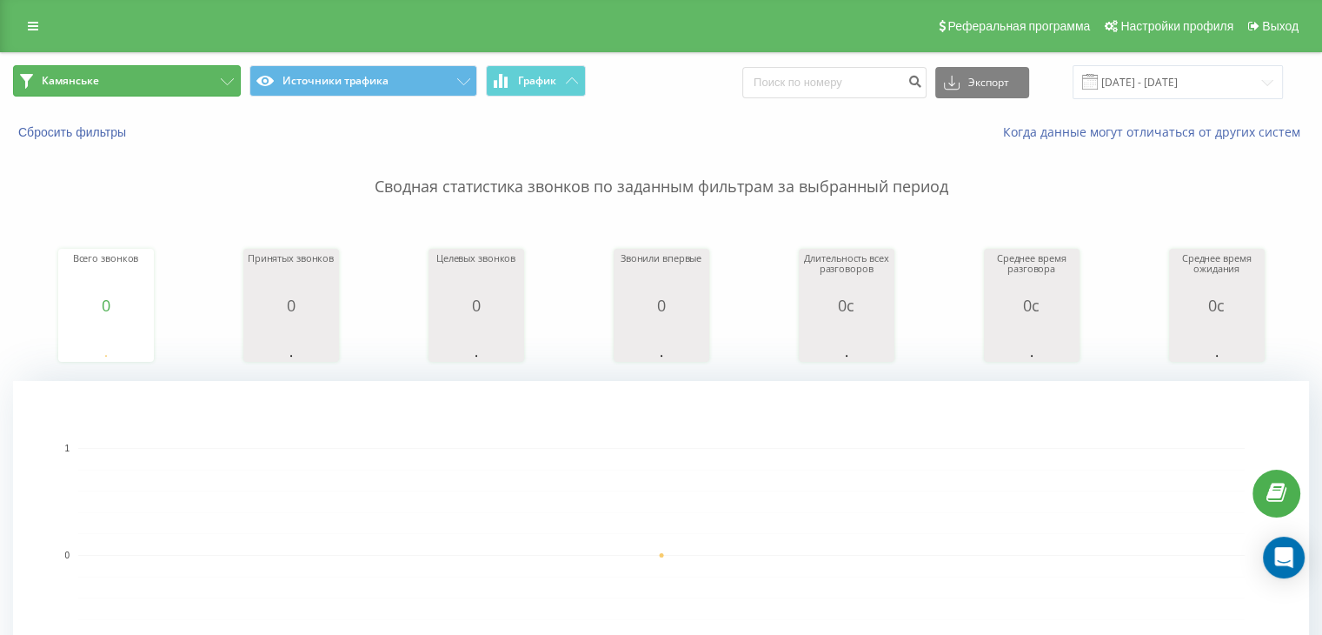
click at [99, 83] on button "Камянське" at bounding box center [127, 80] width 228 height 31
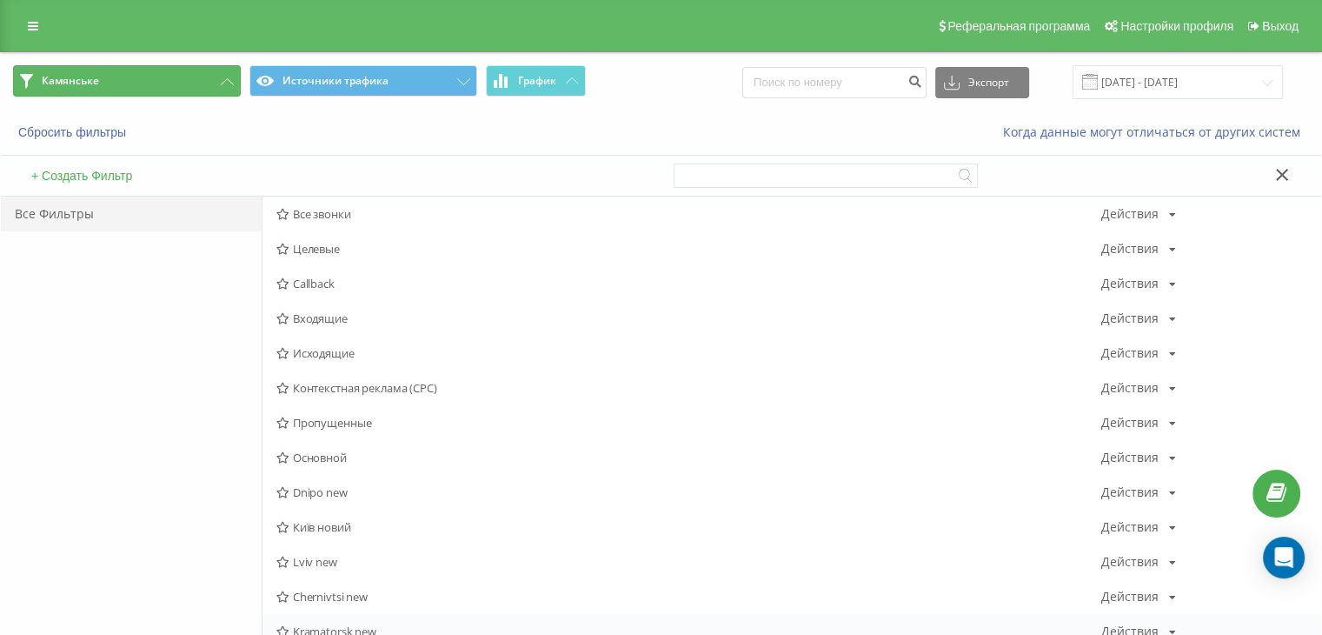
scroll to position [579, 0]
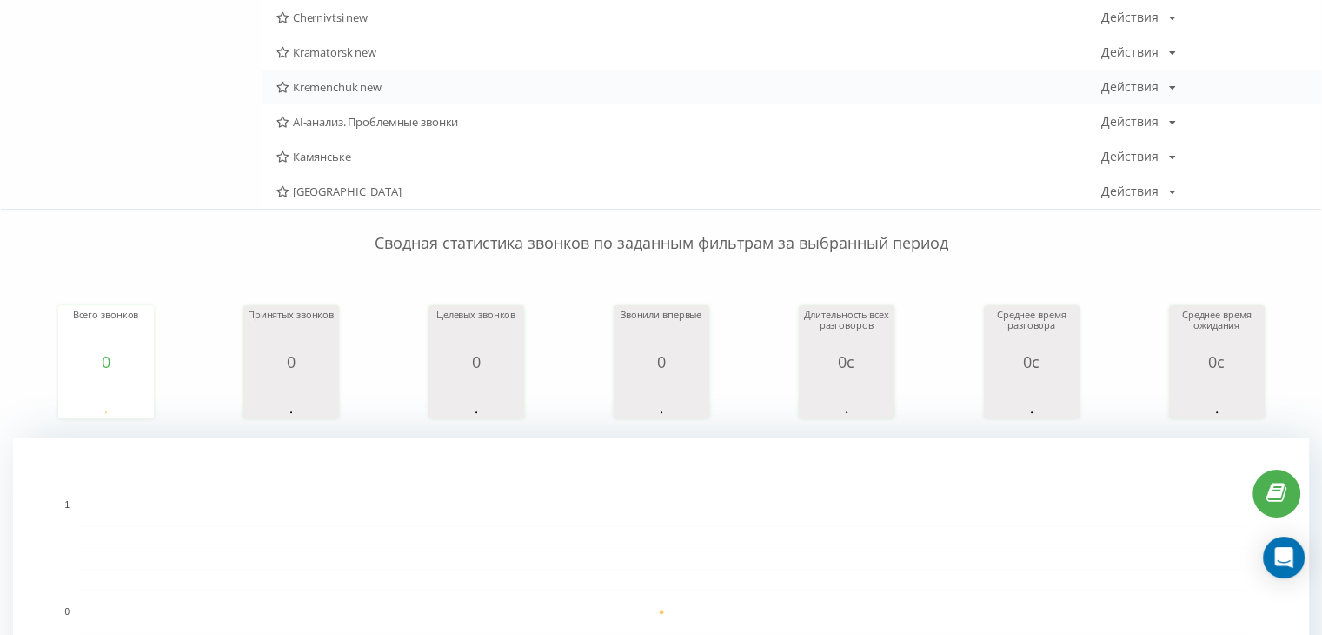
click at [335, 93] on div "Kremenchuk new Действия Редактировать Копировать Удалить По умолчанию Поделиться" at bounding box center [792, 87] width 1059 height 35
click at [329, 83] on span "Kremenchuk new" at bounding box center [688, 87] width 825 height 12
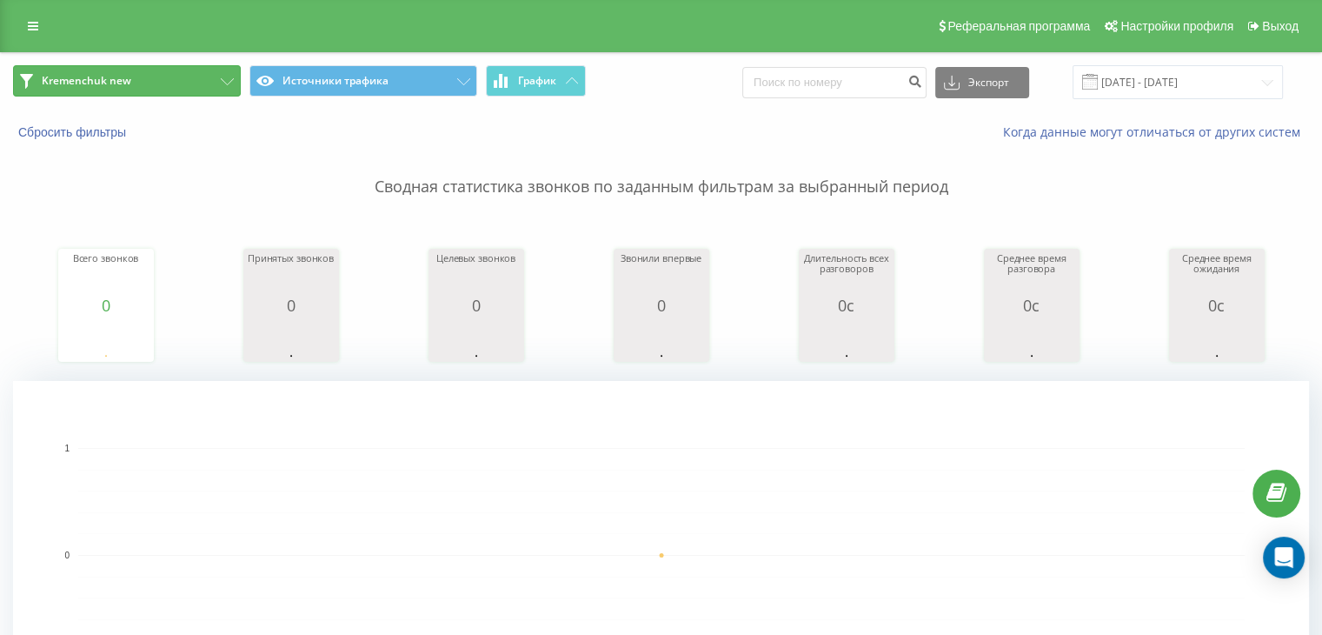
click at [101, 80] on span "Kremenchuk new" at bounding box center [87, 81] width 90 height 14
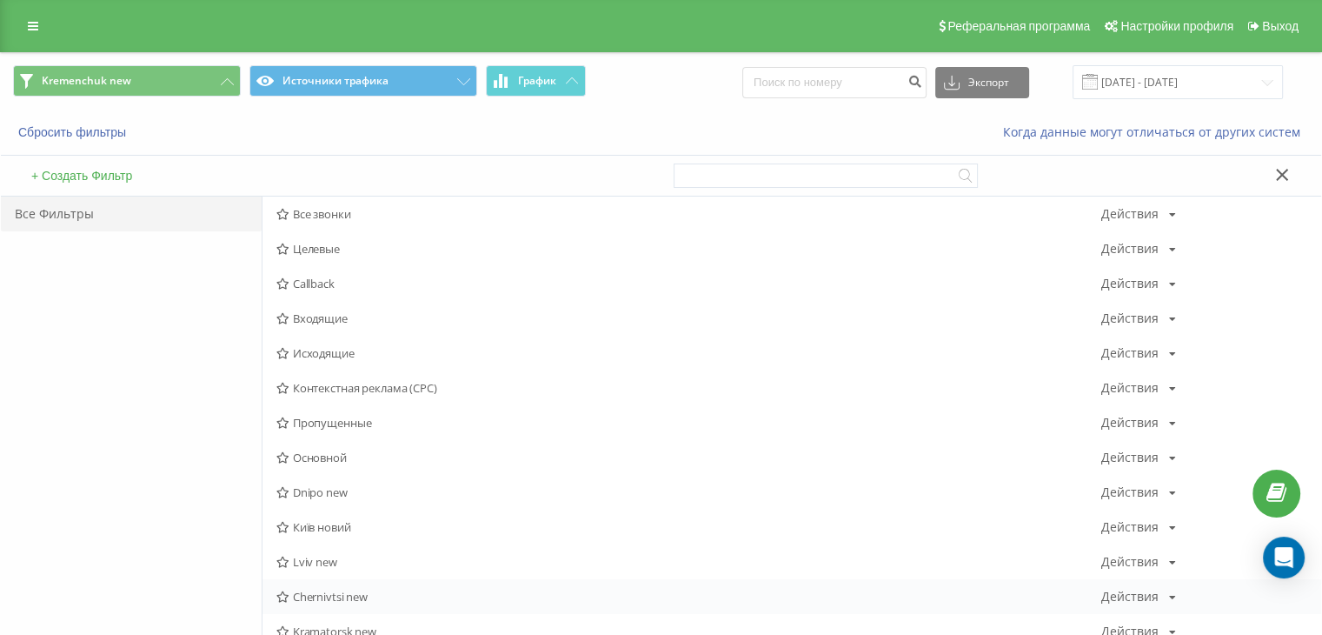
click at [319, 597] on span "Chernivtsi new" at bounding box center [688, 596] width 825 height 12
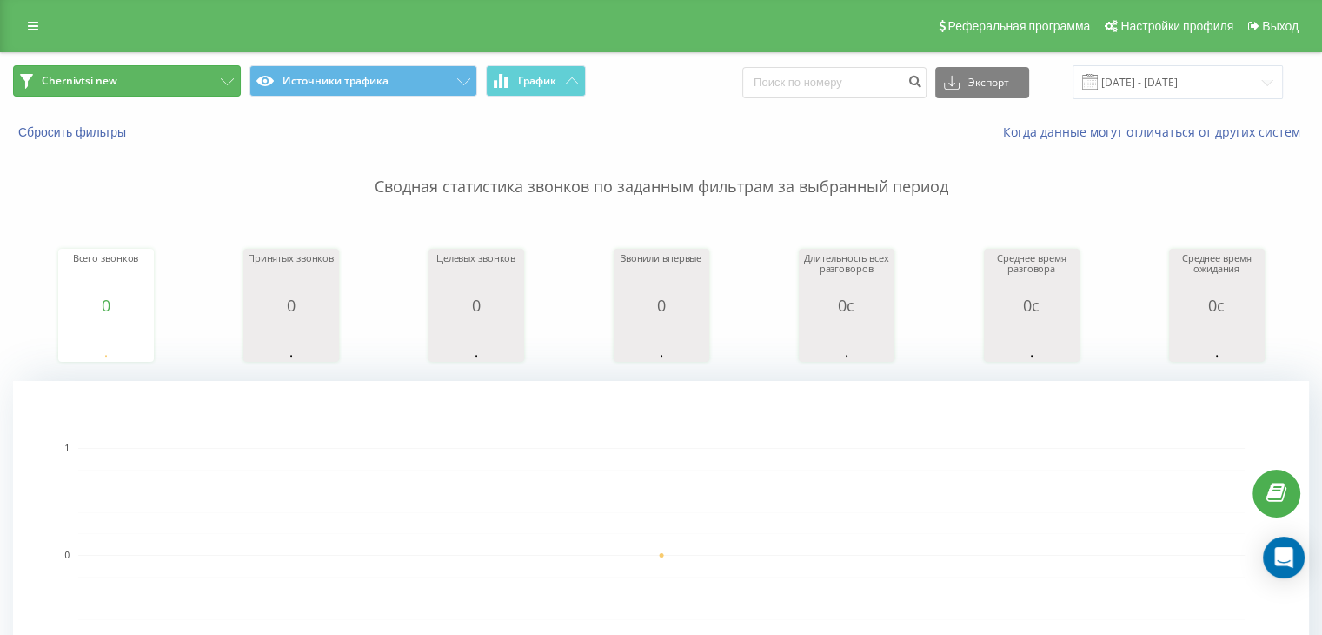
click at [184, 80] on button "Chernivtsi new" at bounding box center [127, 80] width 228 height 31
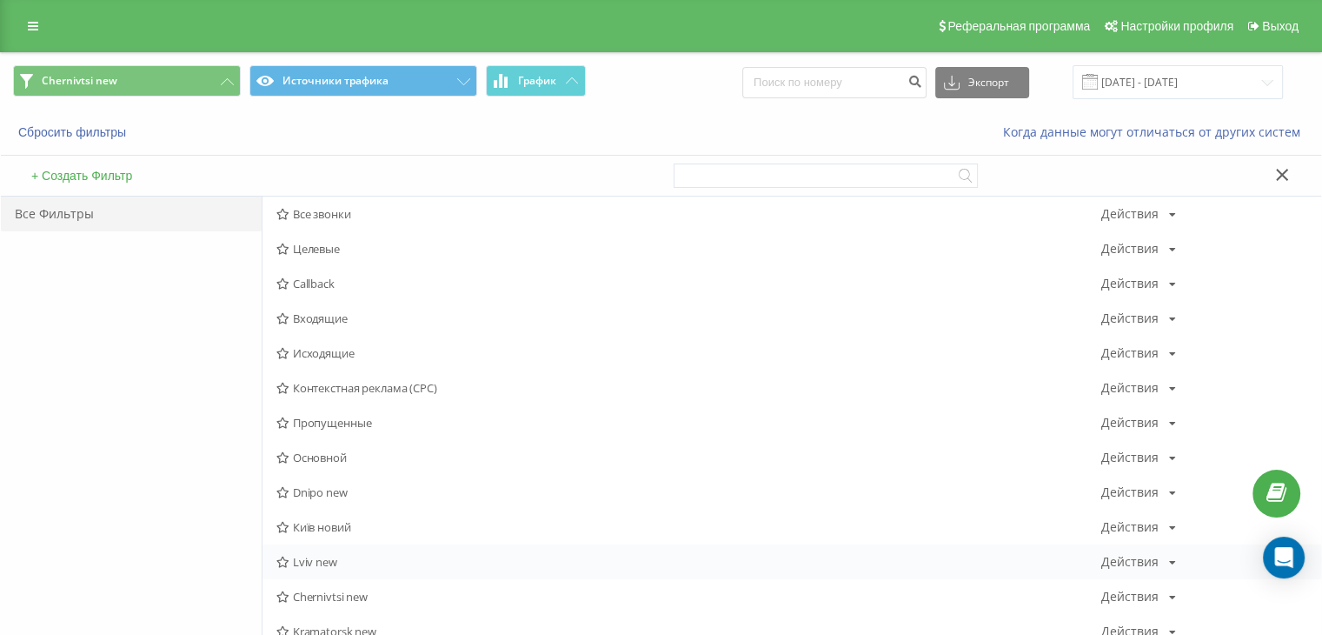
click at [330, 558] on span "Lviv new" at bounding box center [688, 562] width 825 height 12
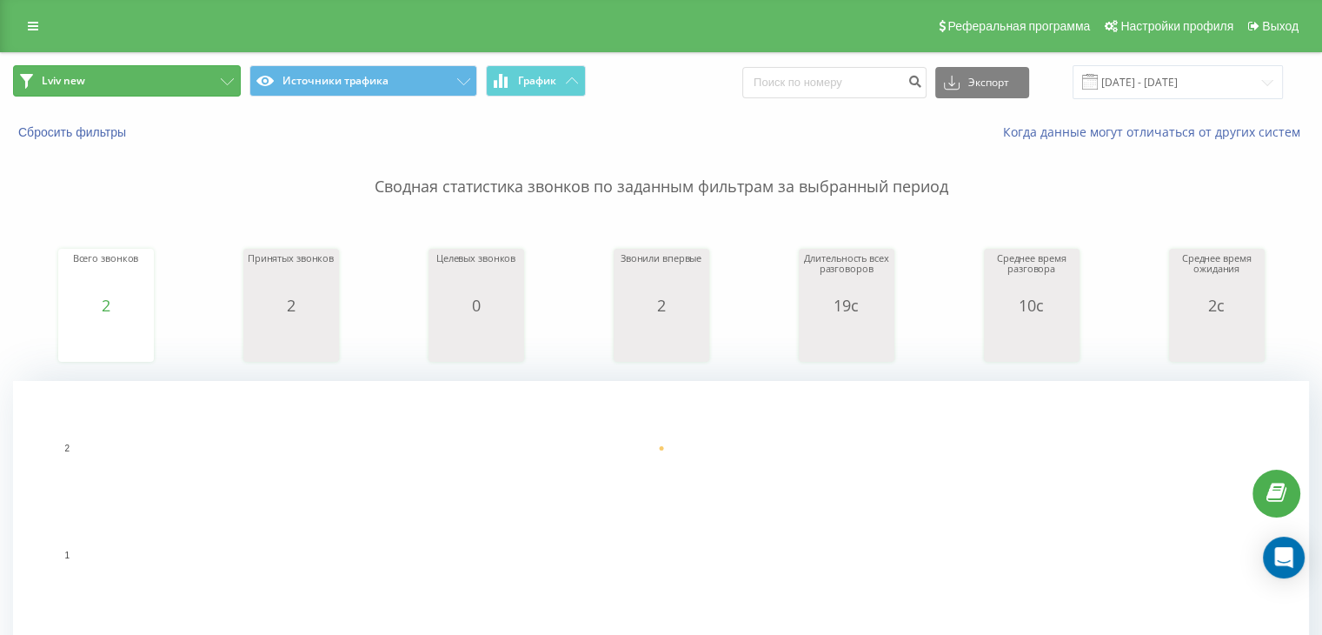
click at [150, 82] on button "Lviv new" at bounding box center [127, 80] width 228 height 31
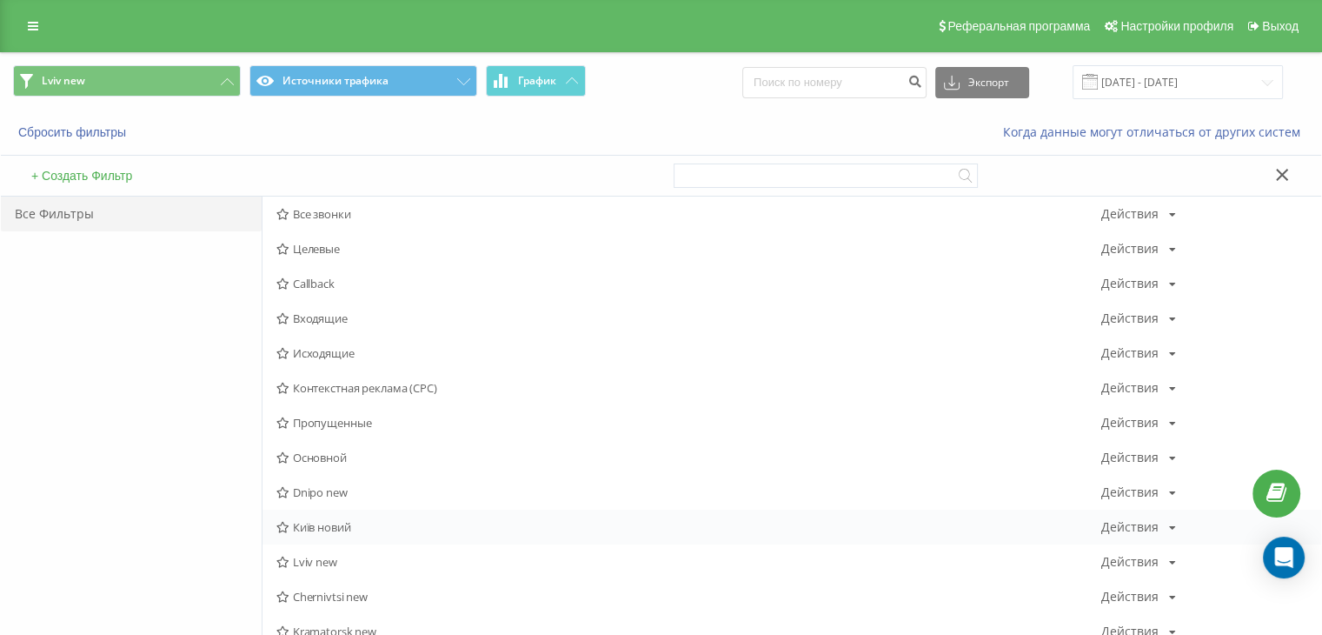
click at [322, 521] on span "Київ новий" at bounding box center [688, 527] width 825 height 12
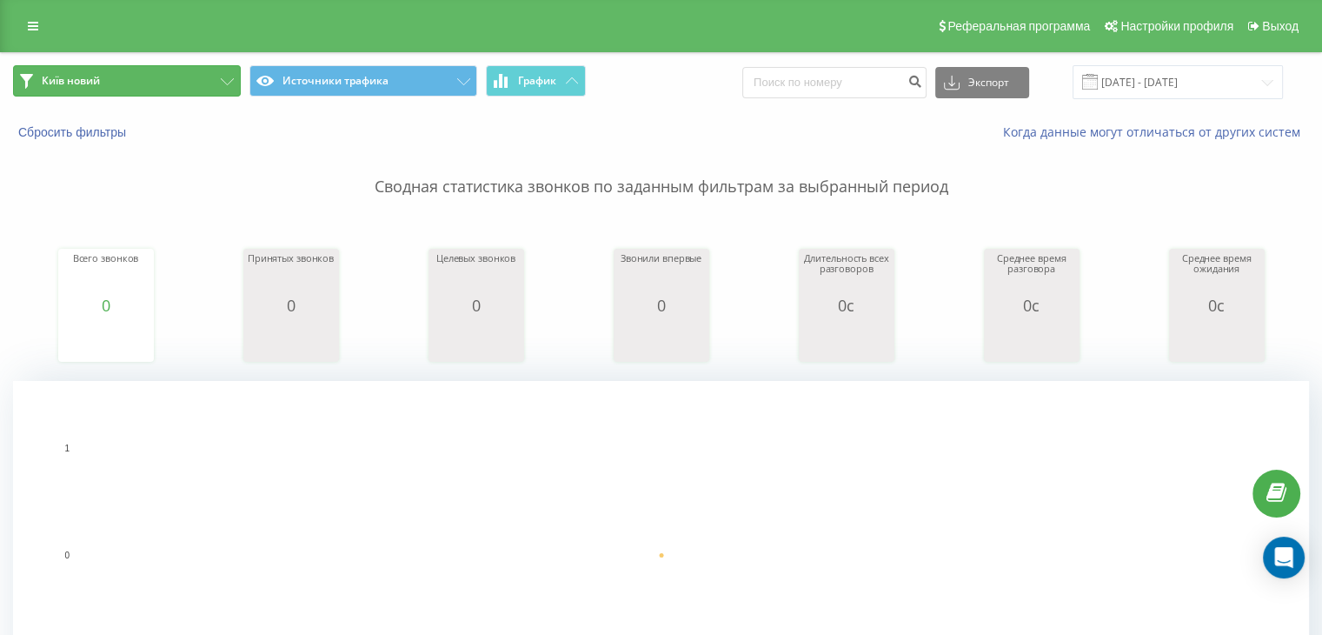
click at [181, 91] on button "Київ новий" at bounding box center [127, 80] width 228 height 31
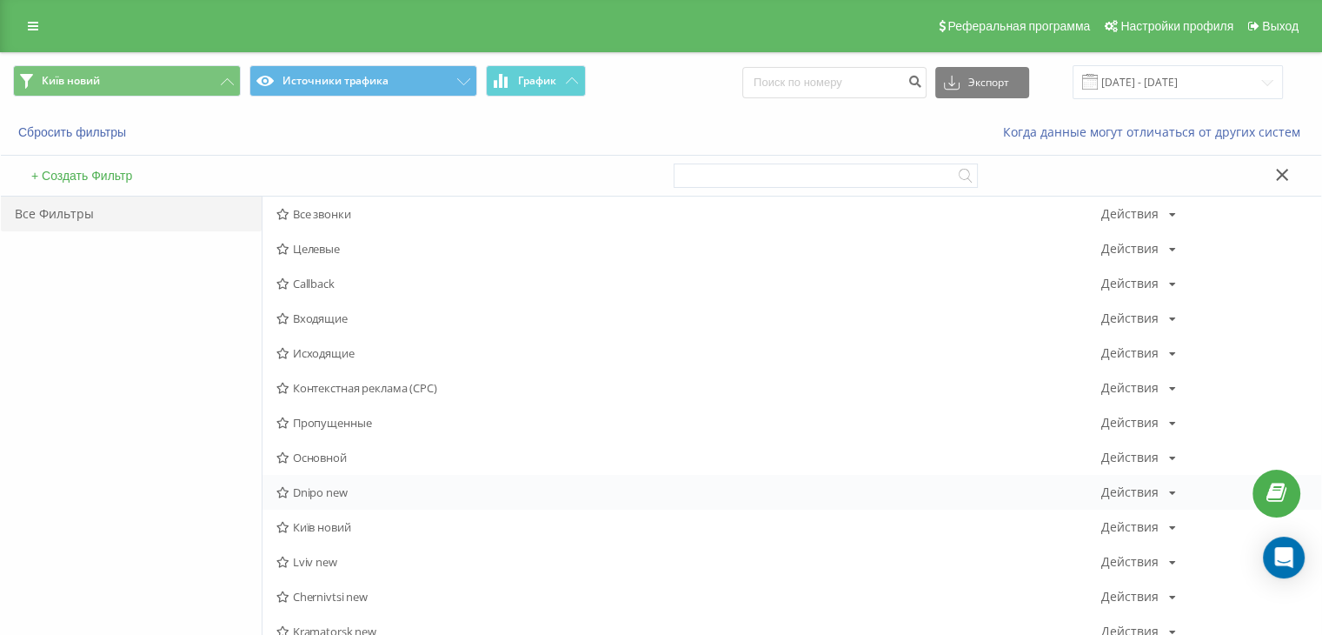
click at [299, 502] on div "Dnipo new Действия Редактировать Копировать Удалить По умолчанию Поделиться" at bounding box center [792, 492] width 1059 height 35
click at [302, 488] on span "Dnipo new" at bounding box center [688, 492] width 825 height 12
